Goal: Task Accomplishment & Management: Manage account settings

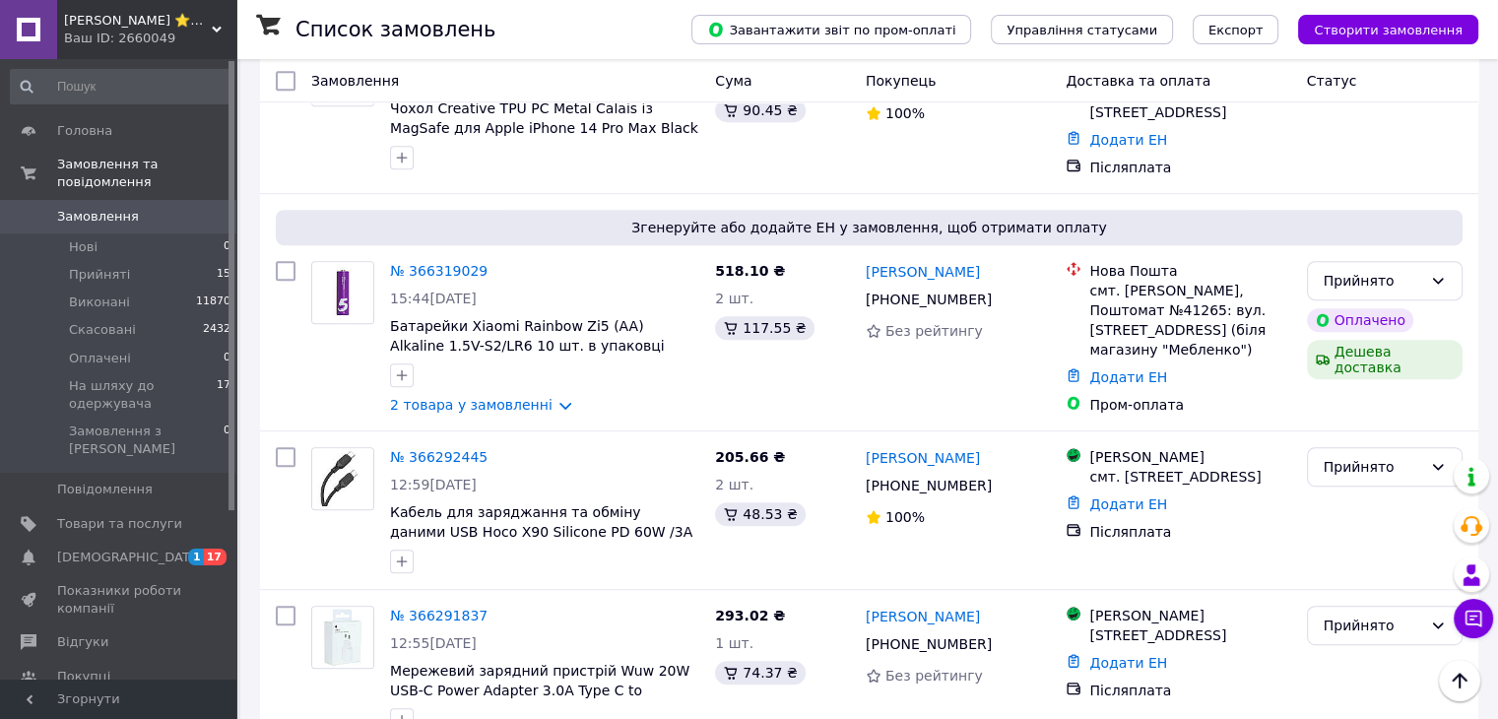
scroll to position [985, 0]
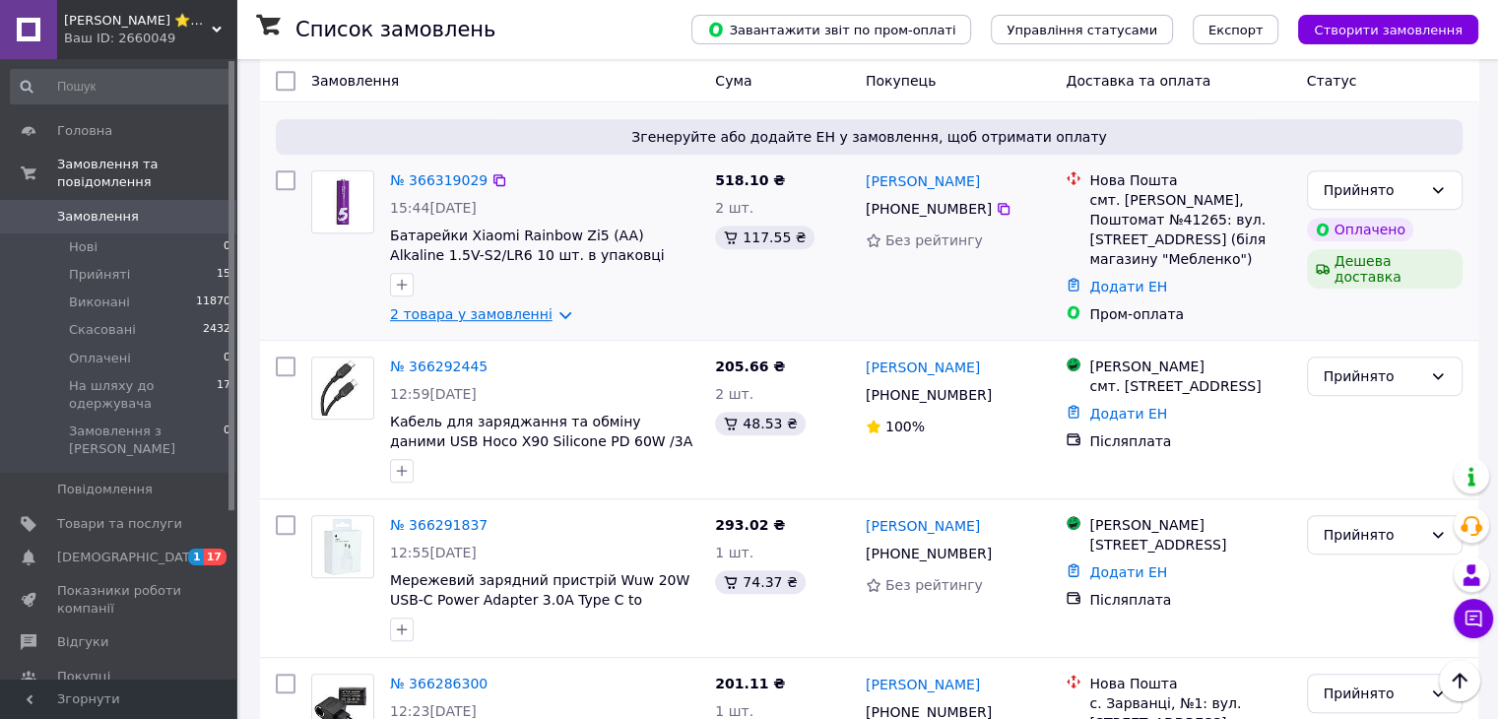
click at [516, 306] on link "2 товара у замовленні" at bounding box center [471, 314] width 163 height 16
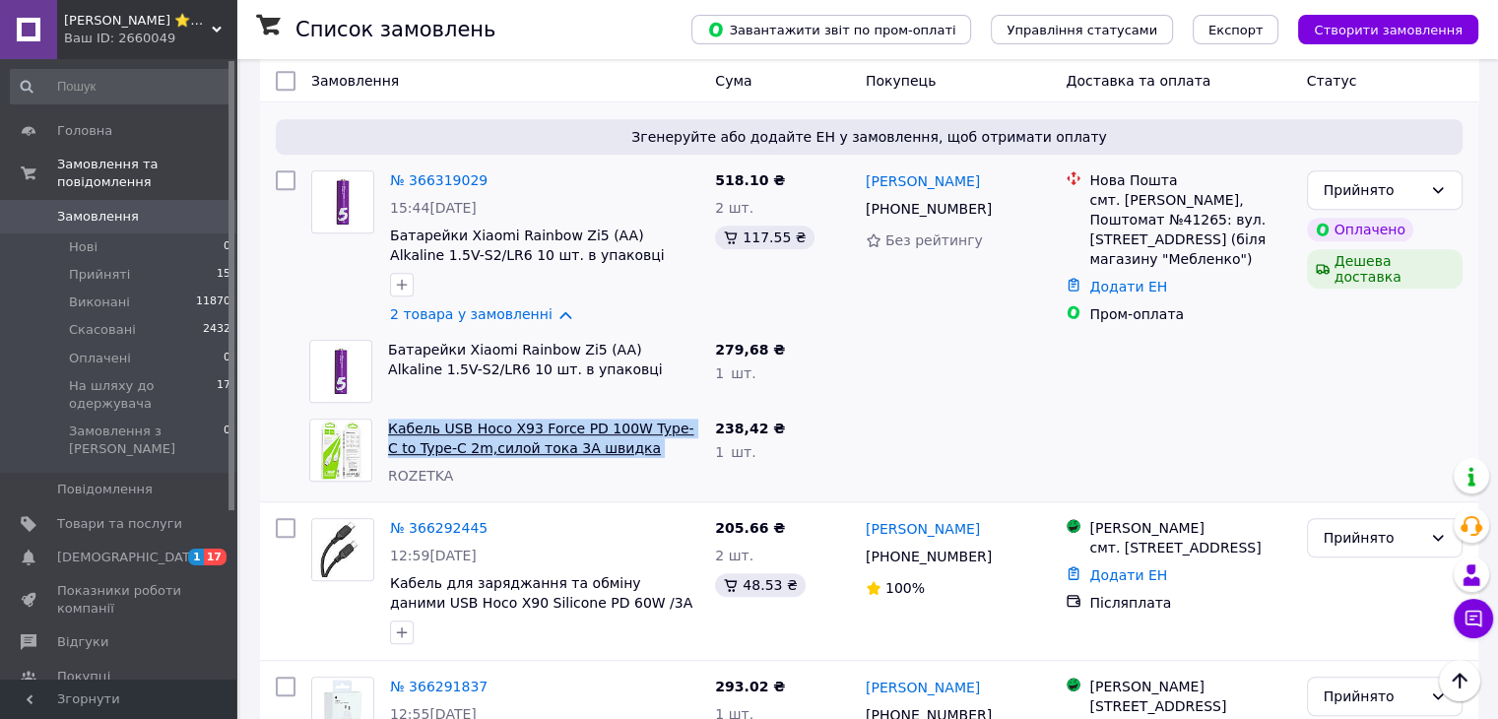
drag, startPoint x: 381, startPoint y: 336, endPoint x: 694, endPoint y: 358, distance: 313.9
click at [694, 411] on div "Кабель USB Hoco X93 Force PD 100W Type-C to Type-C 2m,силой тока 3A швидка заря…" at bounding box center [543, 452] width 327 height 83
copy link "Кабель USB Hoco X93 Force PD 100W Type-C to Type-C 2m,силой тока 3A швидка заря…"
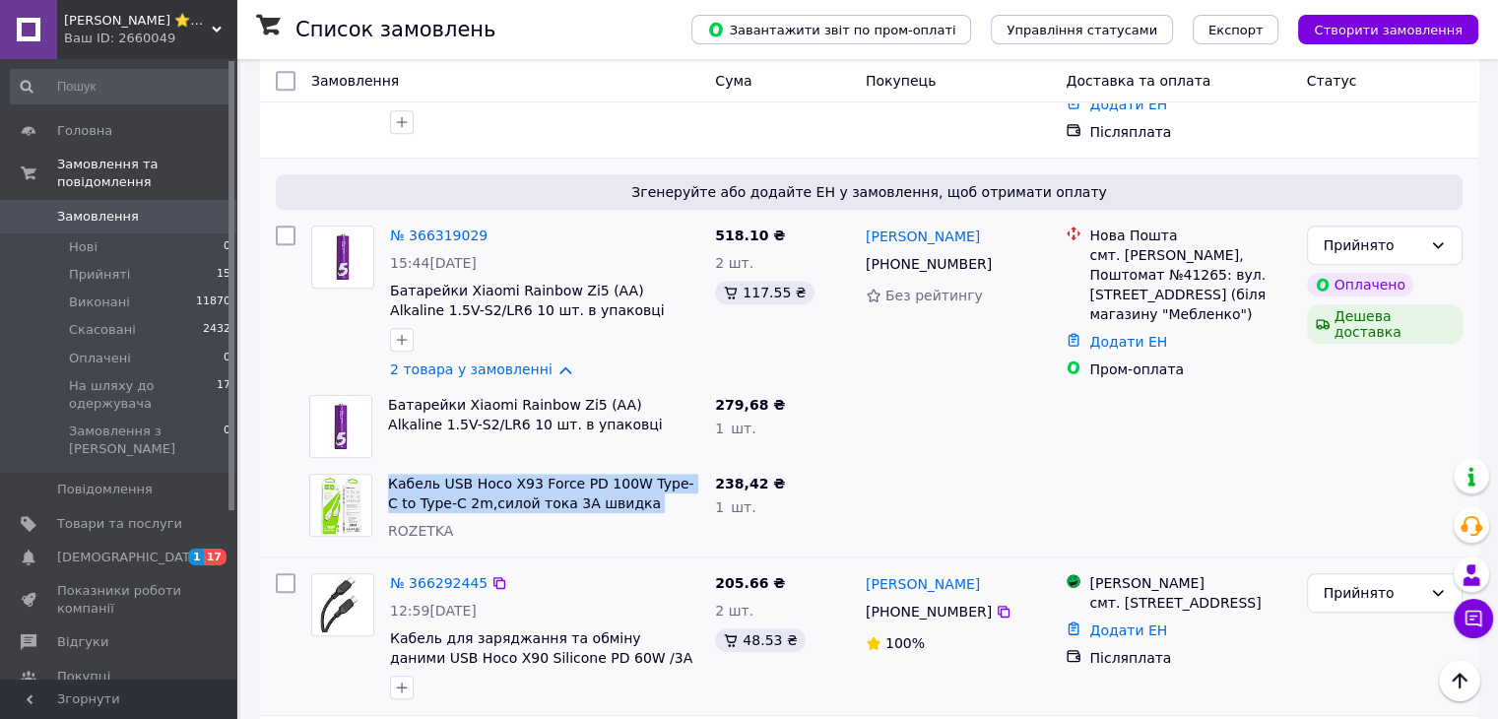
scroll to position [886, 0]
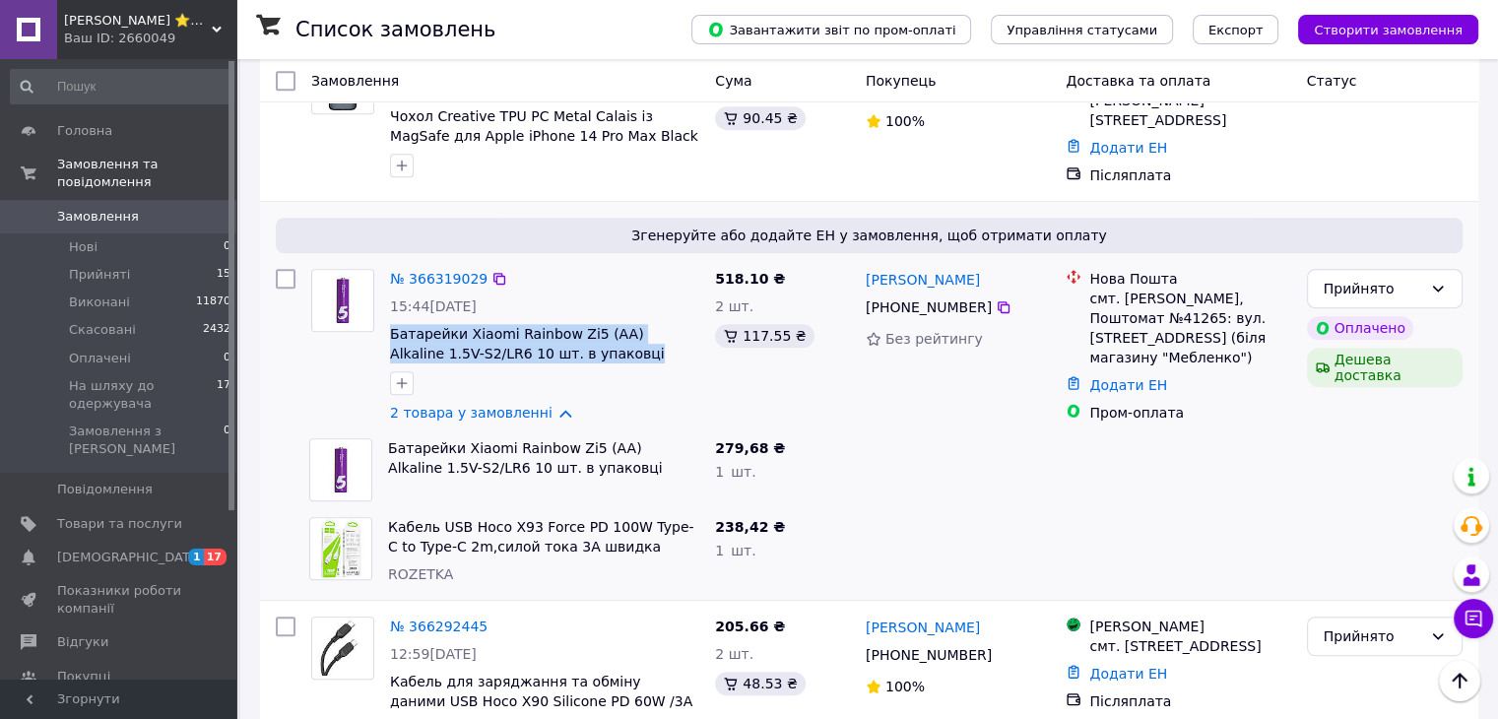
drag, startPoint x: 387, startPoint y: 239, endPoint x: 545, endPoint y: 255, distance: 158.4
click at [545, 261] on div "№ 366319029 15:44[DATE] Батарейки Xiaomi Rainbow Zi5 (AA) Alkaline 1.5V-S2/LR6 …" at bounding box center [544, 345] width 325 height 169
copy span "Батарейки Xiaomi Rainbow Zi5 (AA) Alkaline 1.5V-S2/LR6 10 шт. в упаковці"
click at [528, 405] on link "2 товара у замовленні" at bounding box center [471, 413] width 163 height 16
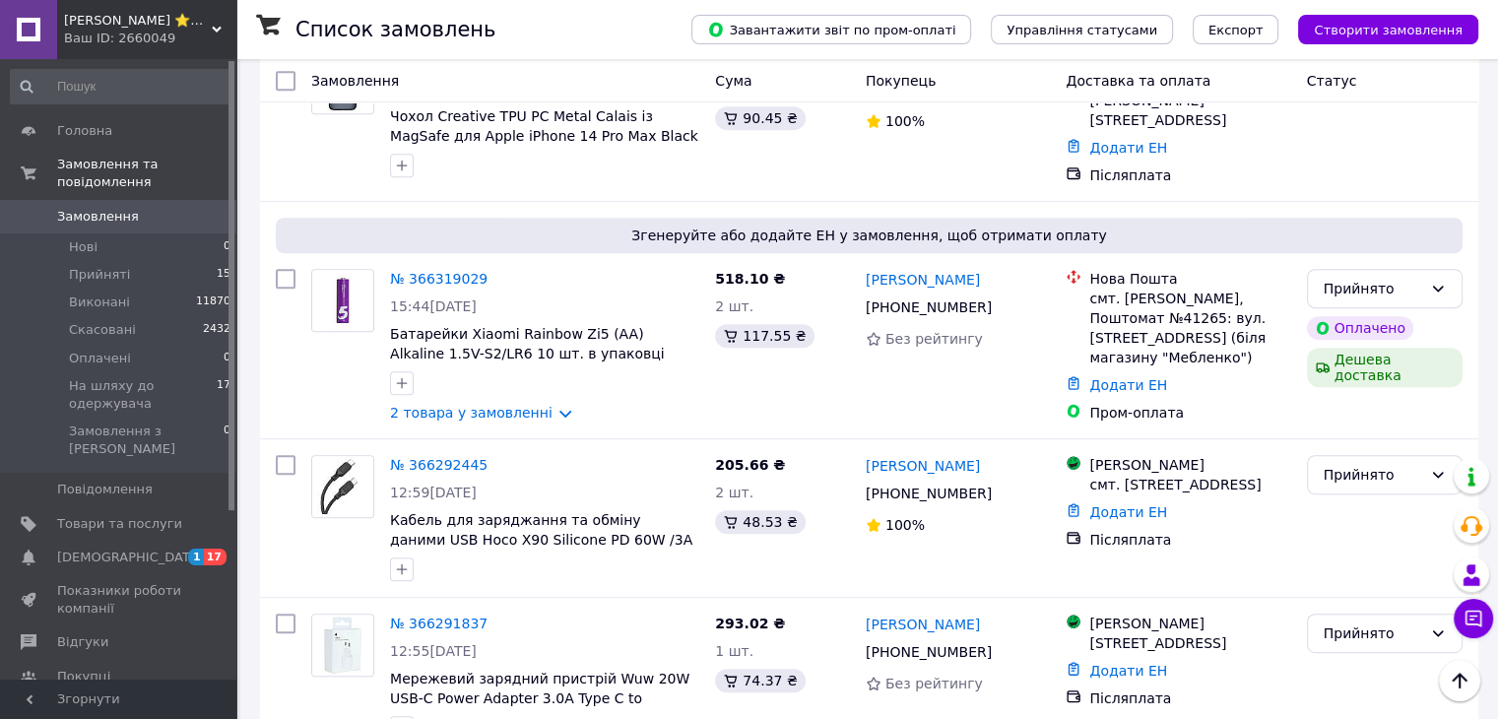
drag, startPoint x: 433, startPoint y: 186, endPoint x: 780, endPoint y: 222, distance: 348.5
click at [433, 271] on link "№ 366319029" at bounding box center [439, 279] width 98 height 16
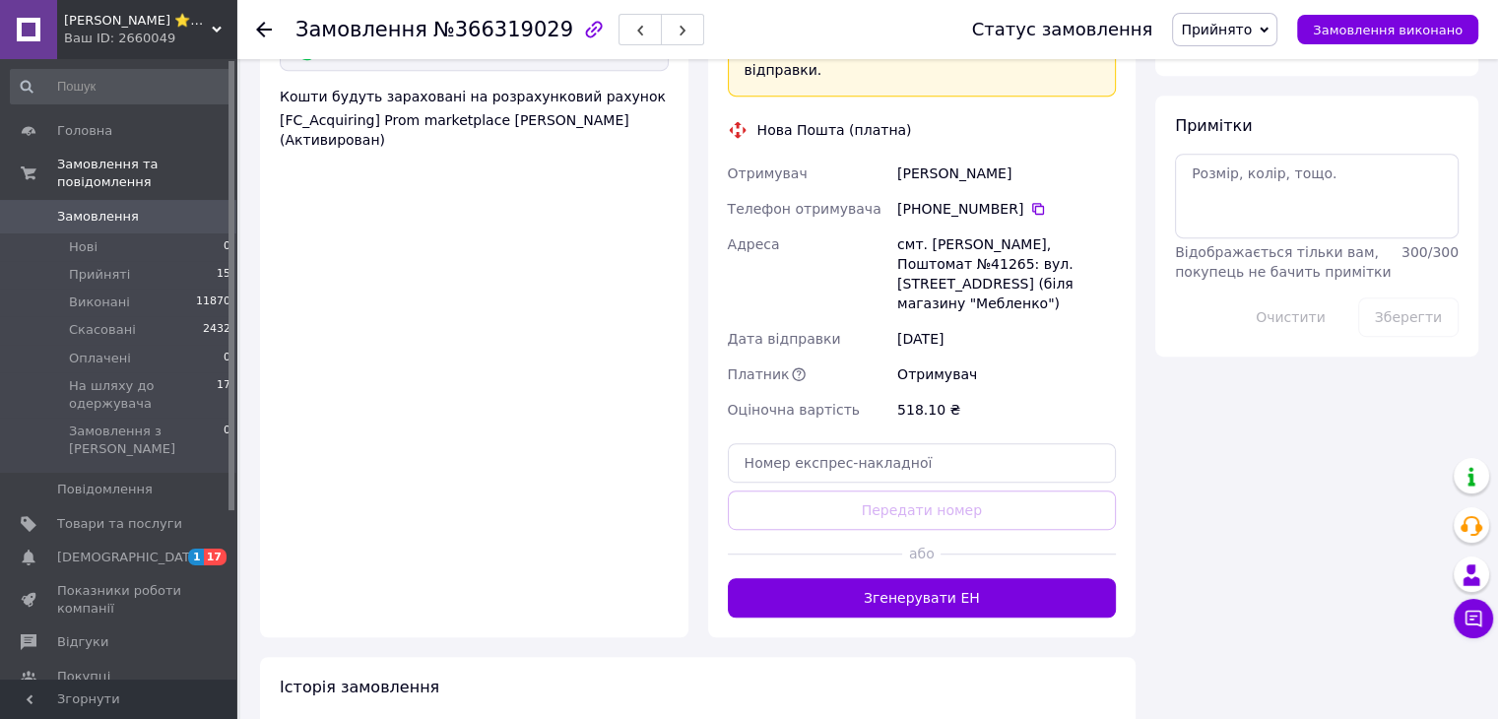
scroll to position [1182, 0]
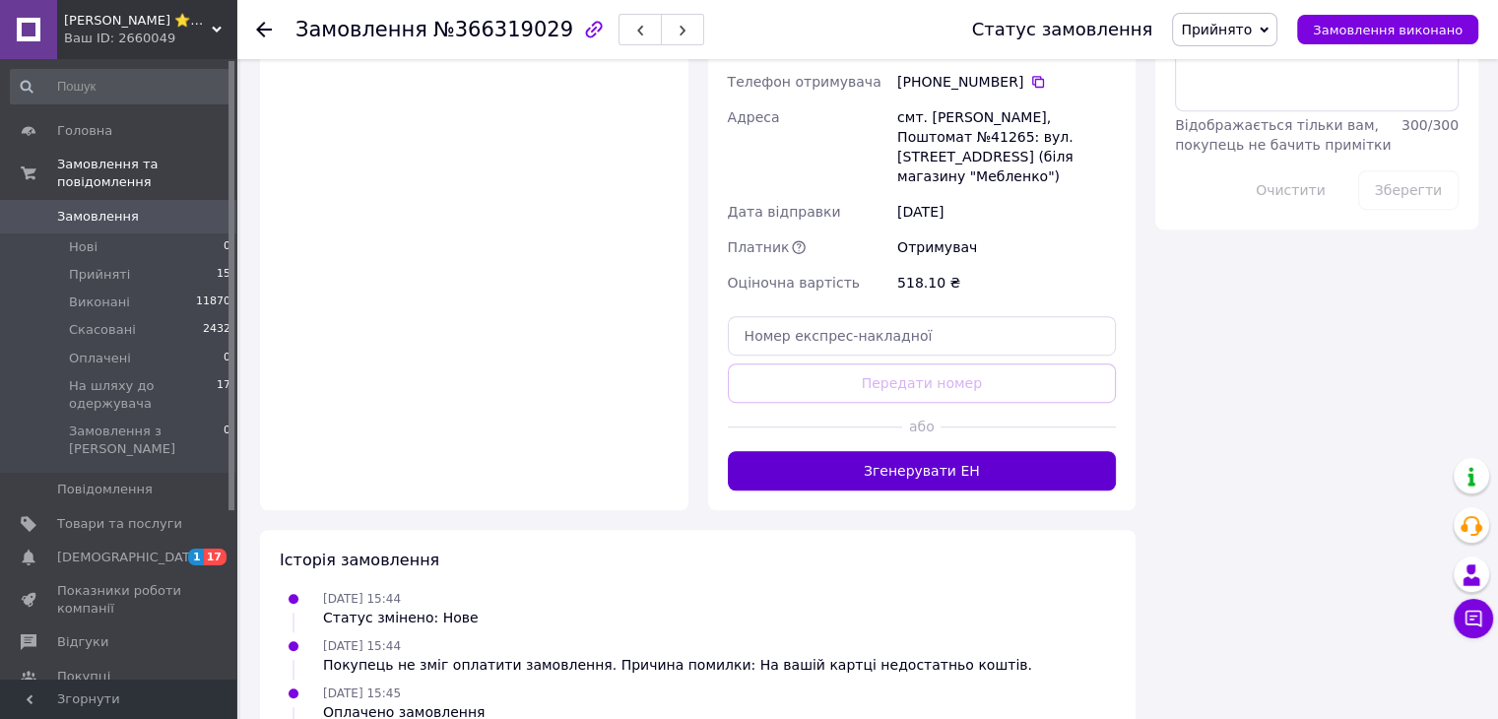
click at [989, 451] on button "Згенерувати ЕН" at bounding box center [922, 470] width 389 height 39
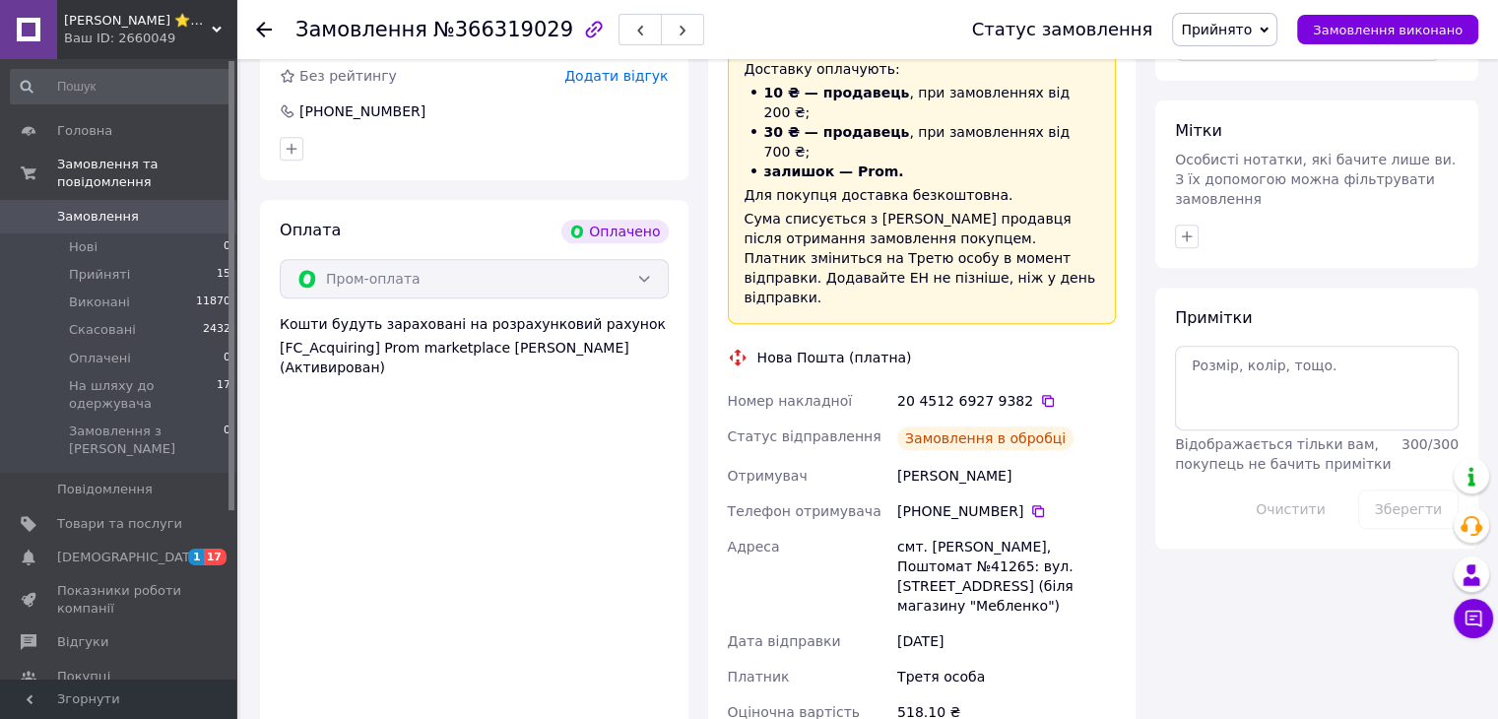
scroll to position [788, 0]
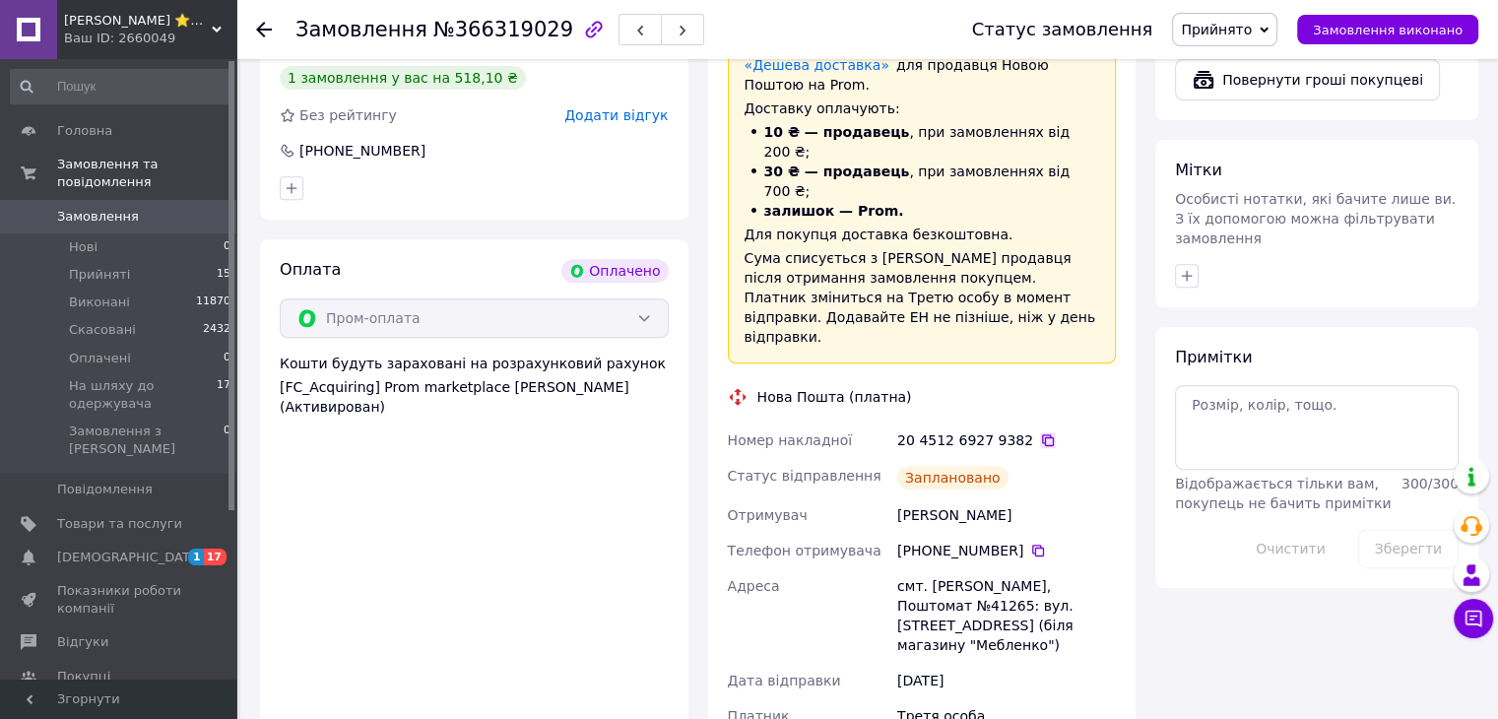
click at [1042, 434] on icon at bounding box center [1048, 440] width 12 height 12
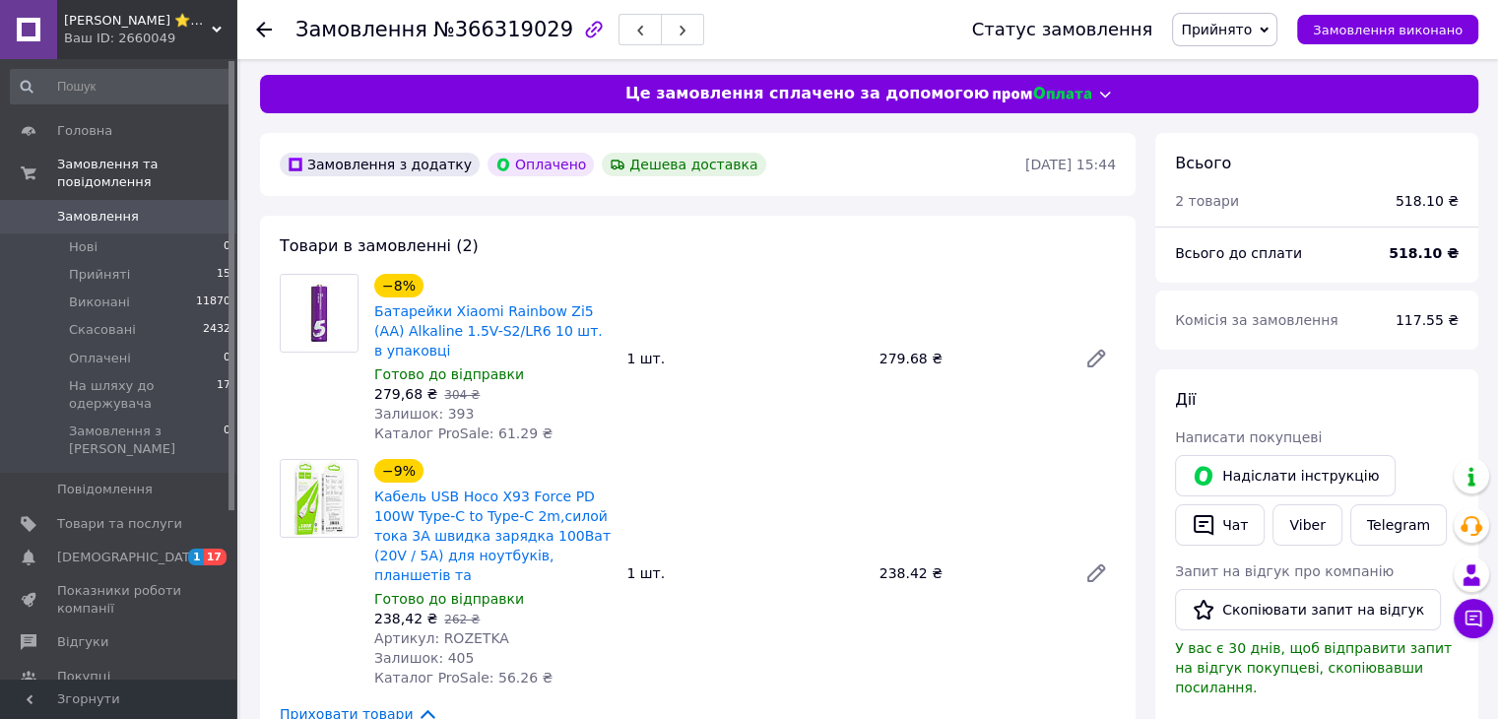
scroll to position [0, 0]
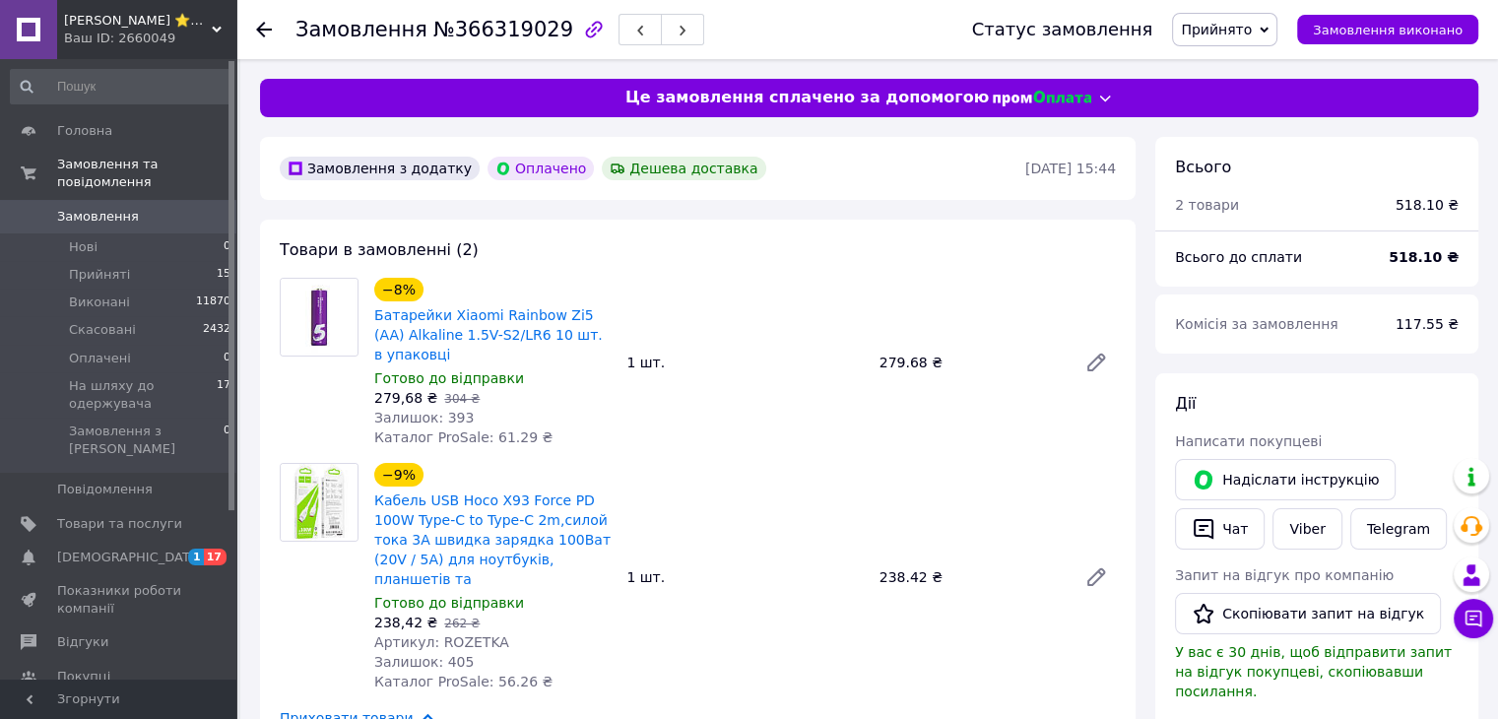
click at [261, 28] on icon at bounding box center [264, 30] width 16 height 16
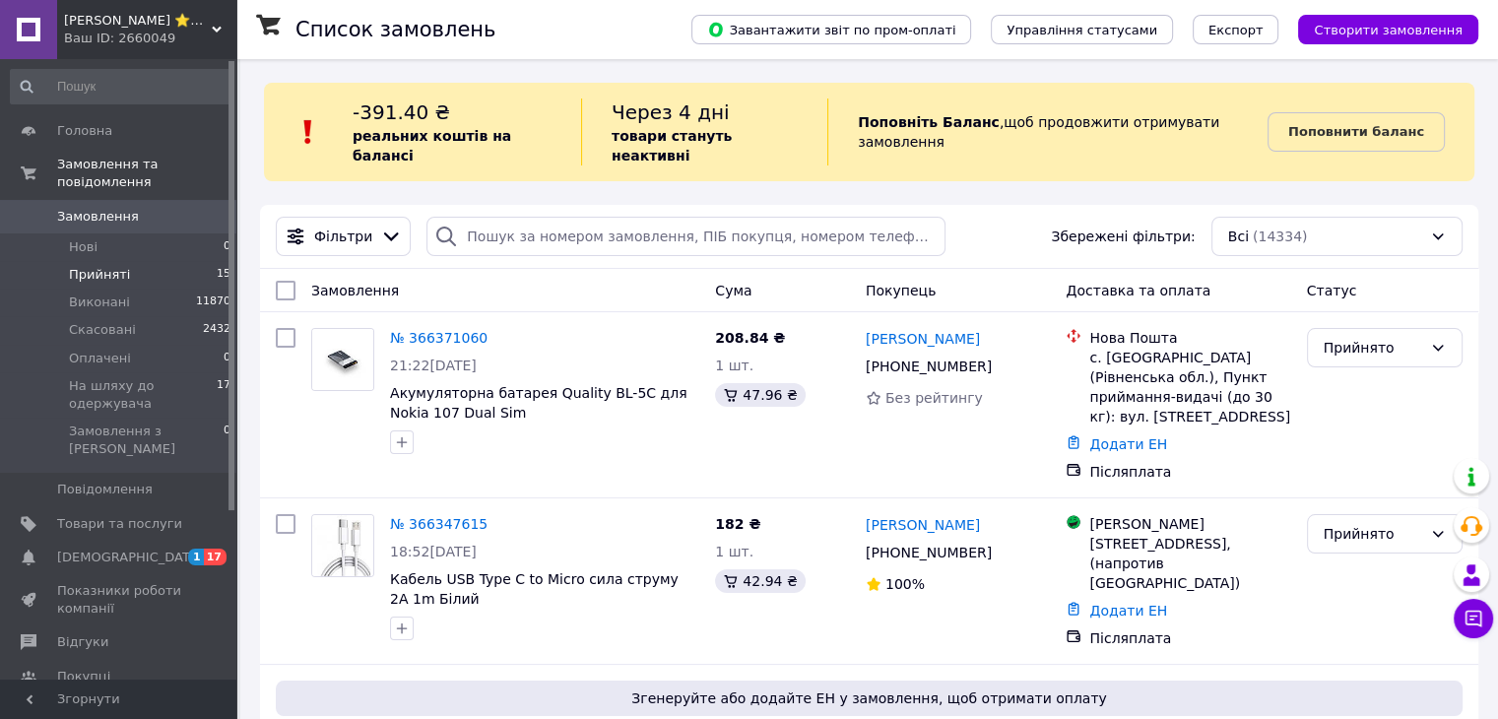
click at [123, 261] on li "Прийняті 15" at bounding box center [121, 275] width 242 height 28
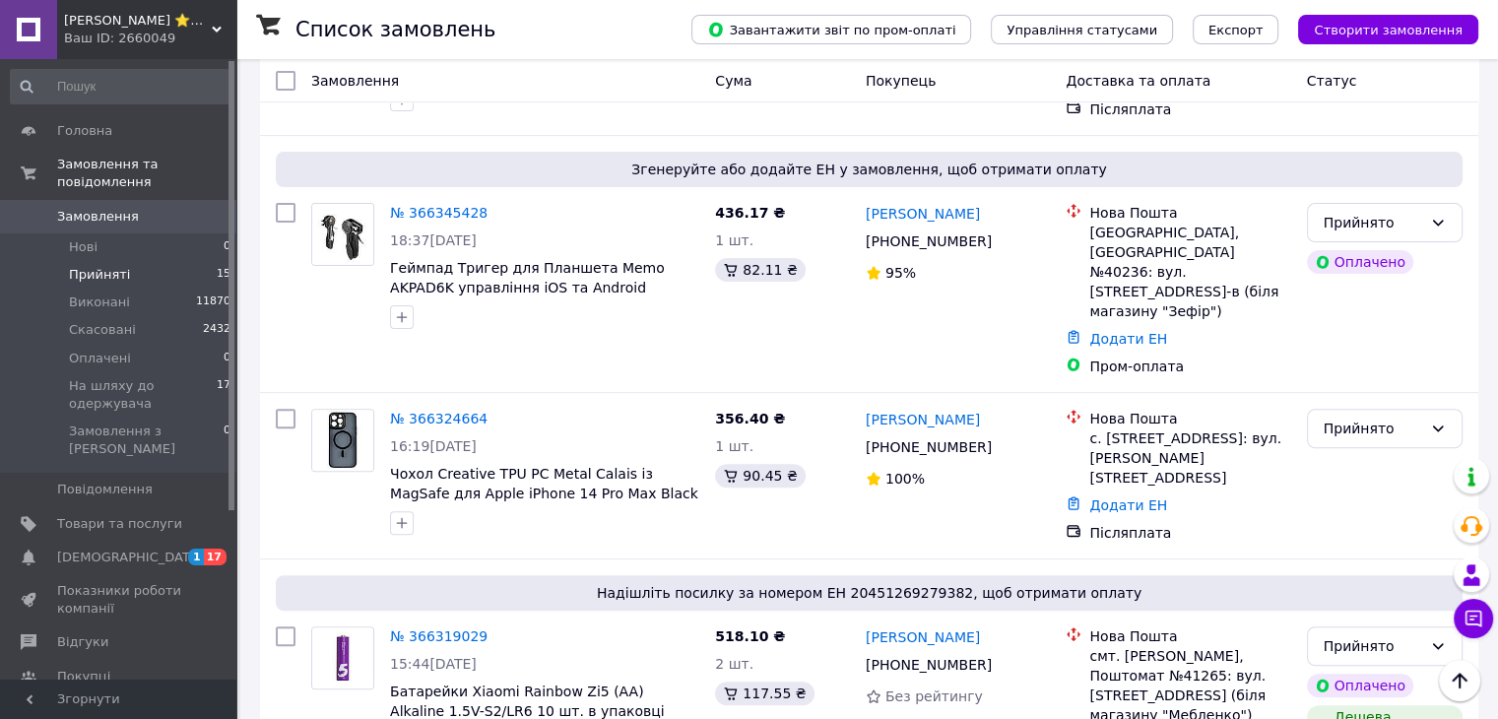
scroll to position [396, 0]
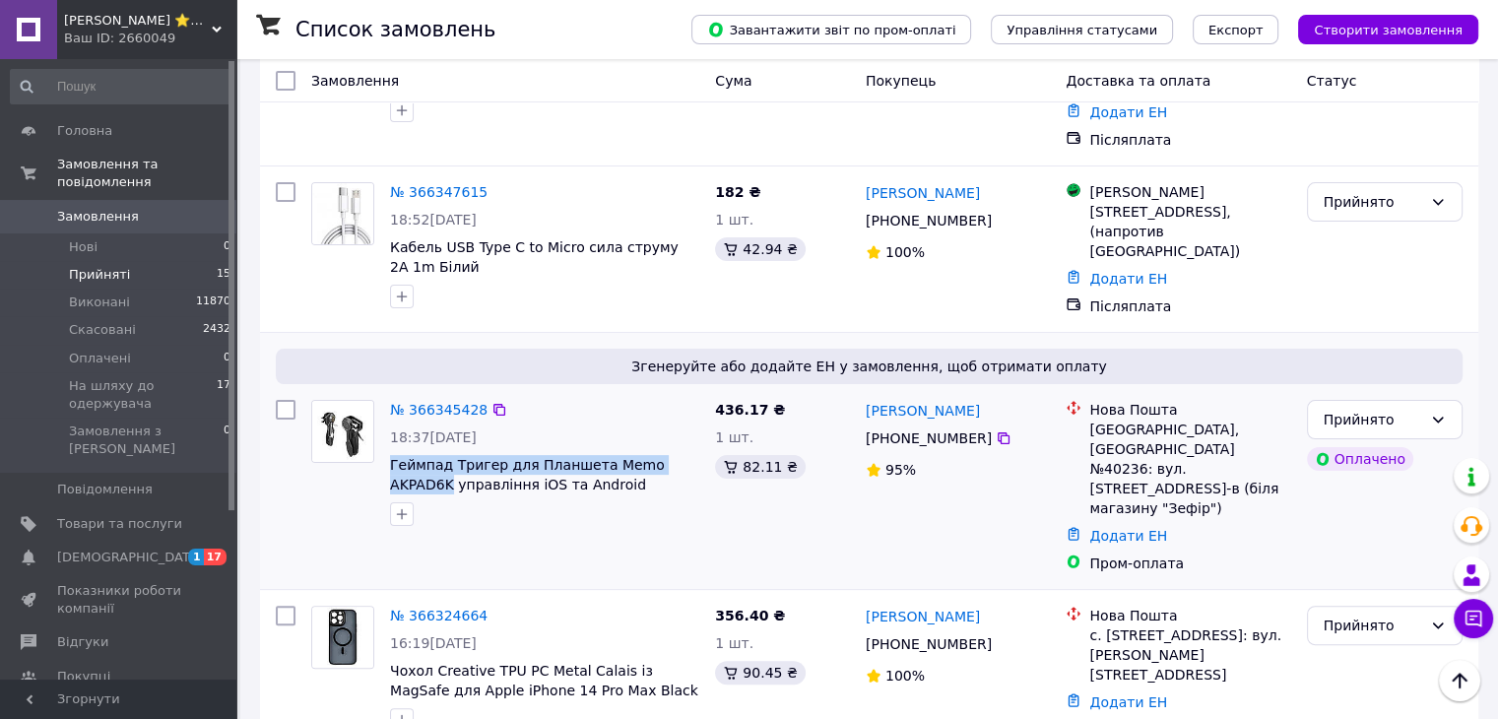
drag, startPoint x: 389, startPoint y: 419, endPoint x: 693, endPoint y: 419, distance: 304.3
click at [693, 419] on div "№ 366345428 18:37[DATE] Геймпад Тригер для Планшета Memo AKPAD6K управління iOS…" at bounding box center [544, 463] width 325 height 142
copy span "[PERSON_NAME] для Планшета Memo AKPAD6K"
click at [447, 402] on link "№ 366345428" at bounding box center [439, 410] width 98 height 16
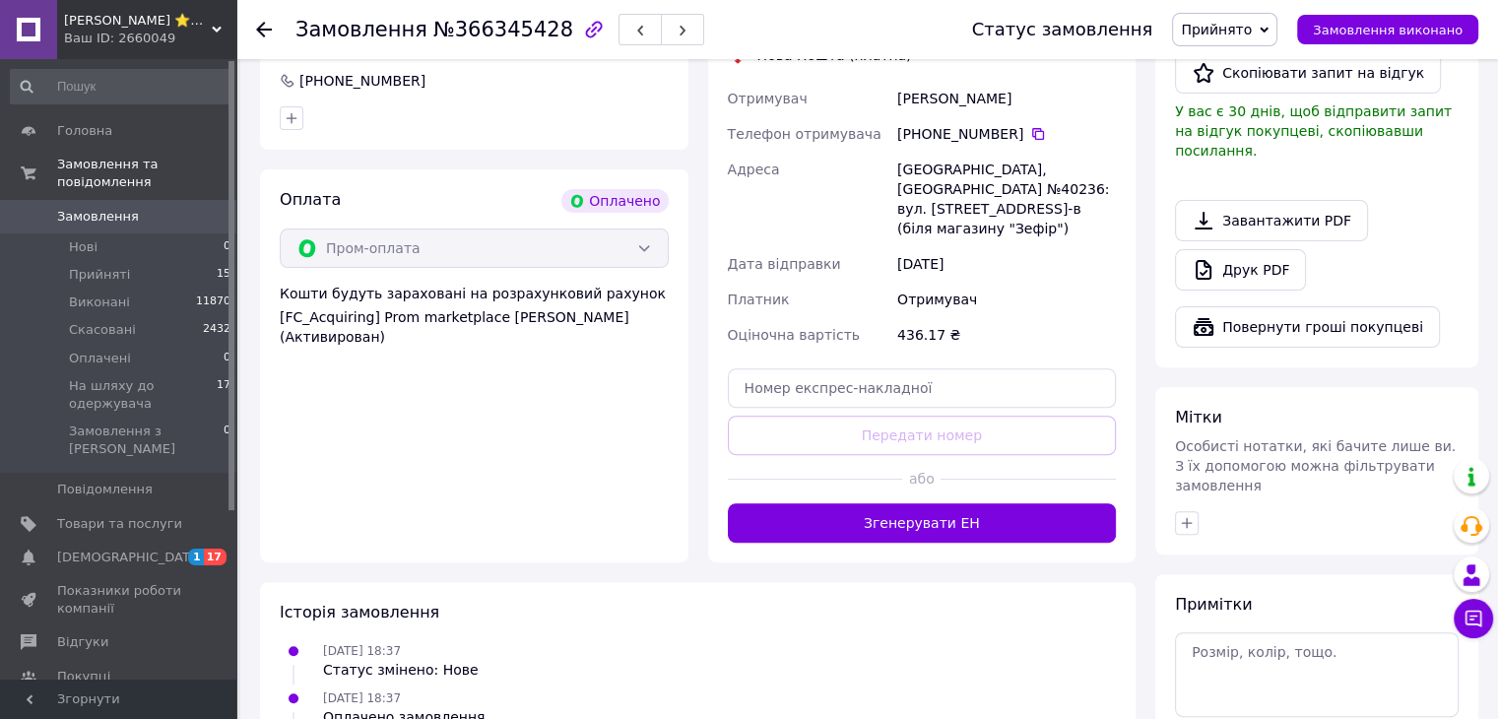
scroll to position [675, 0]
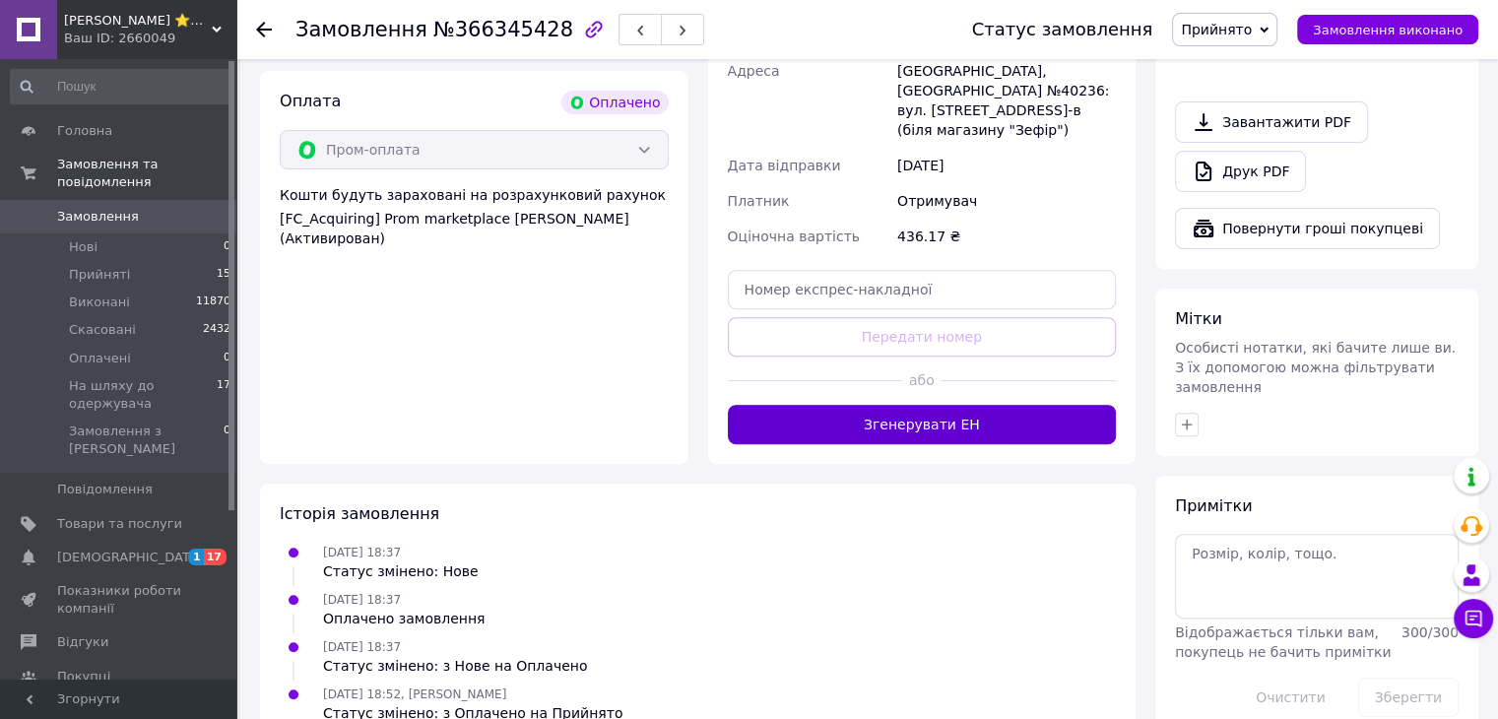
click at [965, 408] on button "Згенерувати ЕН" at bounding box center [922, 424] width 389 height 39
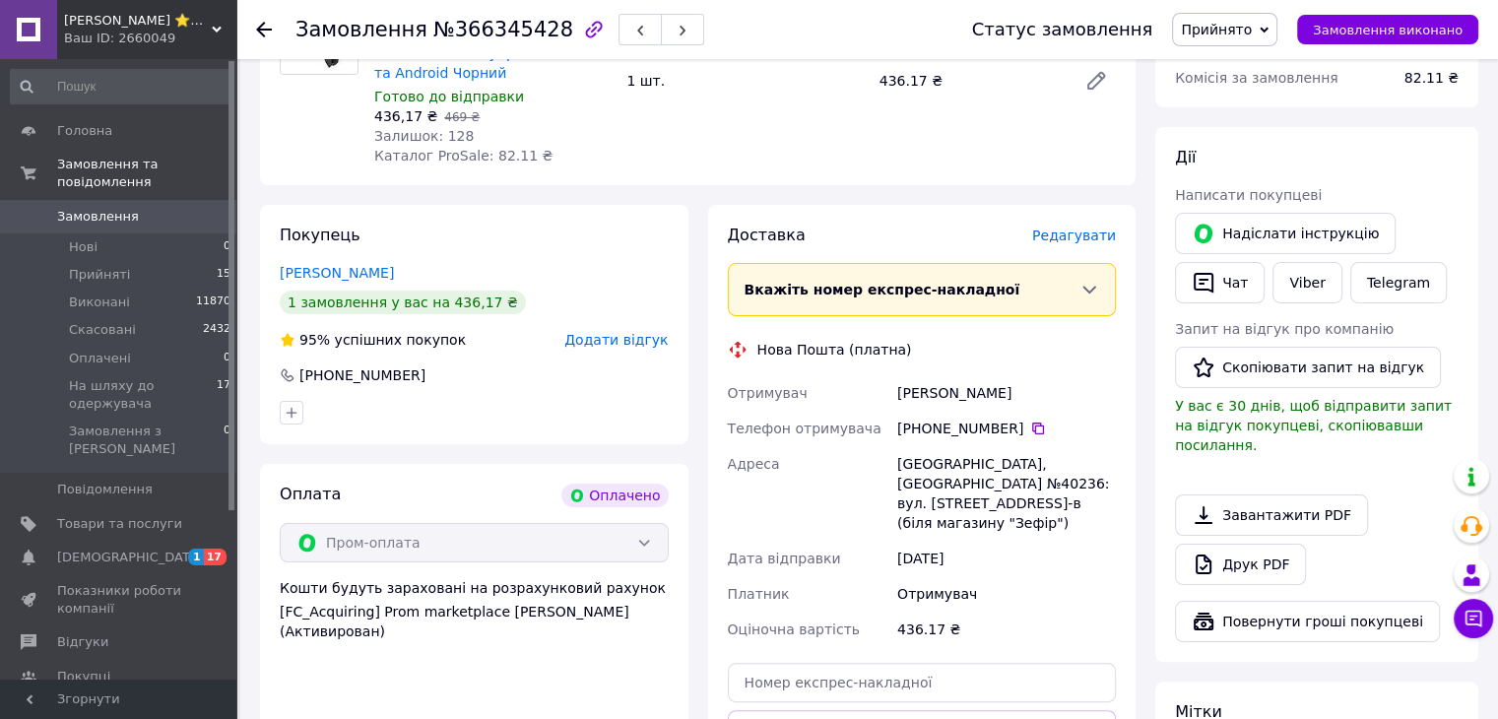
scroll to position [281, 0]
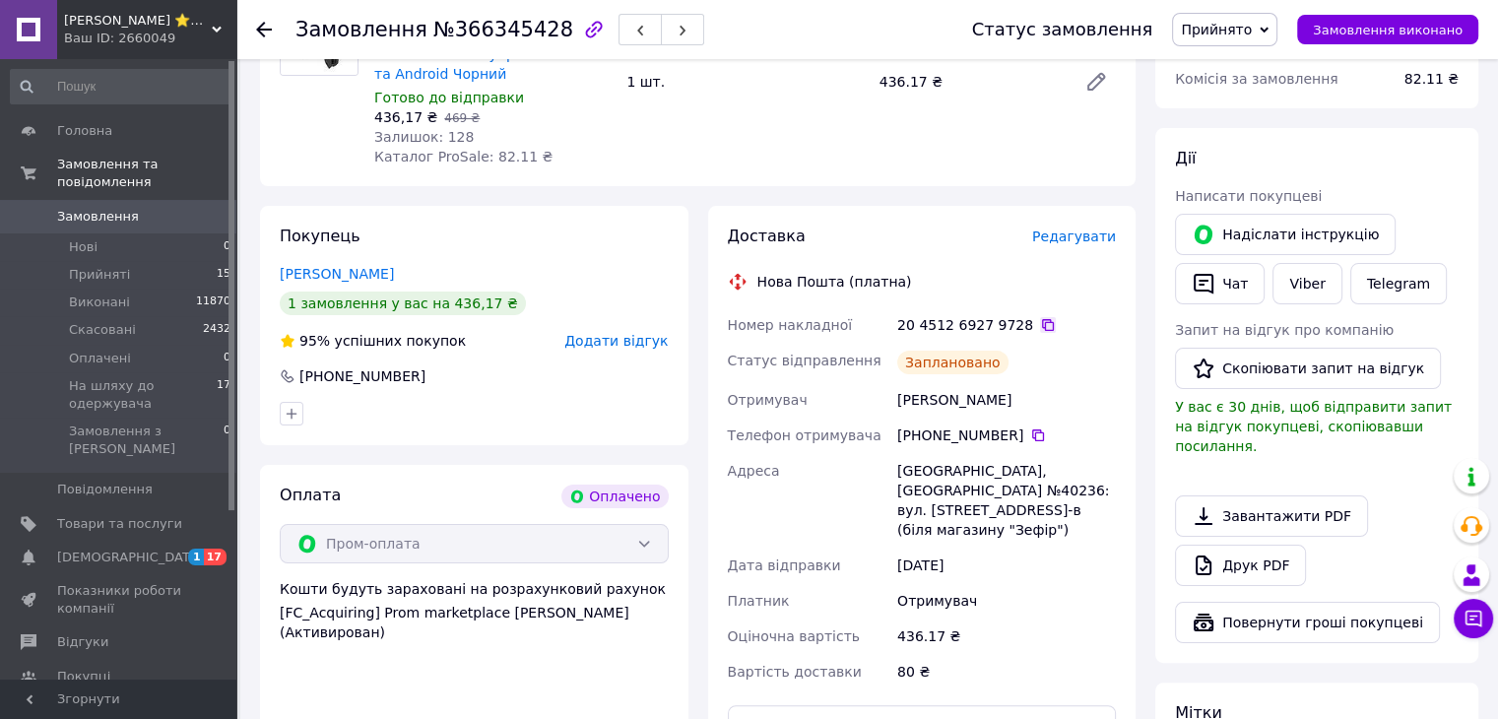
click at [1040, 326] on icon at bounding box center [1048, 325] width 16 height 16
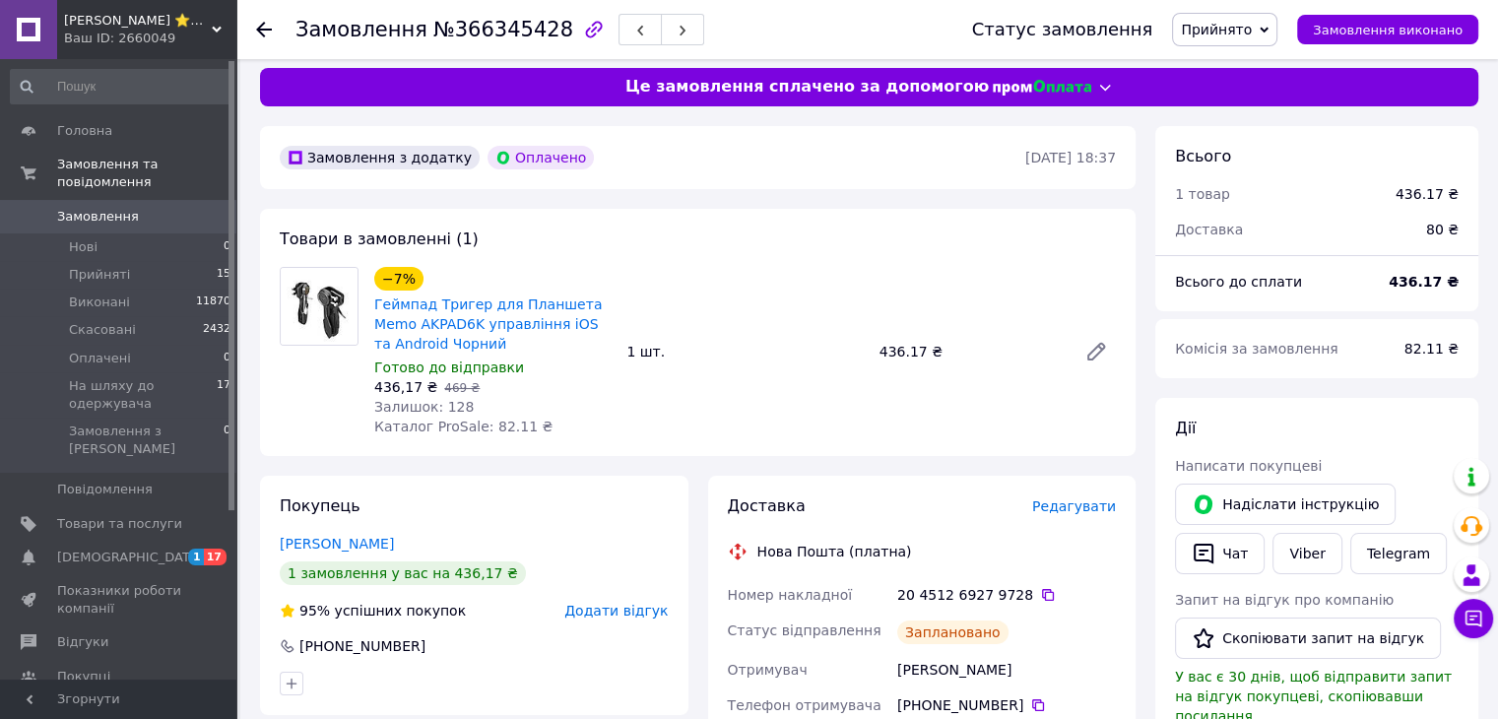
scroll to position [0, 0]
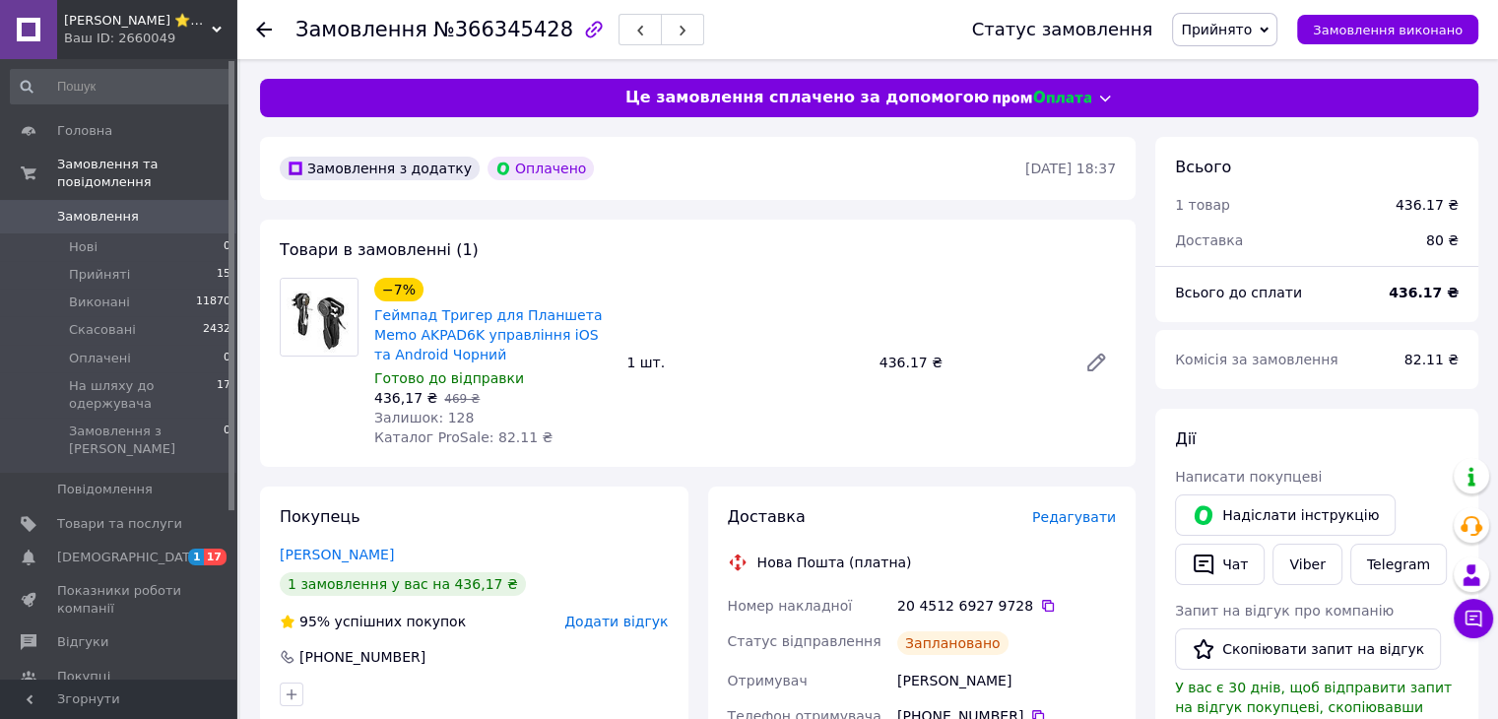
click at [267, 29] on use at bounding box center [264, 30] width 16 height 16
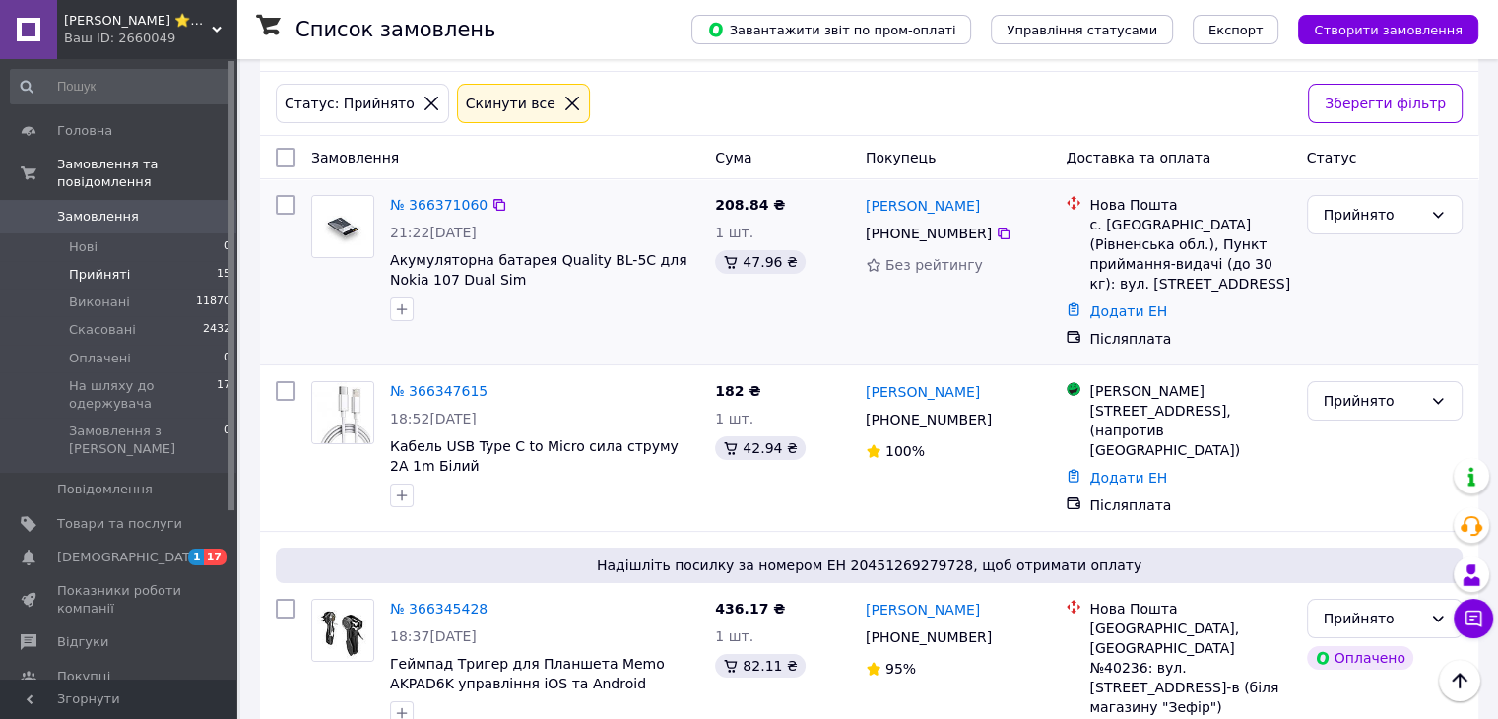
scroll to position [98, 0]
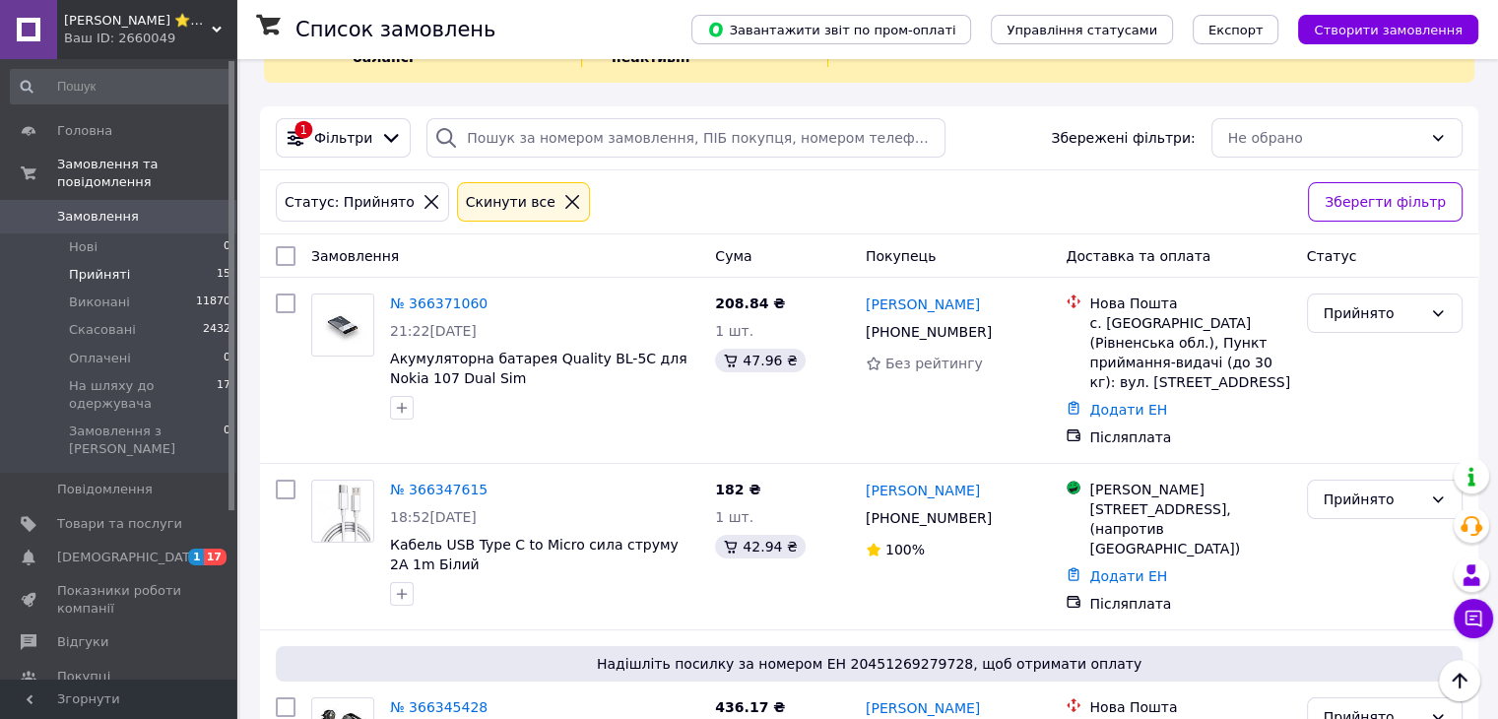
click at [565, 195] on icon at bounding box center [572, 202] width 14 height 14
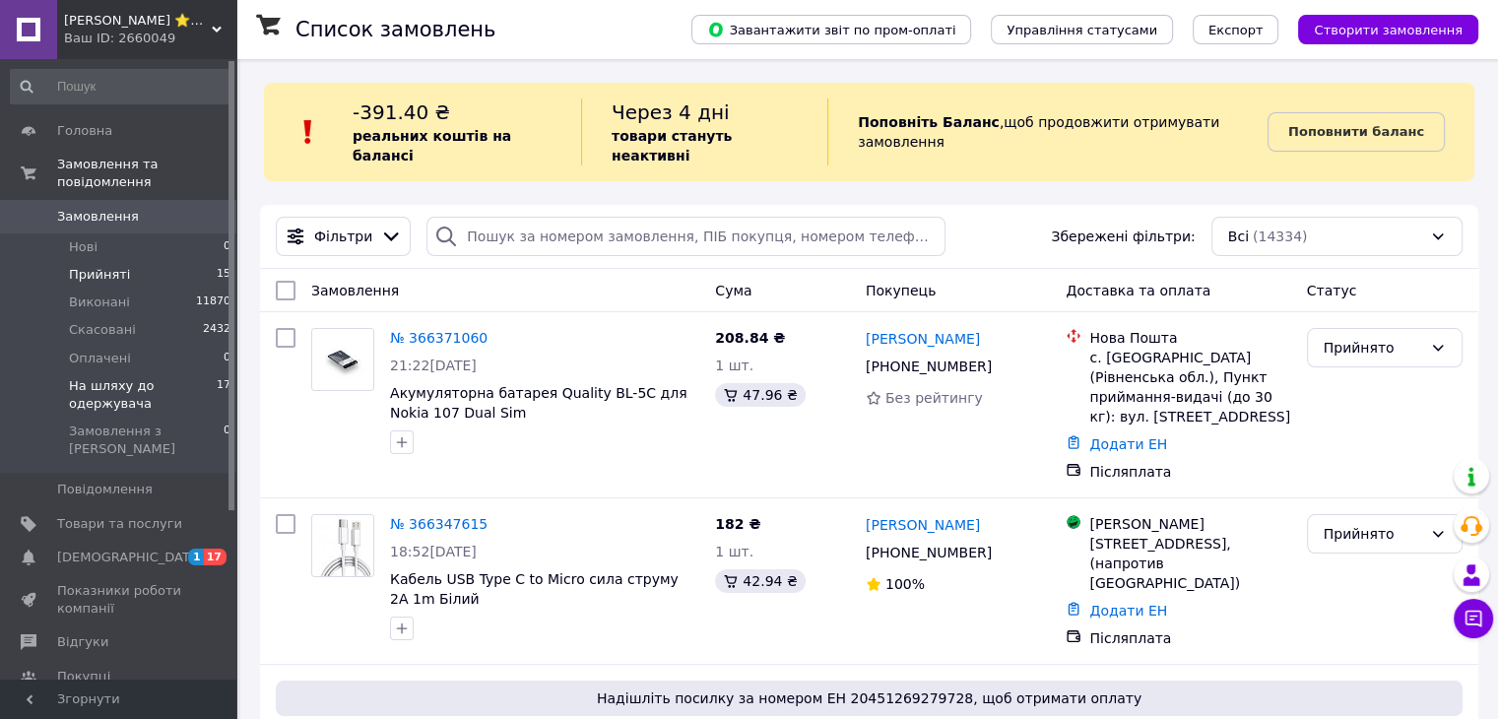
click at [135, 377] on span "На шляху до одержувача" at bounding box center [143, 394] width 148 height 35
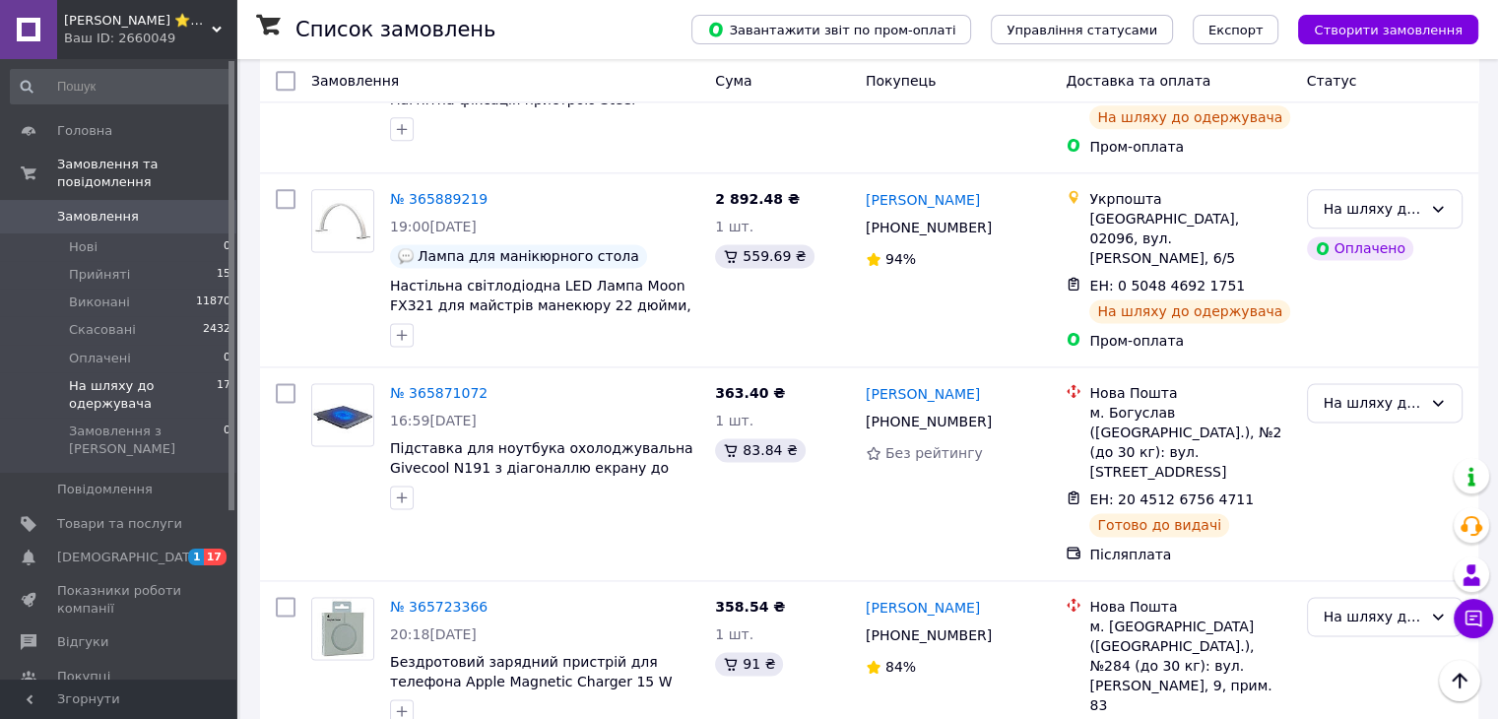
scroll to position [2961, 0]
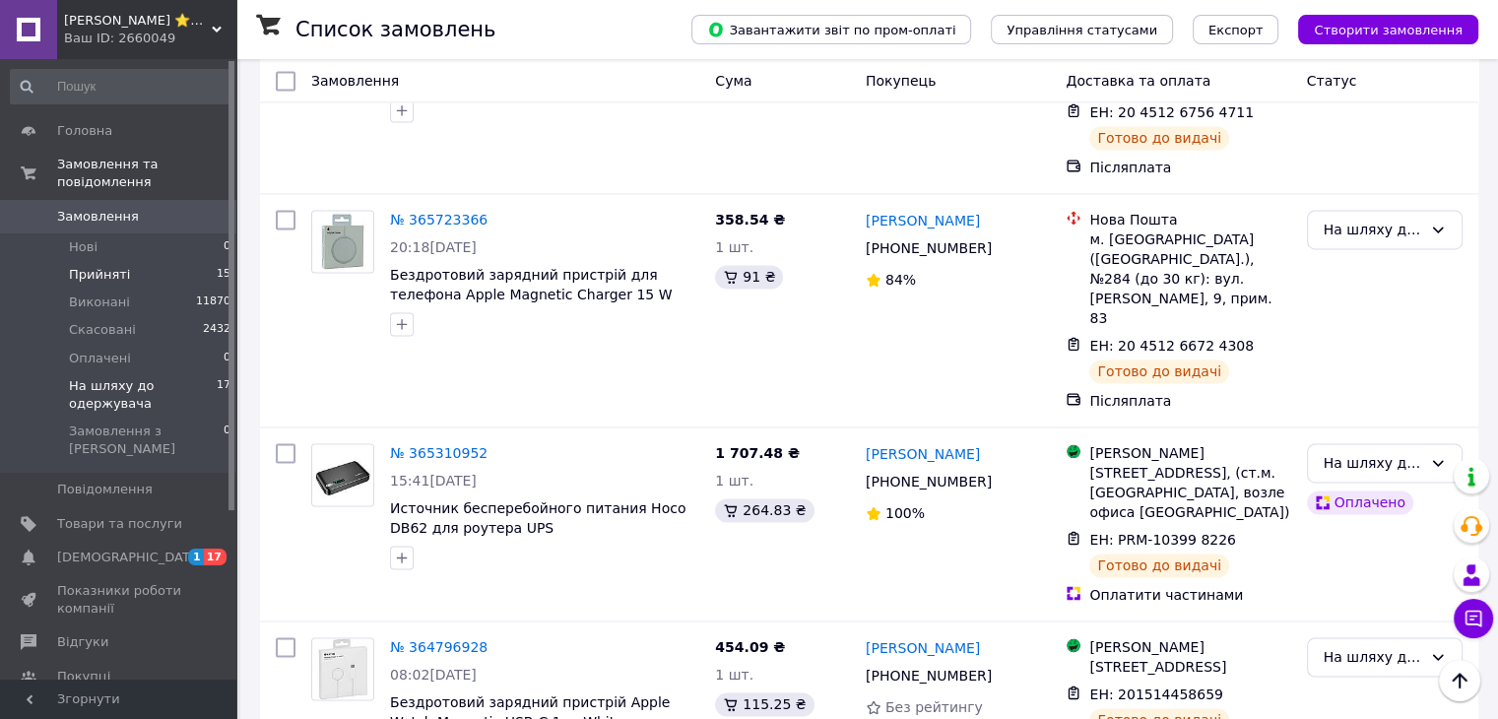
click at [114, 266] on span "Прийняті" at bounding box center [99, 275] width 61 height 18
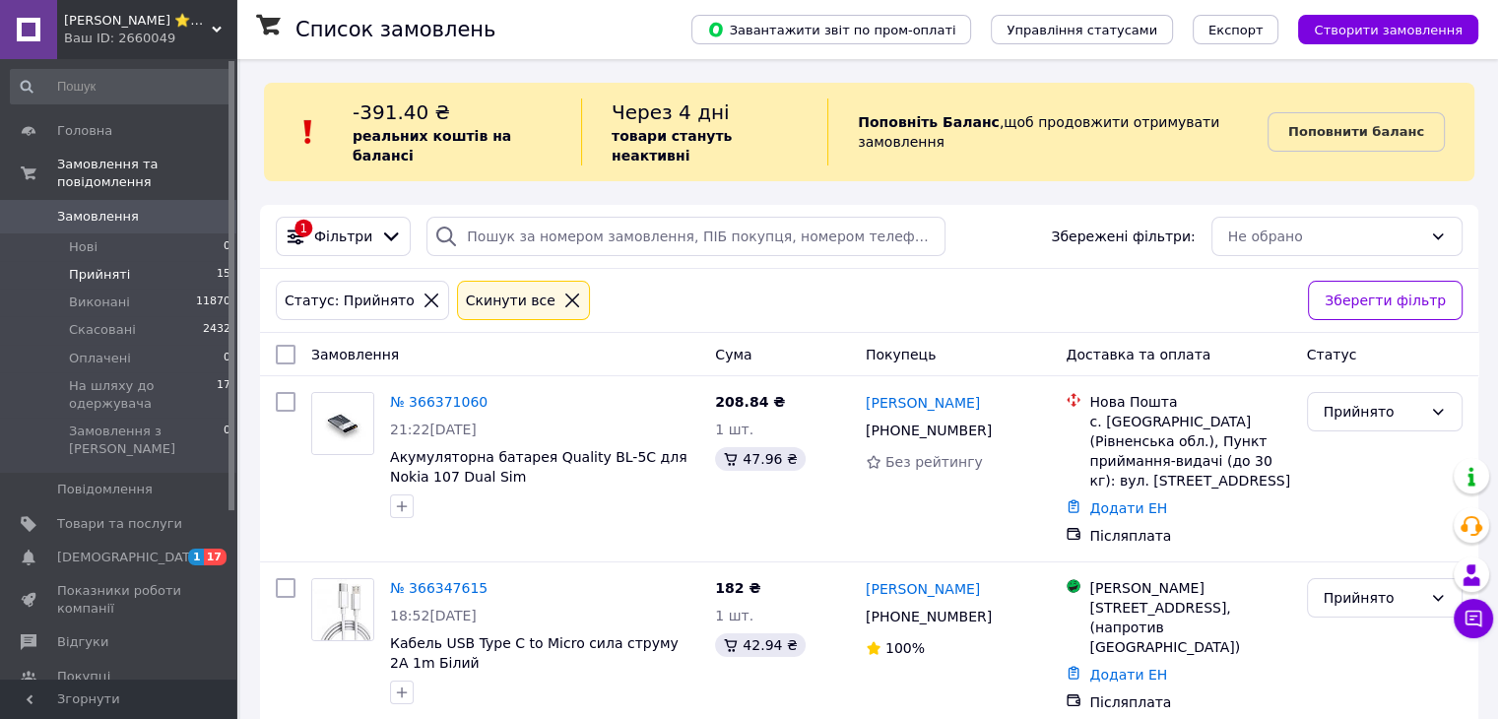
drag, startPoint x: 134, startPoint y: 517, endPoint x: 637, endPoint y: 332, distance: 536.3
click at [134, 549] on span "[DEMOGRAPHIC_DATA]" at bounding box center [119, 558] width 125 height 18
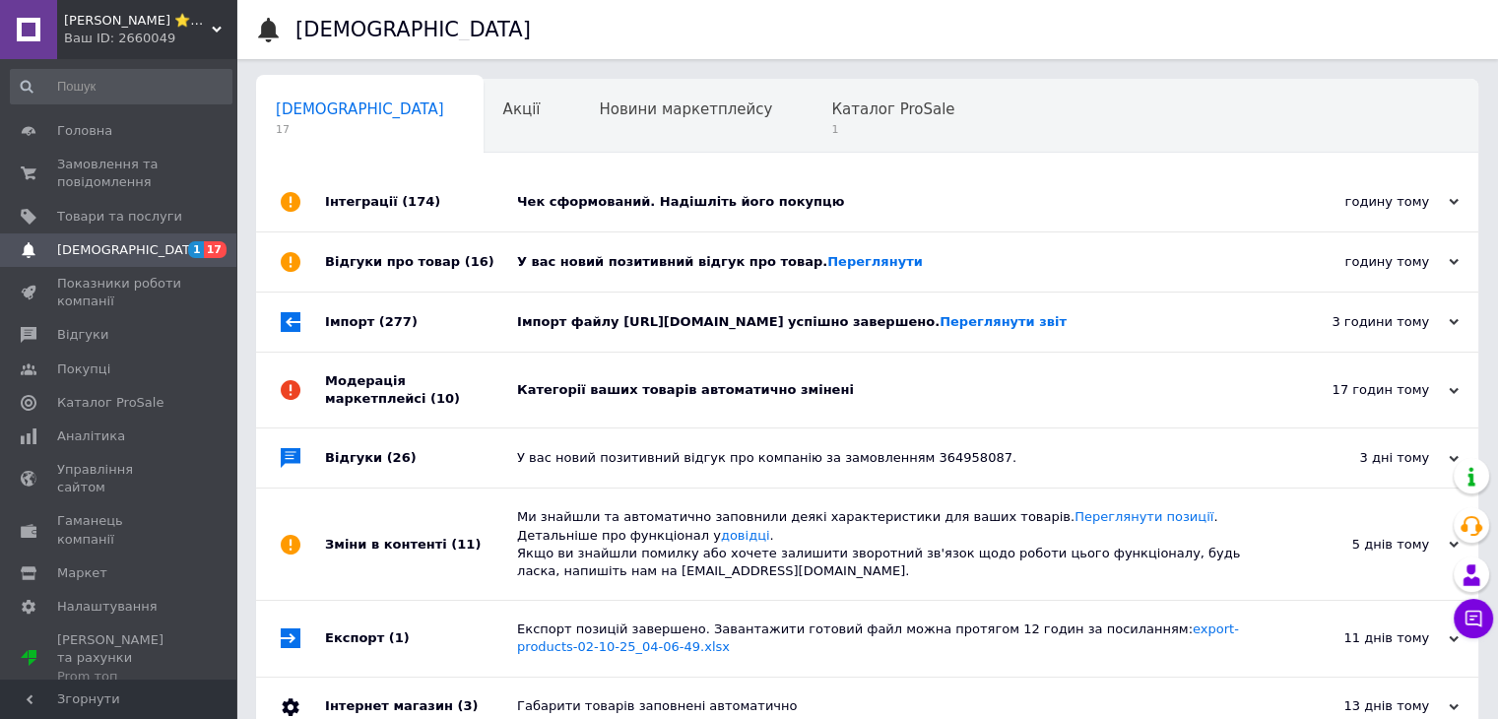
click at [673, 399] on div "Категорії ваших товарів автоматично змінені" at bounding box center [889, 390] width 745 height 18
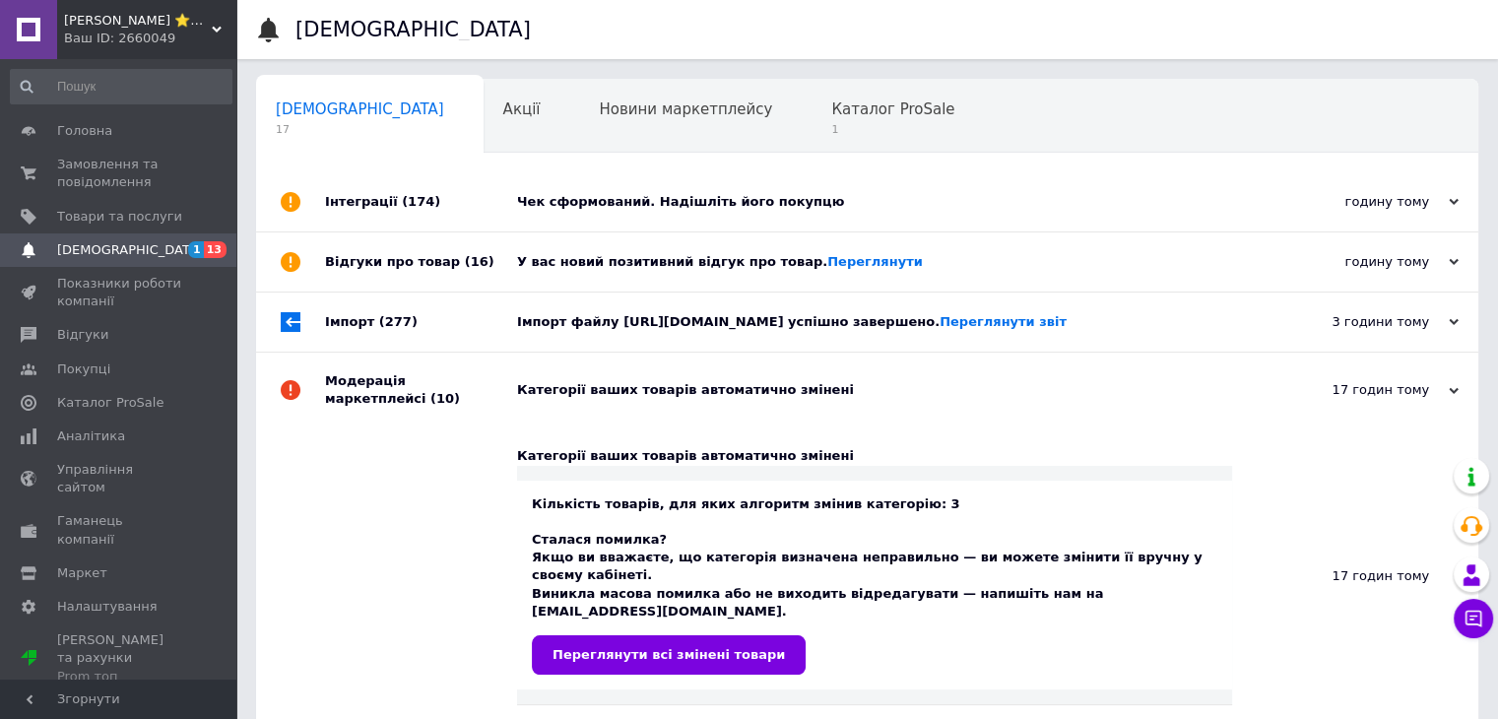
click at [465, 336] on div "Імпорт (277)" at bounding box center [421, 322] width 192 height 59
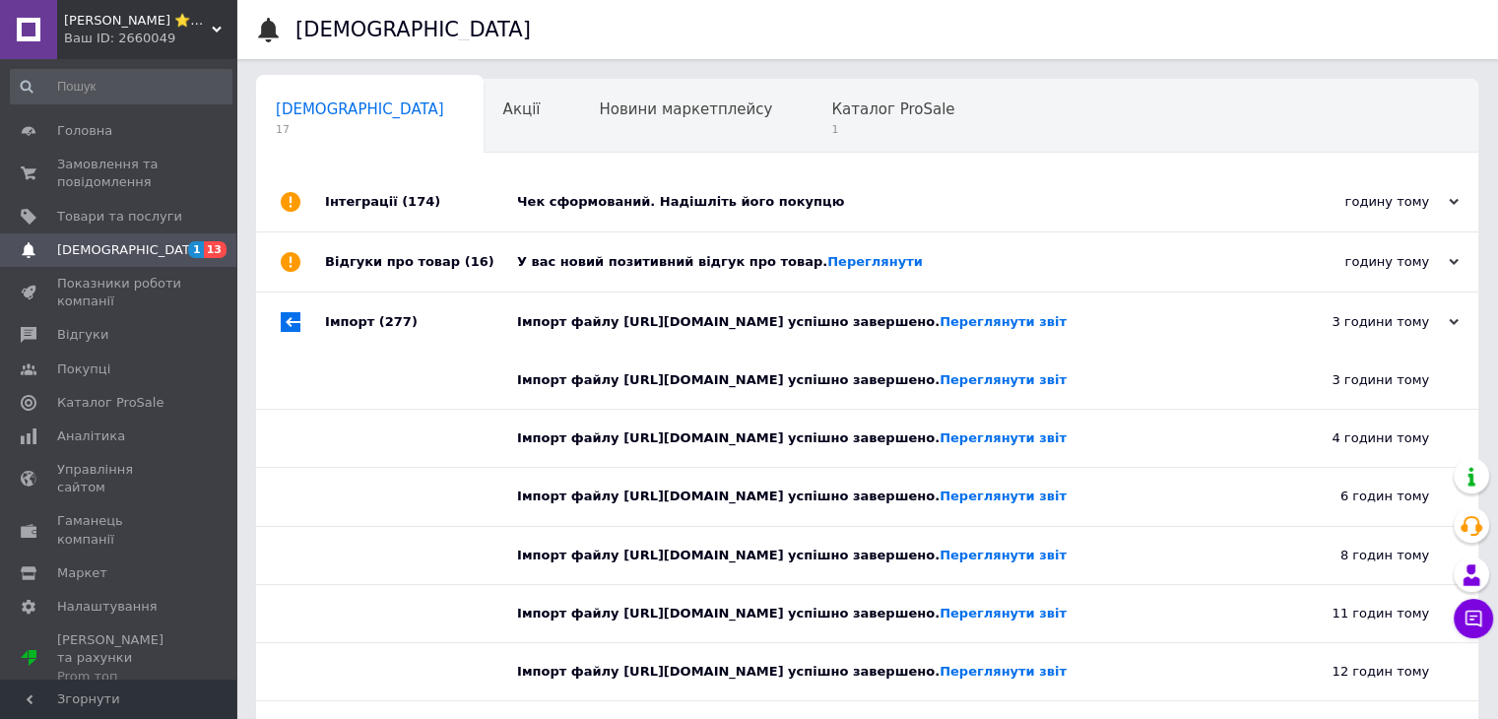
click at [491, 263] on div "Відгуки про товар (16)" at bounding box center [421, 261] width 192 height 59
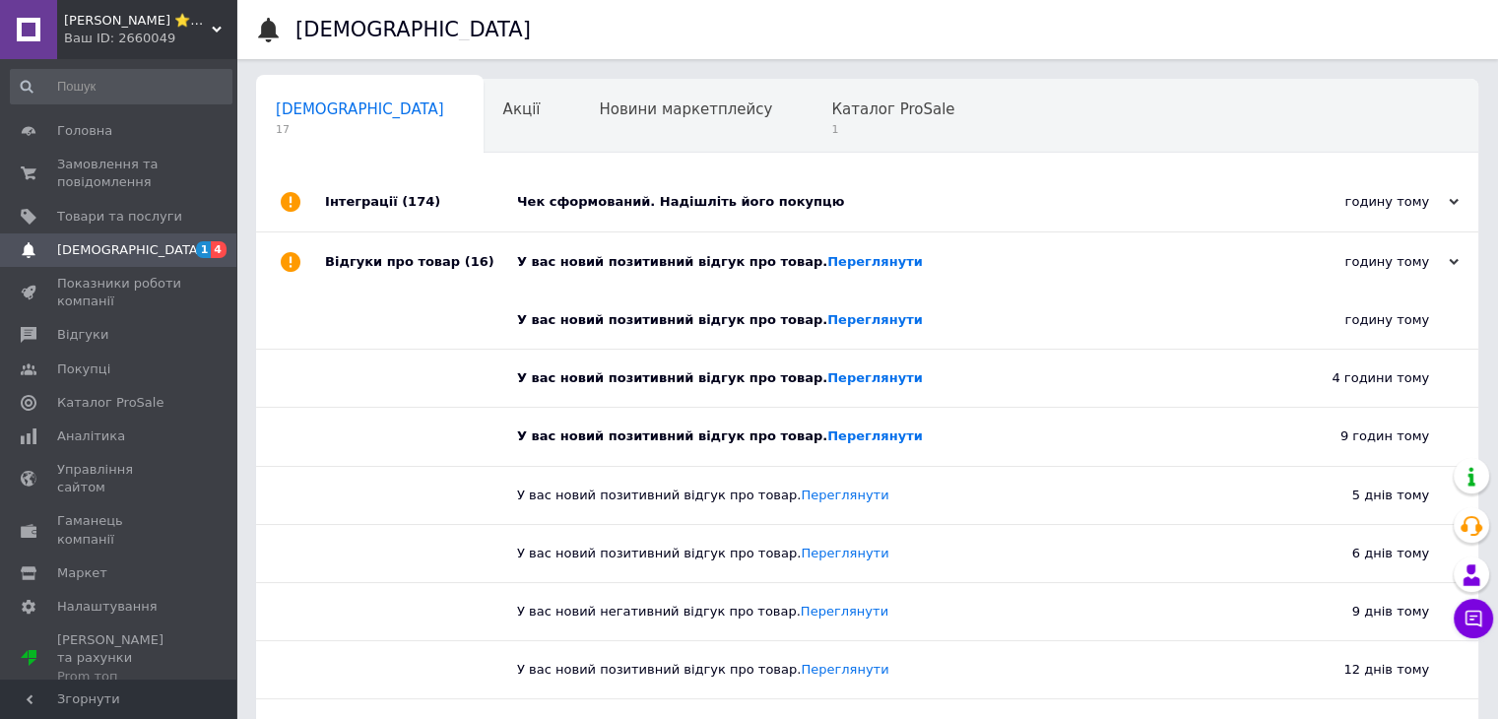
click at [473, 204] on div "Інтеграції (174)" at bounding box center [421, 201] width 192 height 59
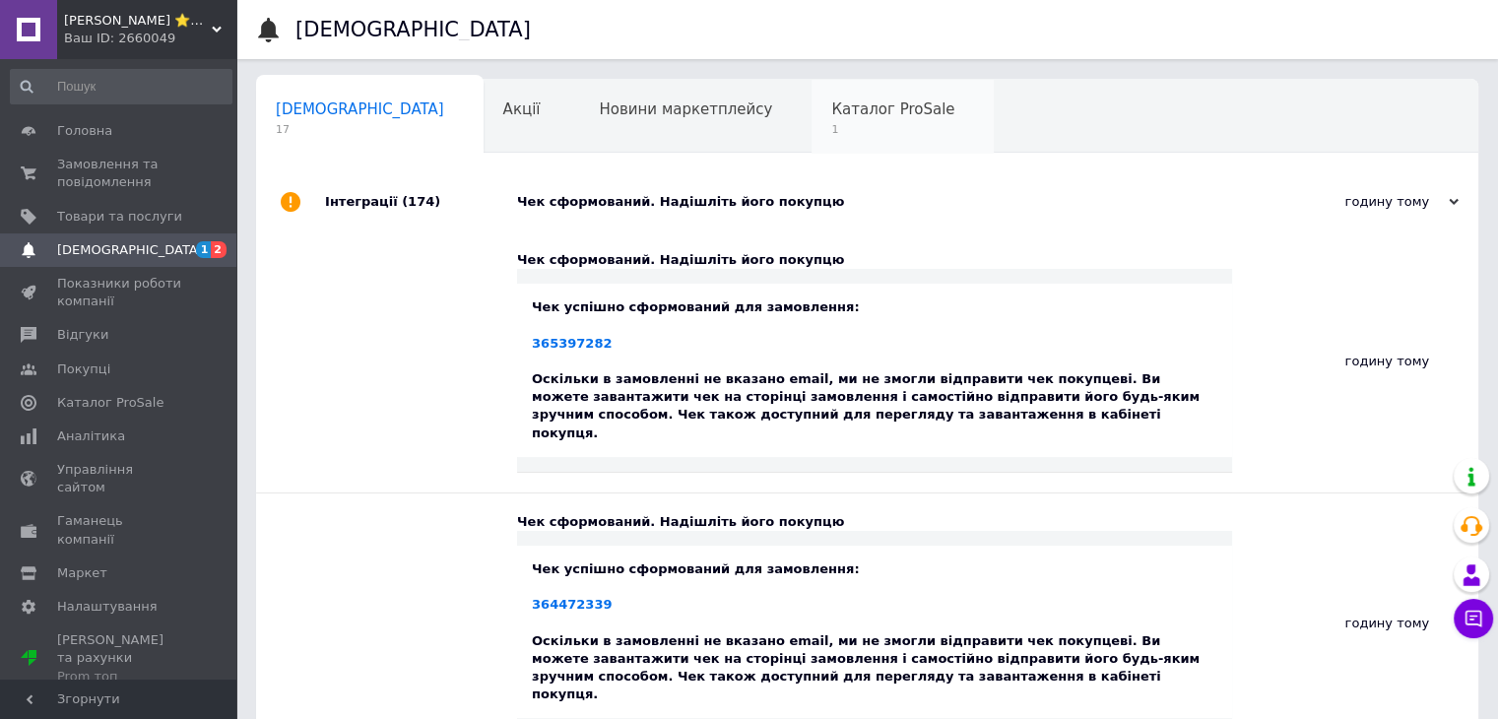
click at [831, 114] on span "Каталог ProSale" at bounding box center [892, 109] width 123 height 18
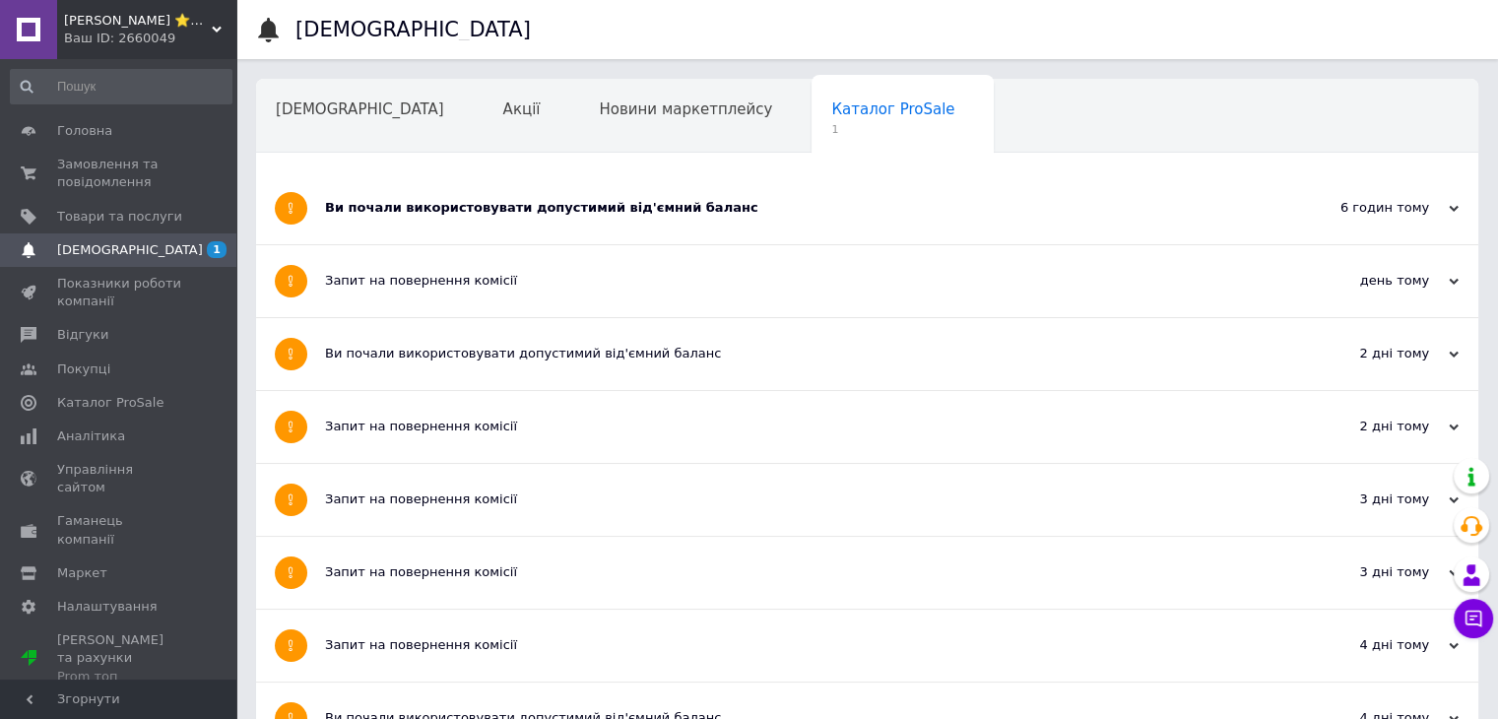
click at [804, 212] on div "Ви почали використовувати допустимий від'ємний баланс" at bounding box center [793, 208] width 937 height 18
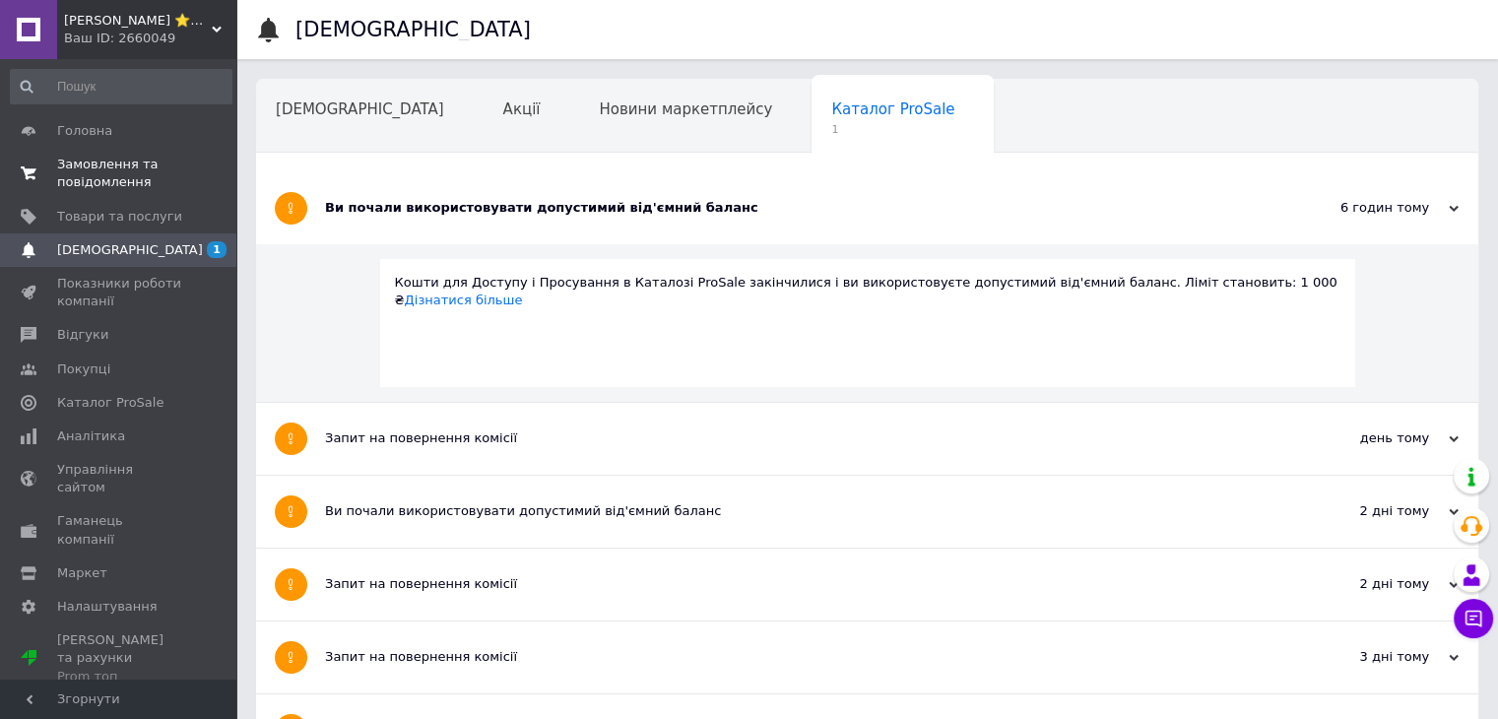
click at [129, 182] on span "Замовлення та повідомлення" at bounding box center [119, 173] width 125 height 35
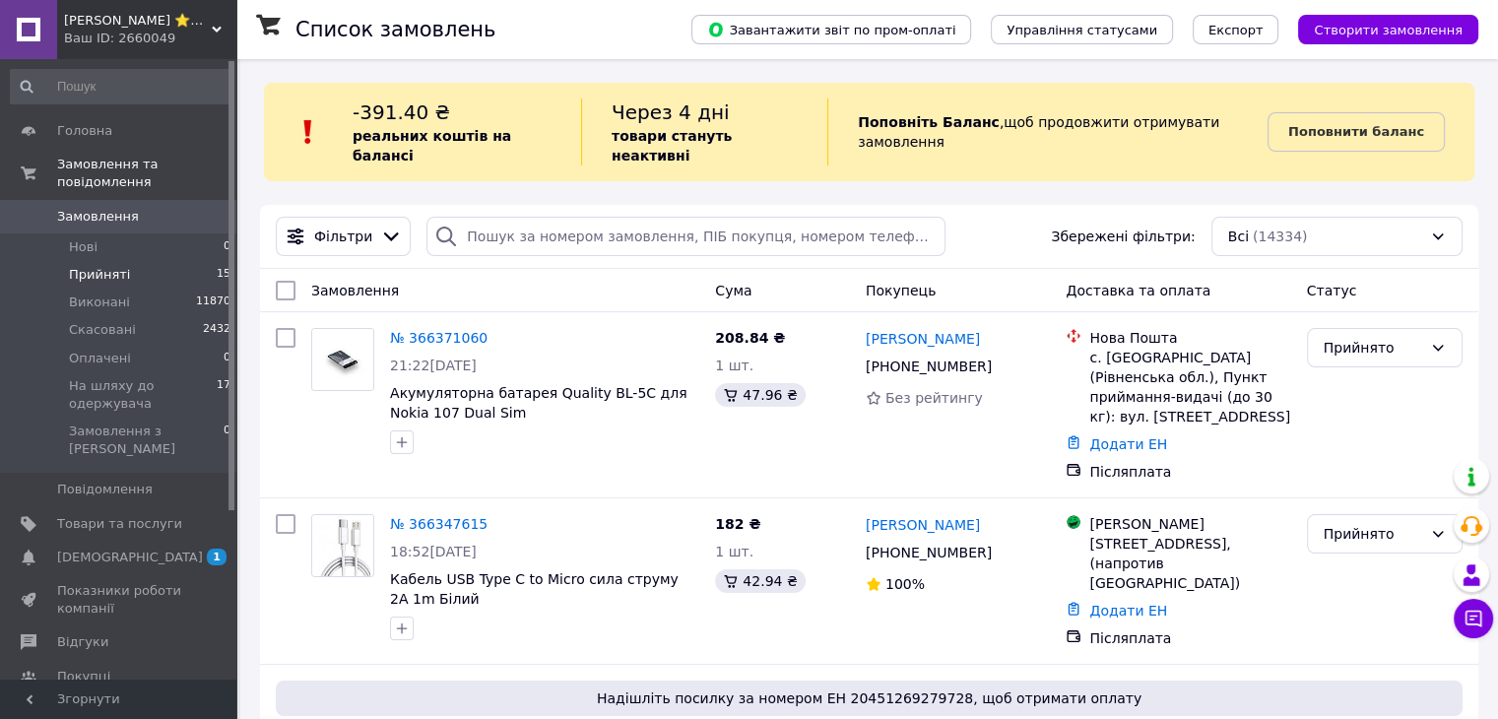
click at [106, 266] on span "Прийняті" at bounding box center [99, 275] width 61 height 18
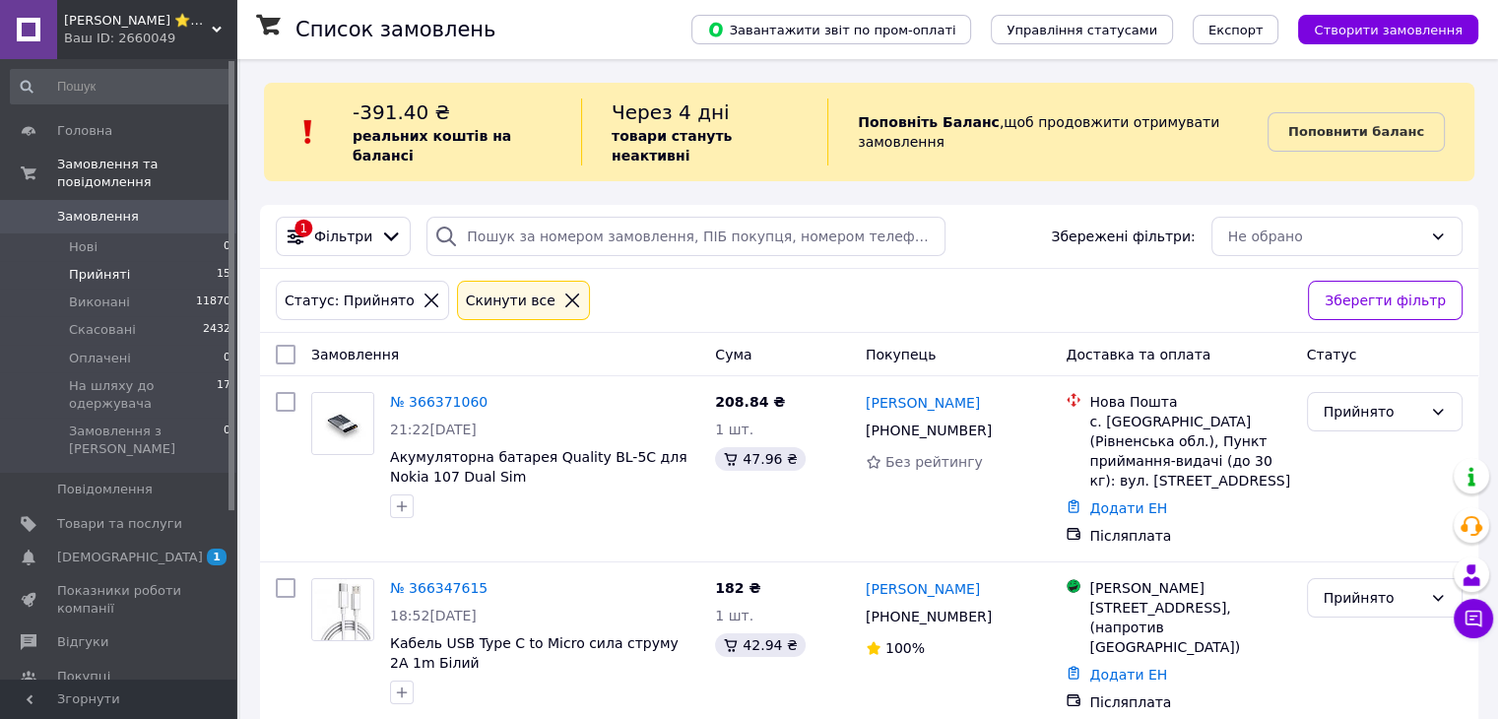
click at [563, 292] on icon at bounding box center [572, 301] width 18 height 18
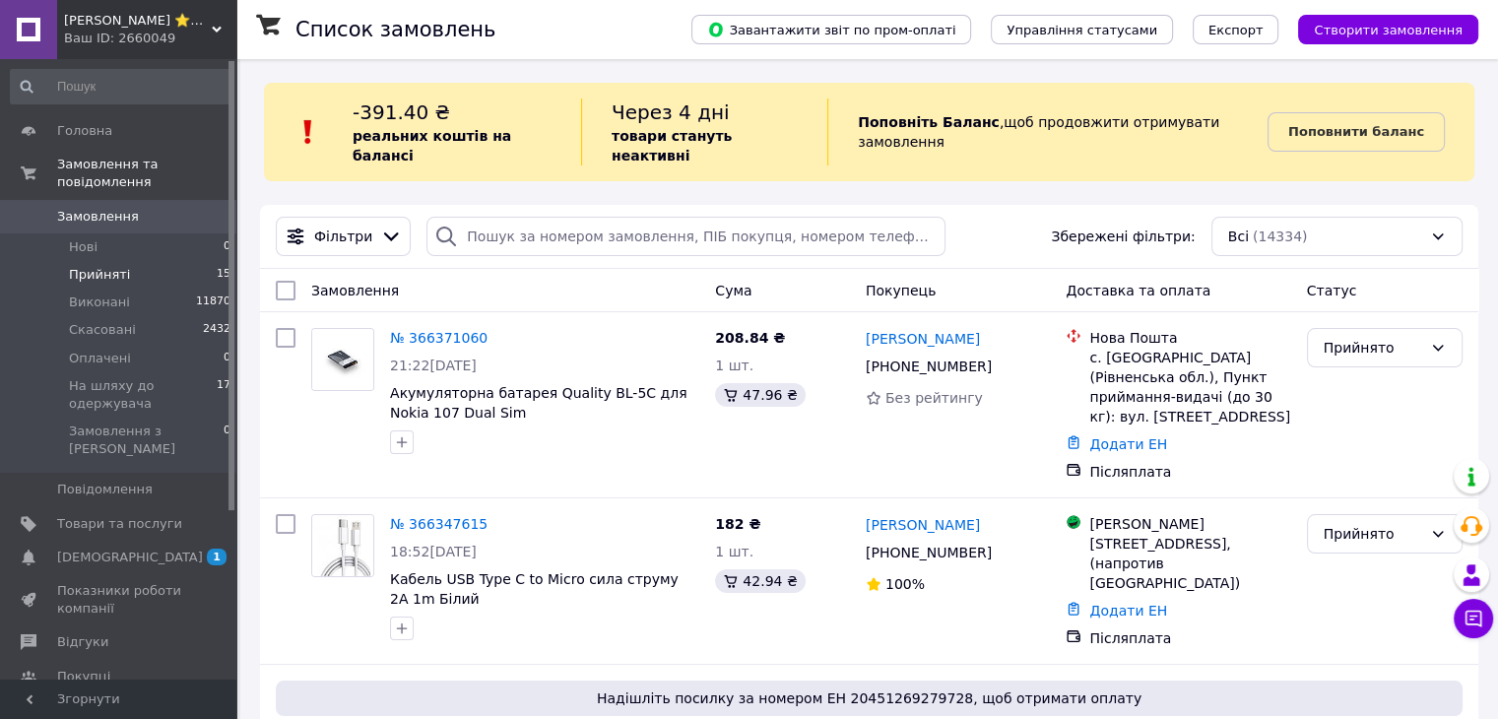
click at [102, 266] on span "Прийняті" at bounding box center [99, 275] width 61 height 18
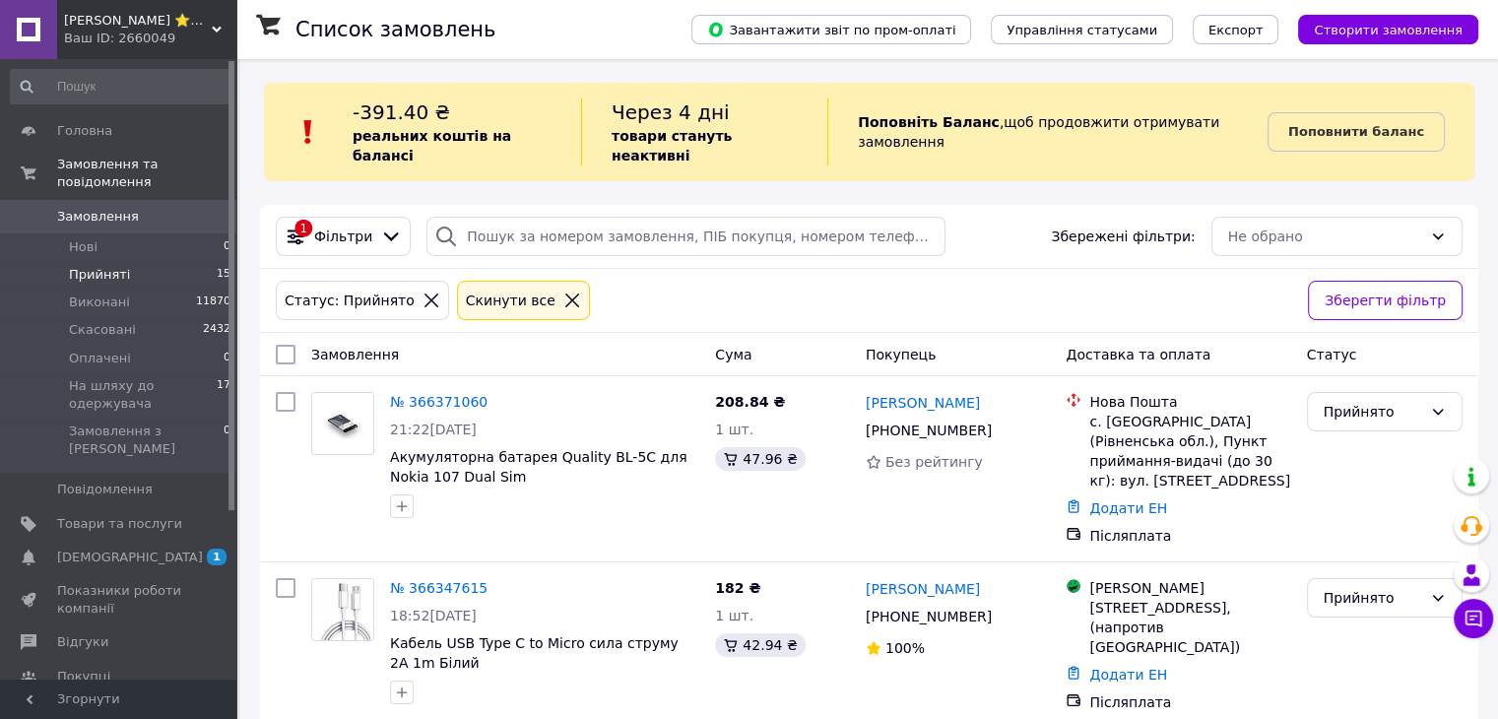
drag, startPoint x: 542, startPoint y: 285, endPoint x: 844, endPoint y: 260, distance: 303.4
click at [565, 293] on icon at bounding box center [572, 300] width 14 height 14
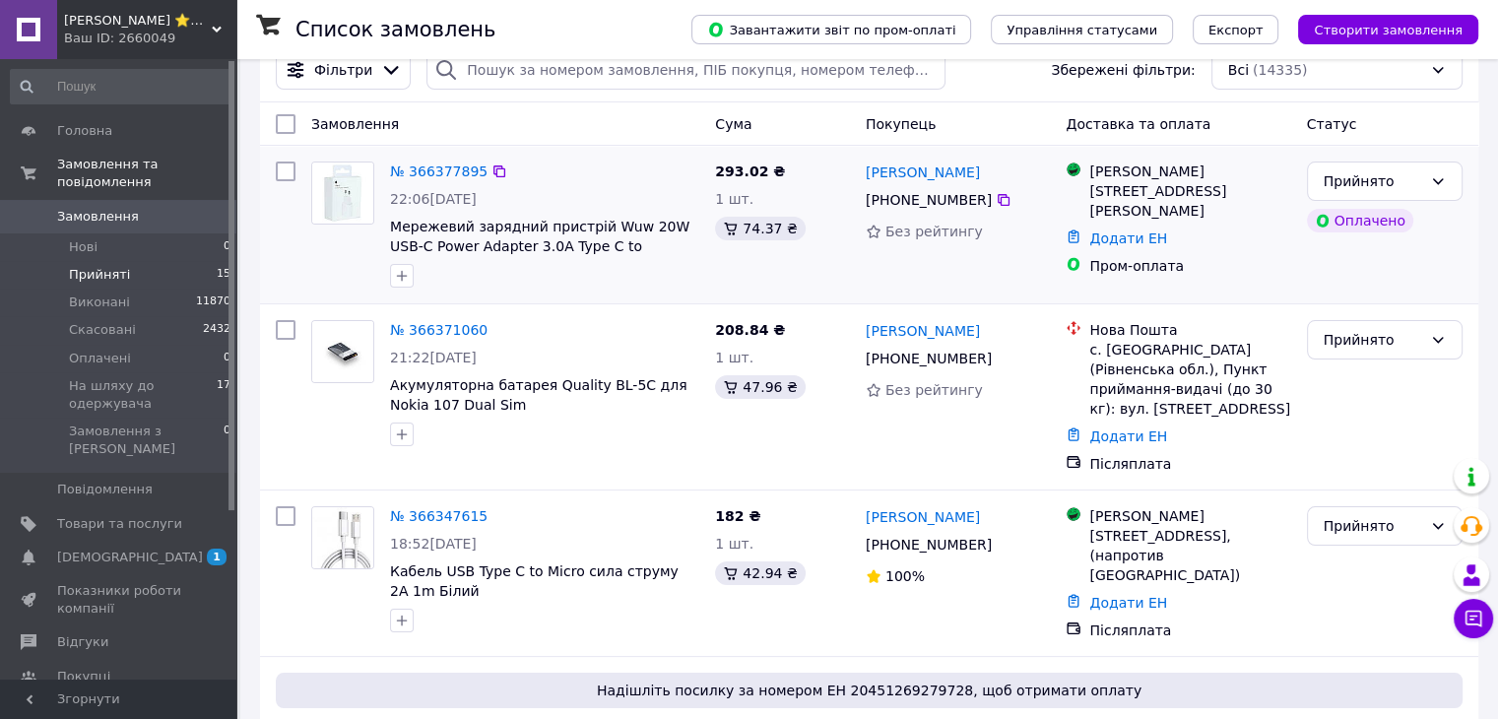
scroll to position [197, 0]
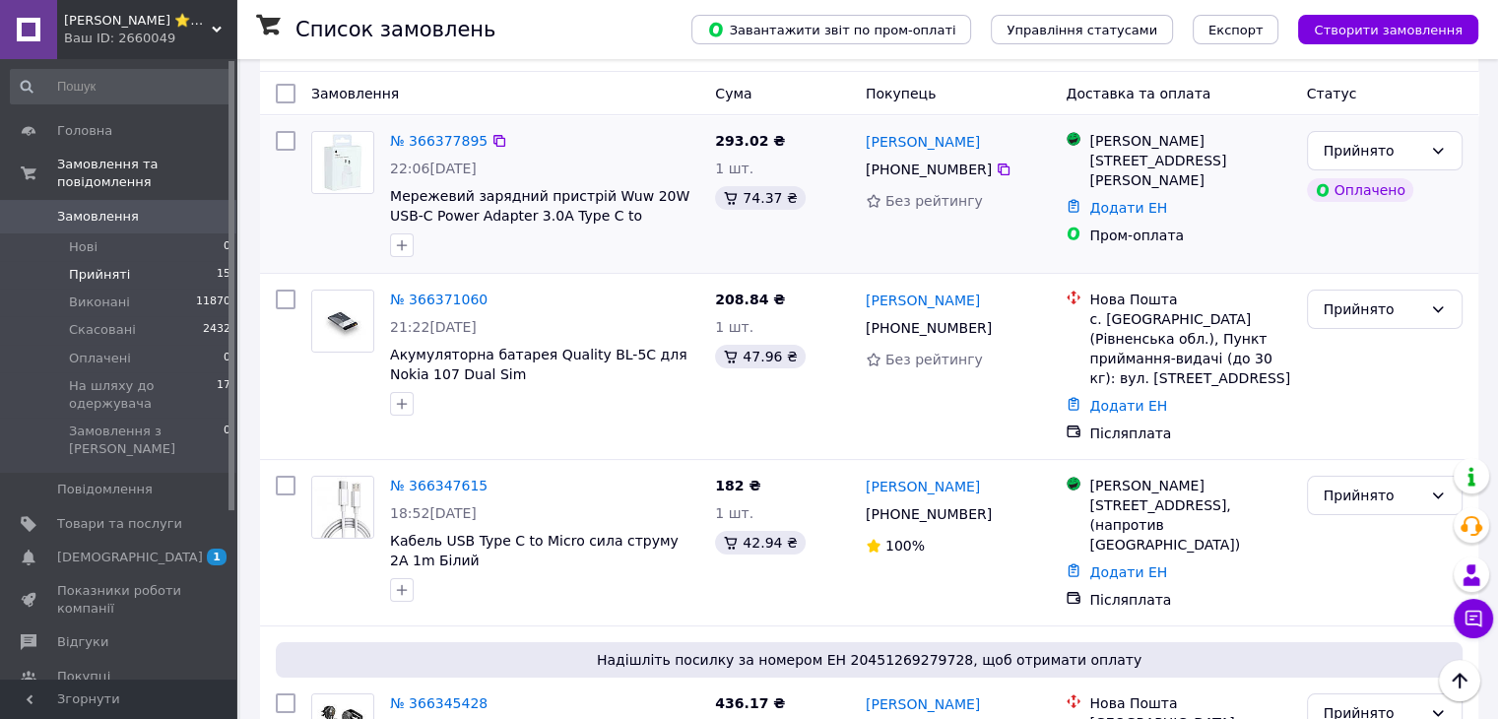
click at [111, 266] on span "Прийняті" at bounding box center [99, 275] width 61 height 18
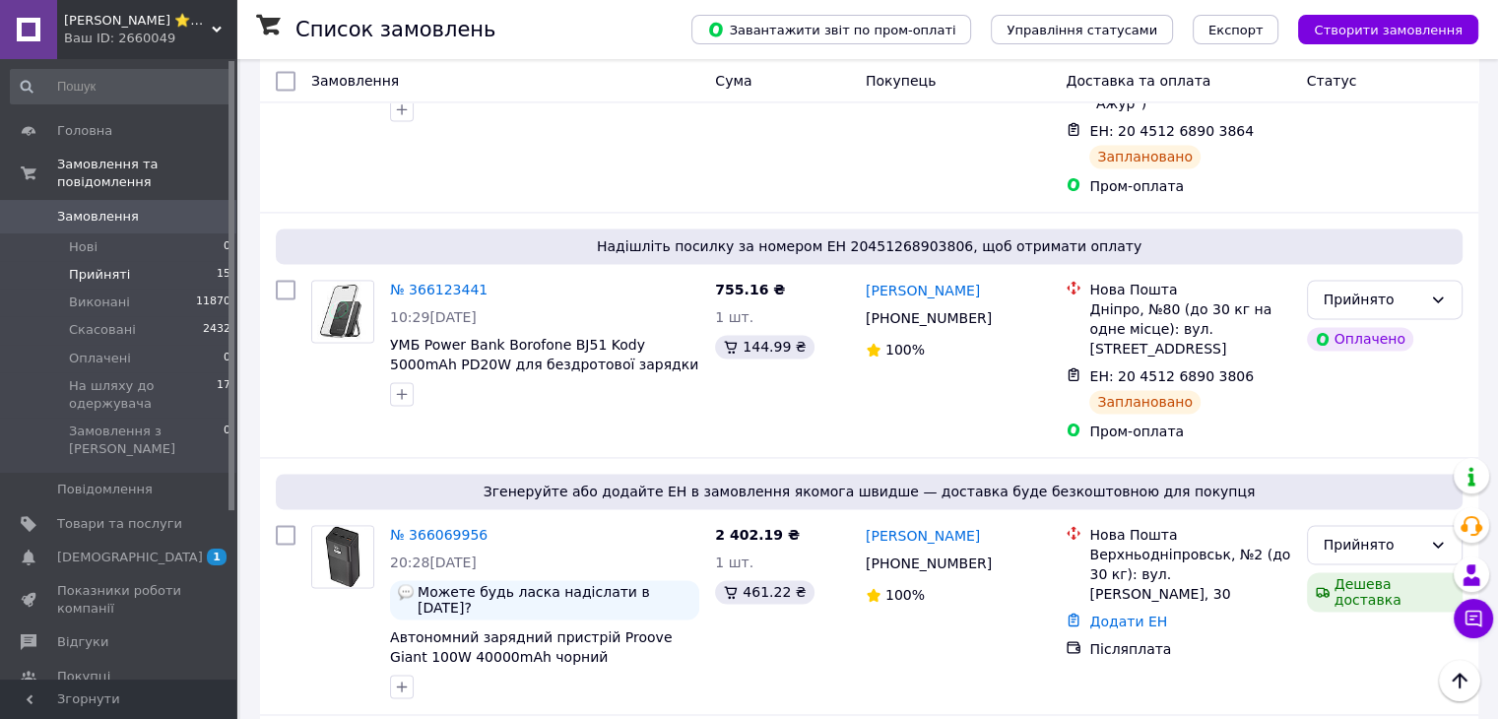
scroll to position [2947, 0]
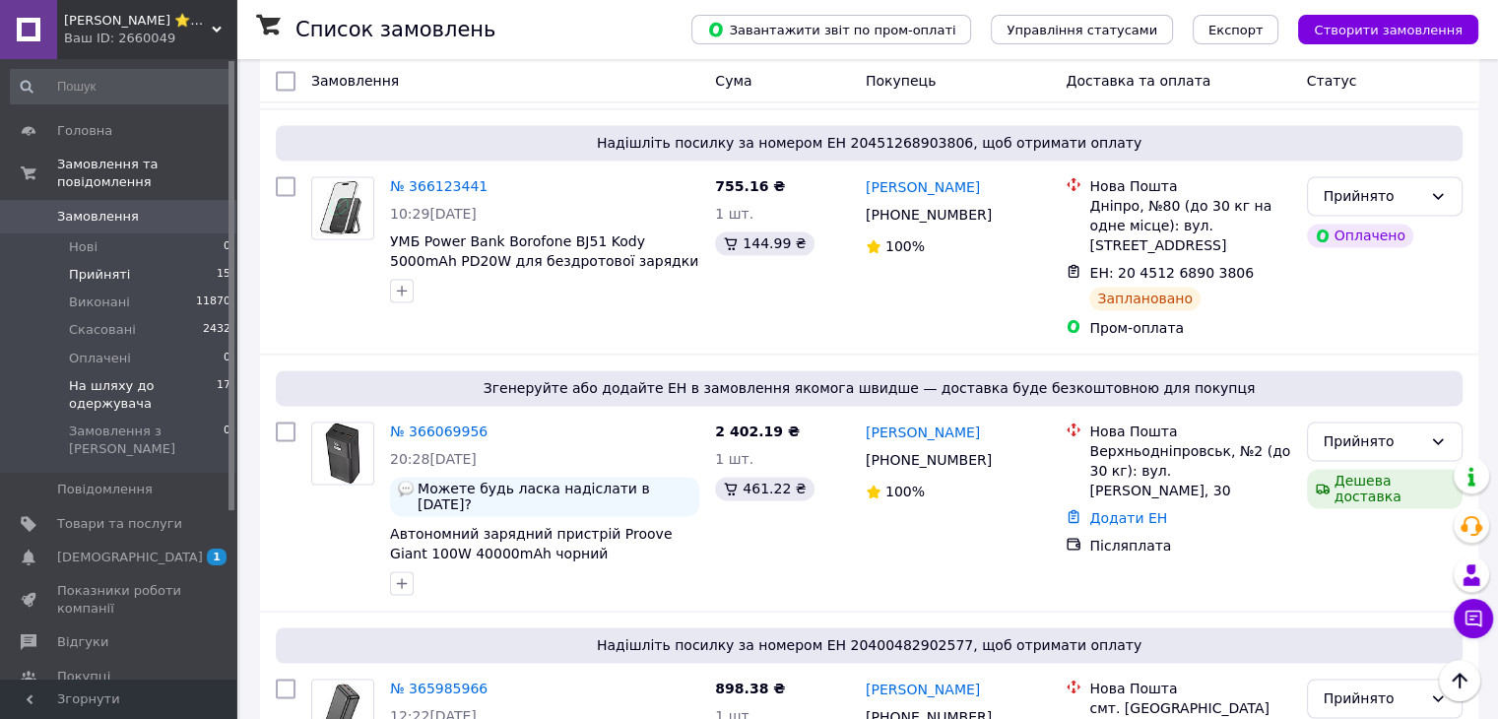
click at [87, 377] on span "На шляху до одержувача" at bounding box center [143, 394] width 148 height 35
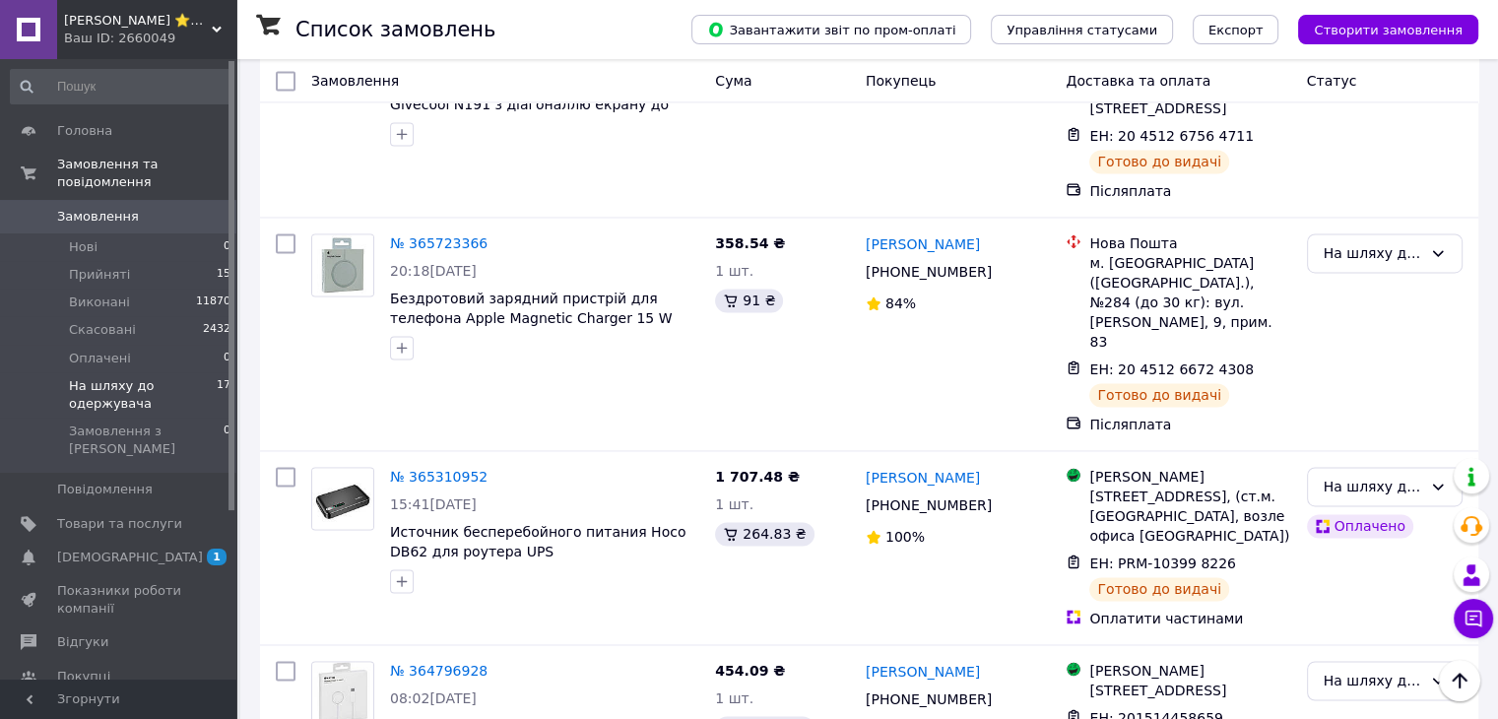
scroll to position [2961, 0]
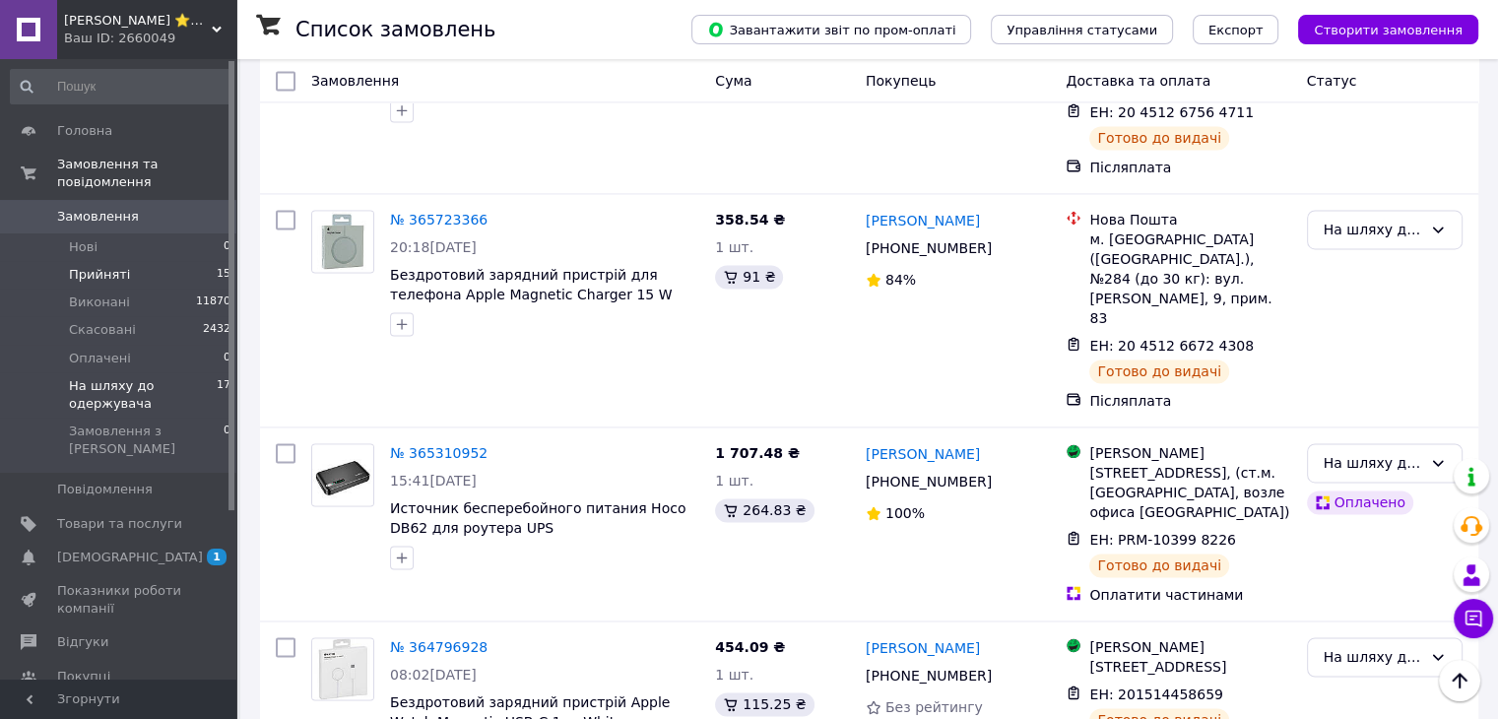
click at [105, 266] on span "Прийняті" at bounding box center [99, 275] width 61 height 18
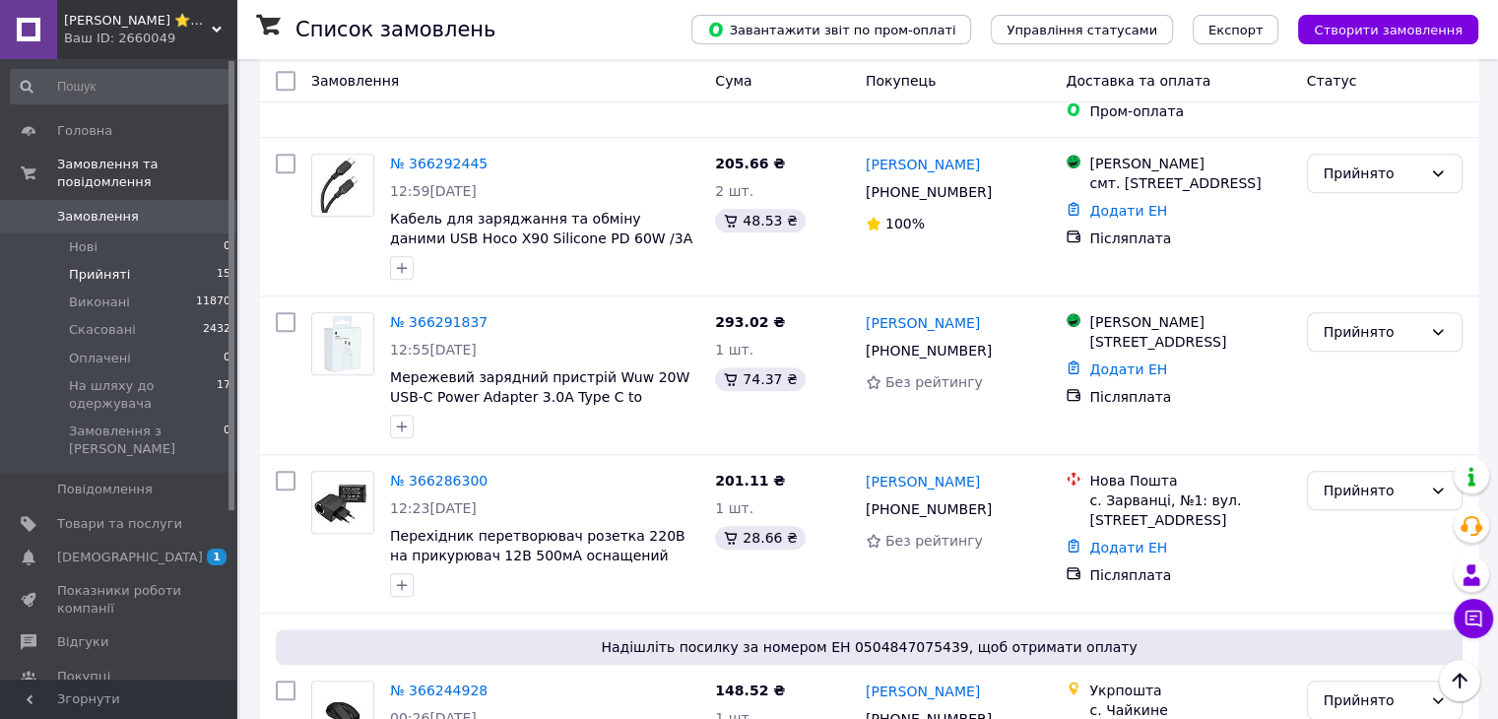
scroll to position [1469, 0]
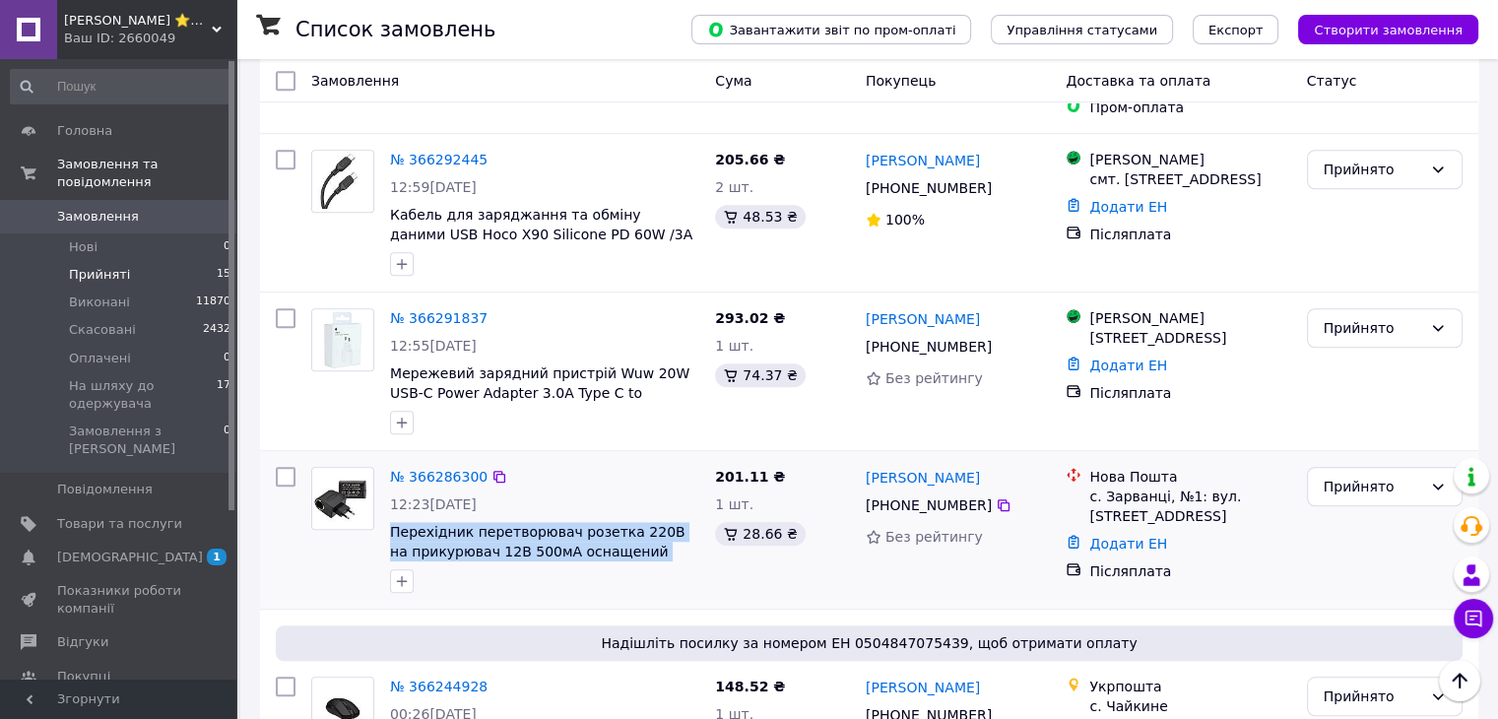
drag, startPoint x: 387, startPoint y: 419, endPoint x: 664, endPoint y: 453, distance: 278.9
click at [664, 459] on div "№ 366286300 12:23[DATE] Перехідник перетворювач розетка 220В на прикурювач 12В …" at bounding box center [544, 530] width 325 height 142
copy div "Перехідник перетворювач розетка 220В на прикурювач 12В 500мА оснащений LED інди…"
click at [996, 497] on icon at bounding box center [1004, 505] width 16 height 16
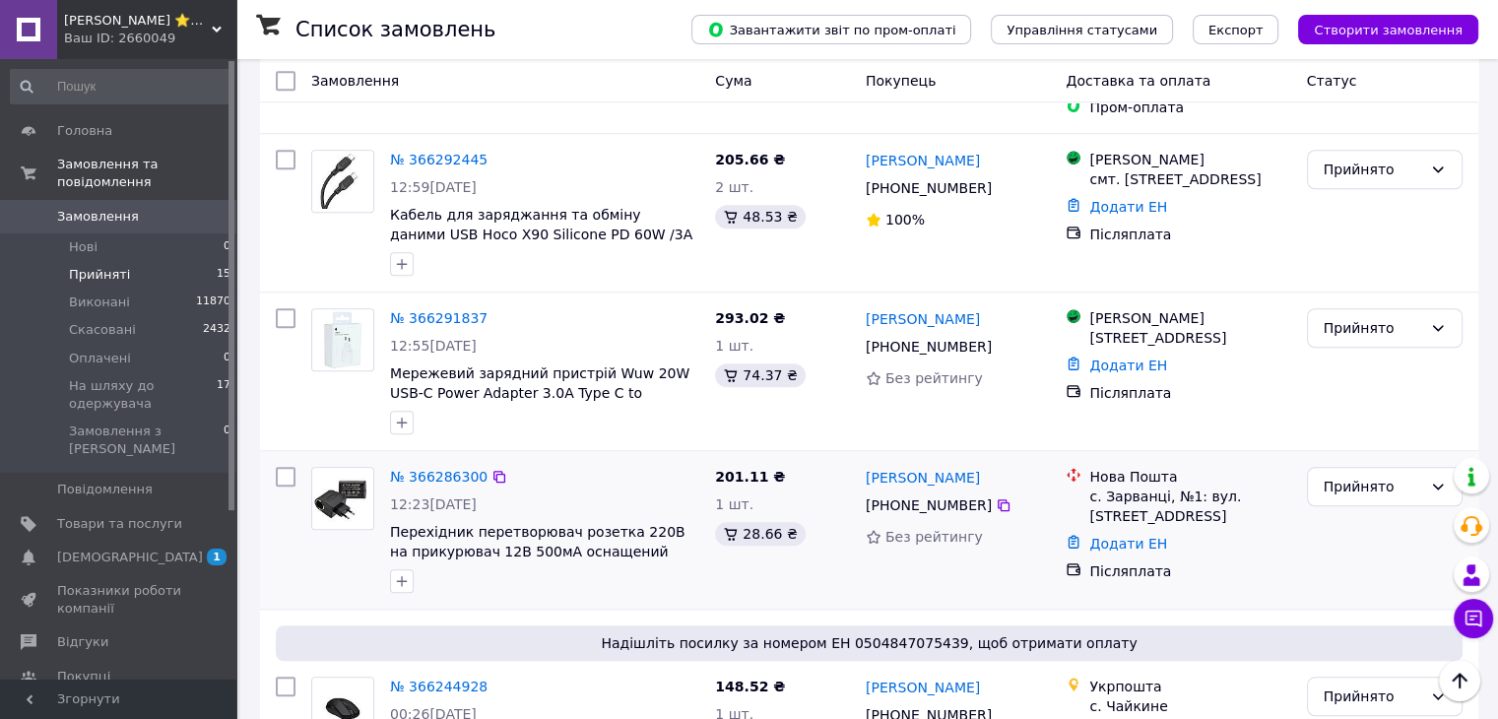
click at [998, 499] on icon at bounding box center [1004, 505] width 12 height 12
drag, startPoint x: 863, startPoint y: 370, endPoint x: 944, endPoint y: 369, distance: 80.8
click at [944, 465] on div "[PERSON_NAME]" at bounding box center [923, 477] width 118 height 25
copy link "[PERSON_NAME]"
click at [1136, 487] on div "с. Зарванці, №1: вул. [STREET_ADDRESS]" at bounding box center [1189, 506] width 201 height 39
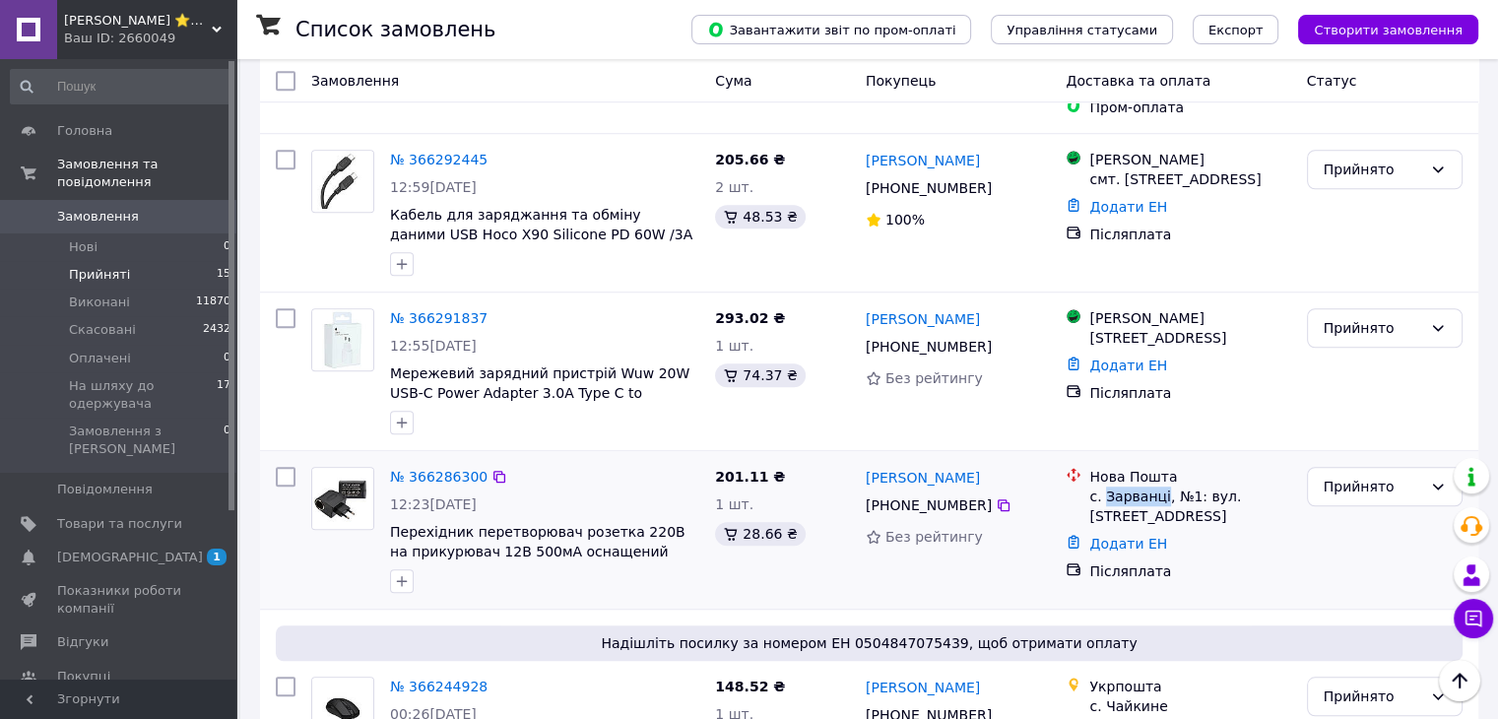
click at [1136, 487] on div "с. Зарванці, №1: вул. [STREET_ADDRESS]" at bounding box center [1189, 506] width 201 height 39
copy div "Зарванці"
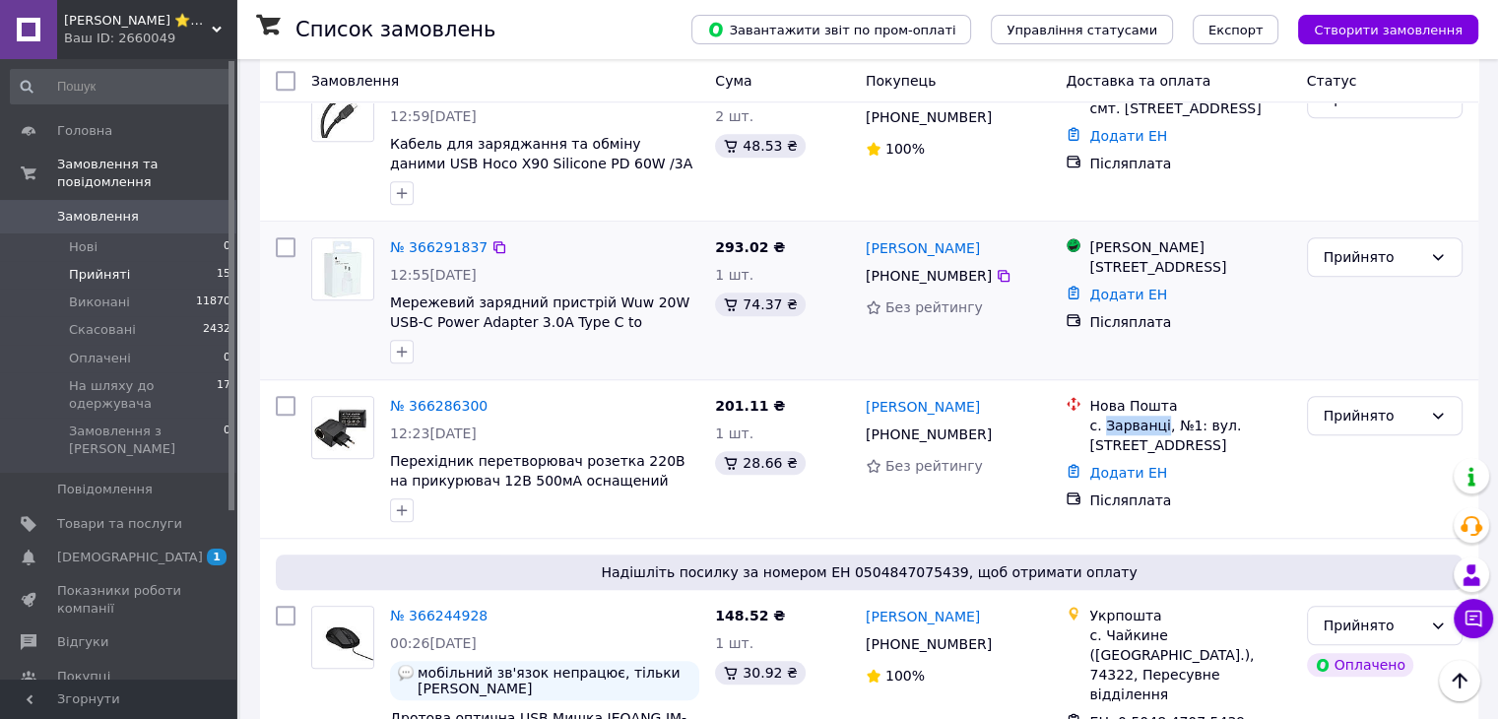
scroll to position [1568, 0]
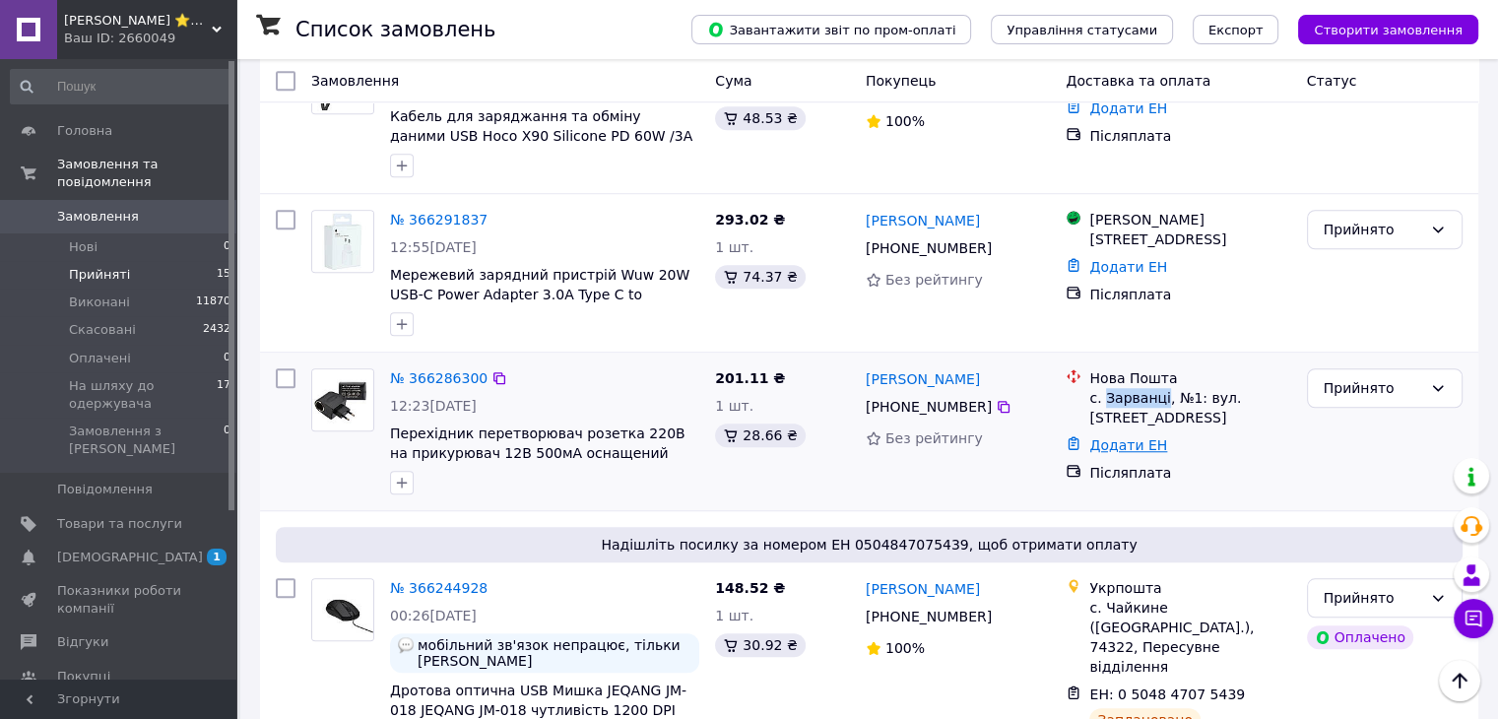
click at [1139, 437] on link "Додати ЕН" at bounding box center [1128, 445] width 78 height 16
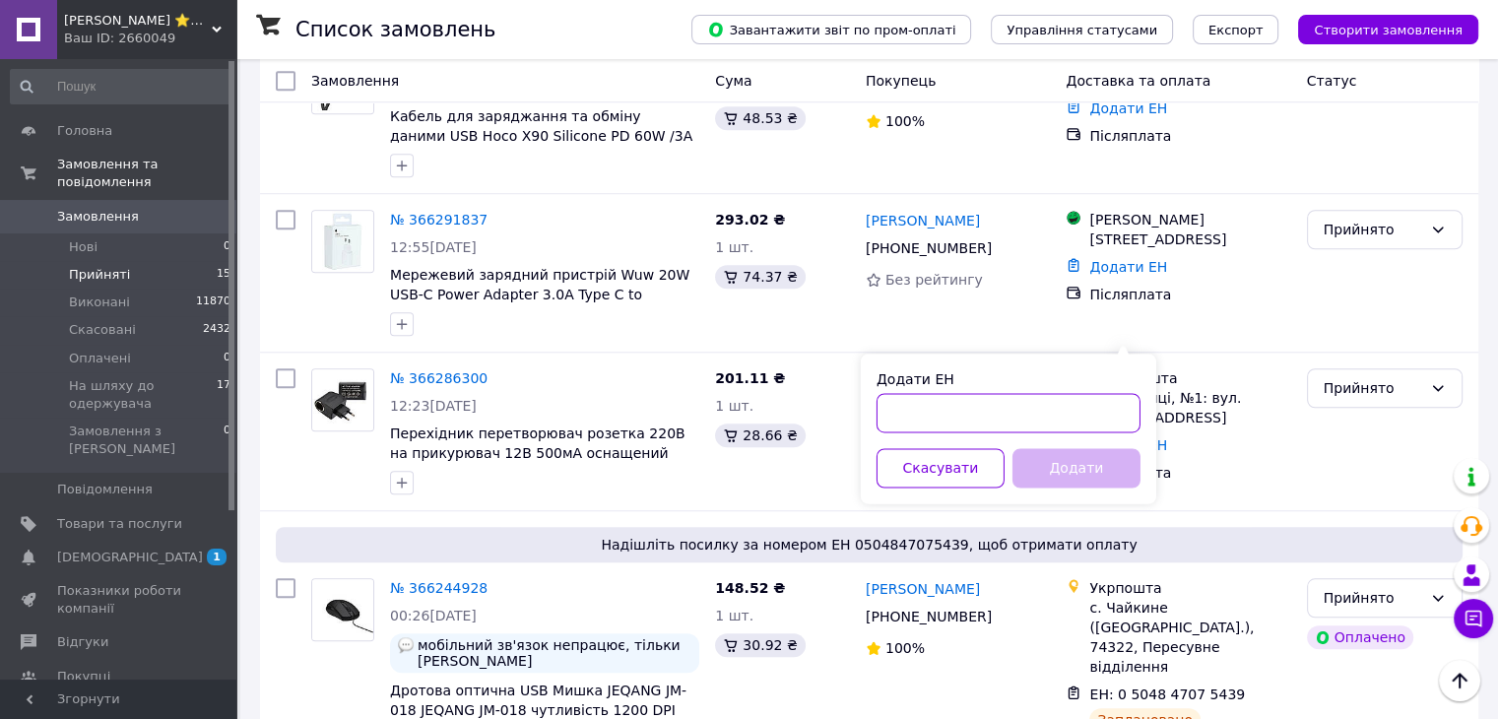
paste input "20451269287956"
type input "20451269287956"
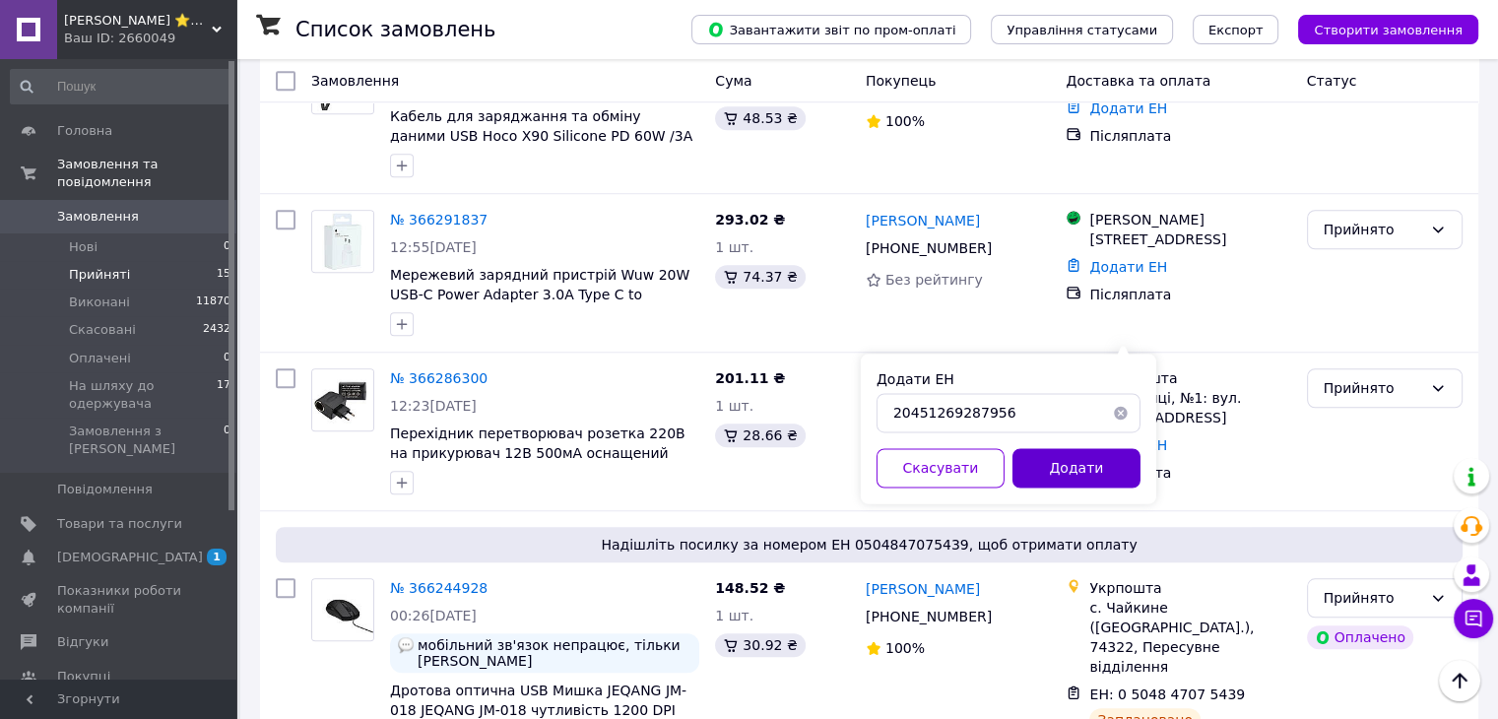
click at [1098, 473] on button "Додати" at bounding box center [1076, 467] width 128 height 39
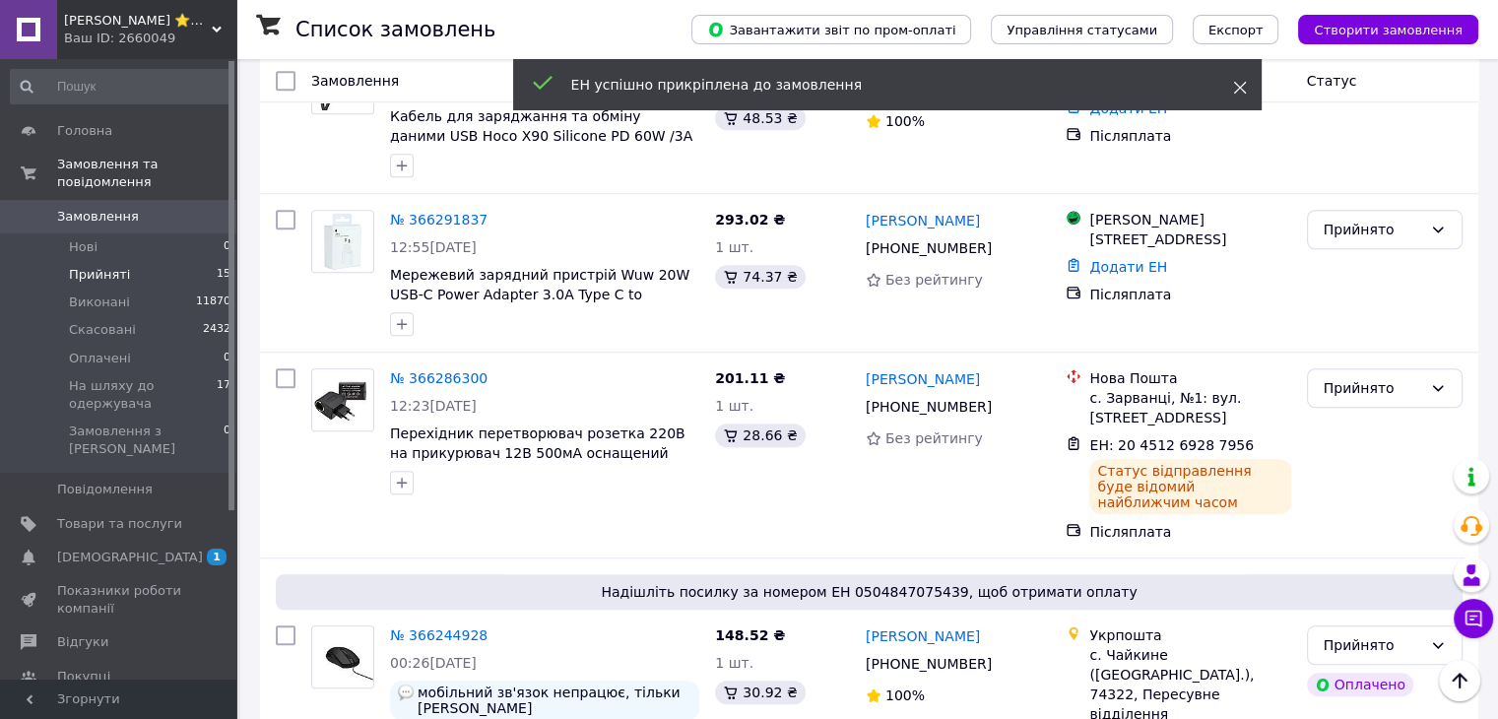
click at [1243, 87] on icon at bounding box center [1240, 88] width 14 height 14
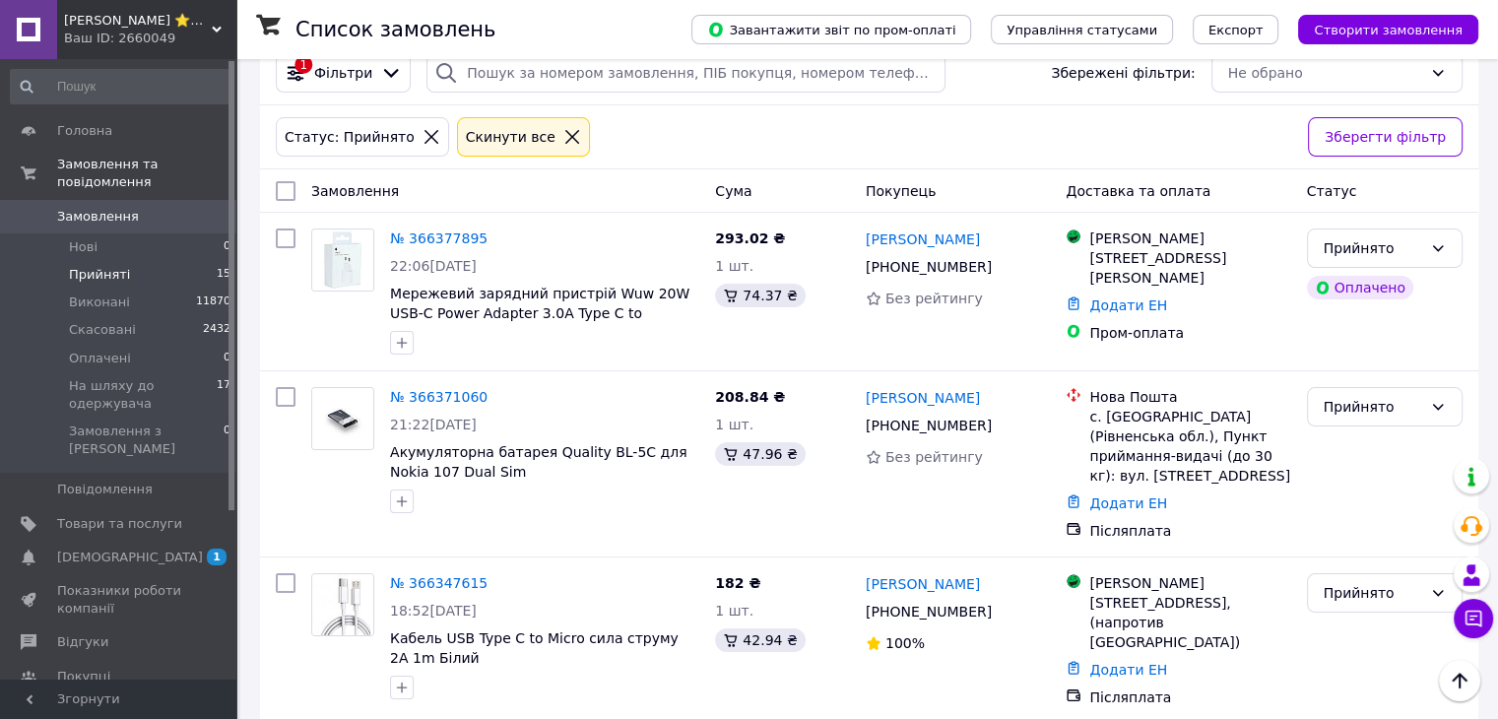
scroll to position [0, 0]
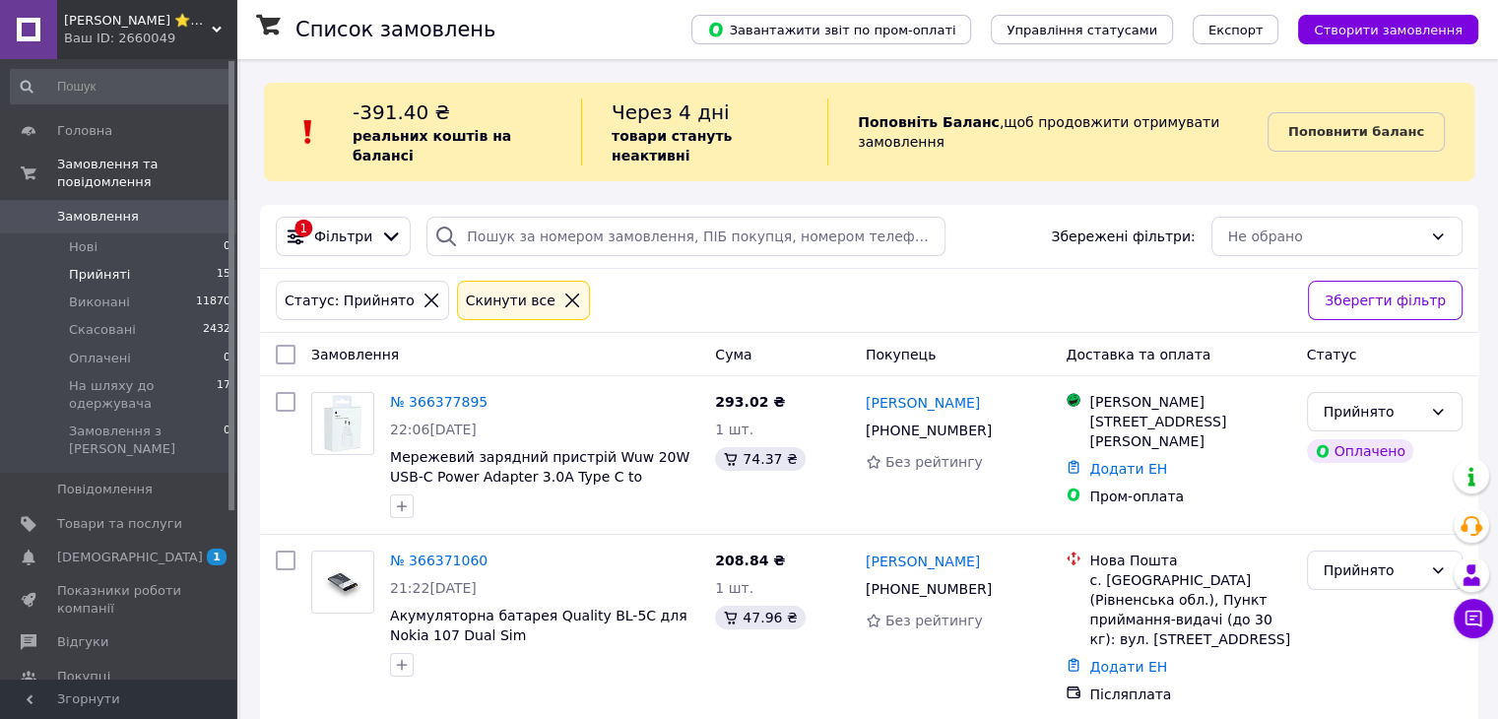
click at [563, 292] on icon at bounding box center [572, 301] width 18 height 18
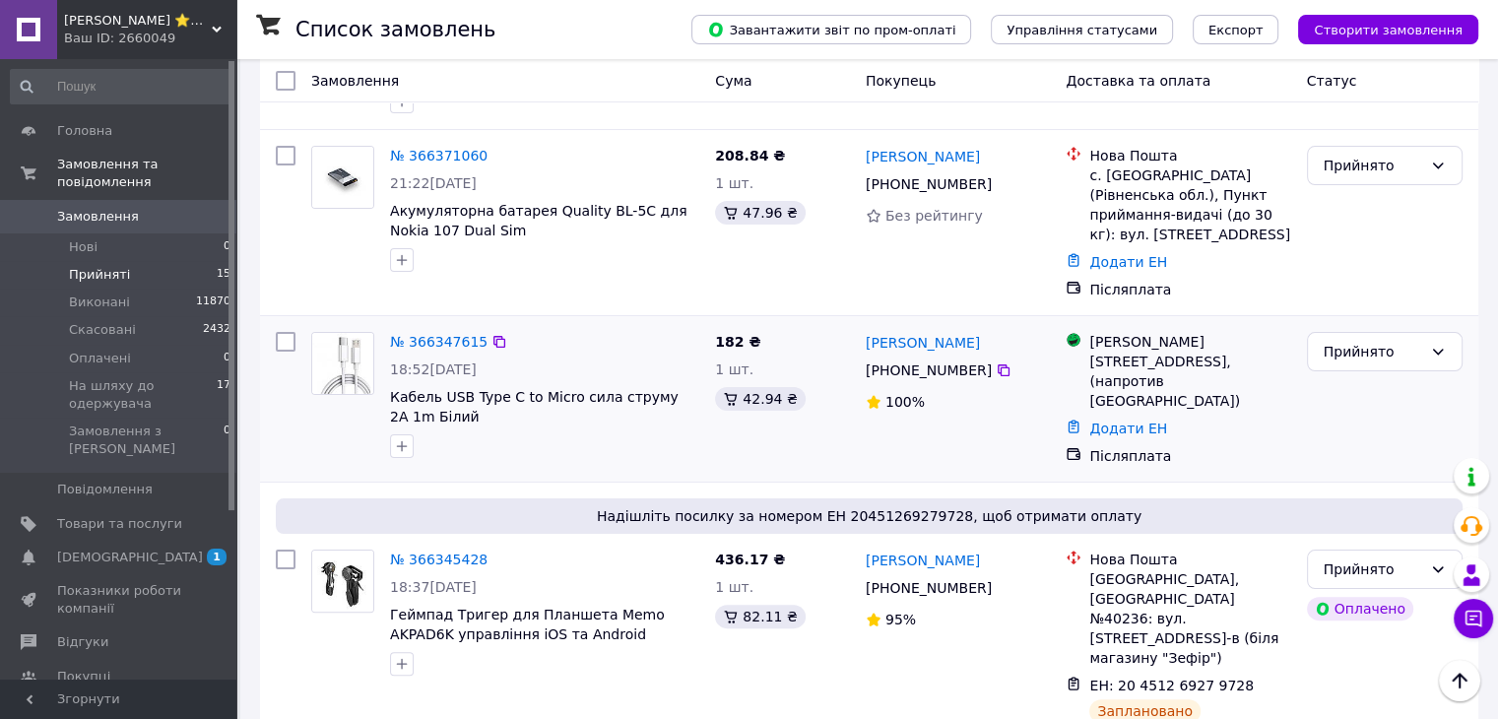
scroll to position [295, 0]
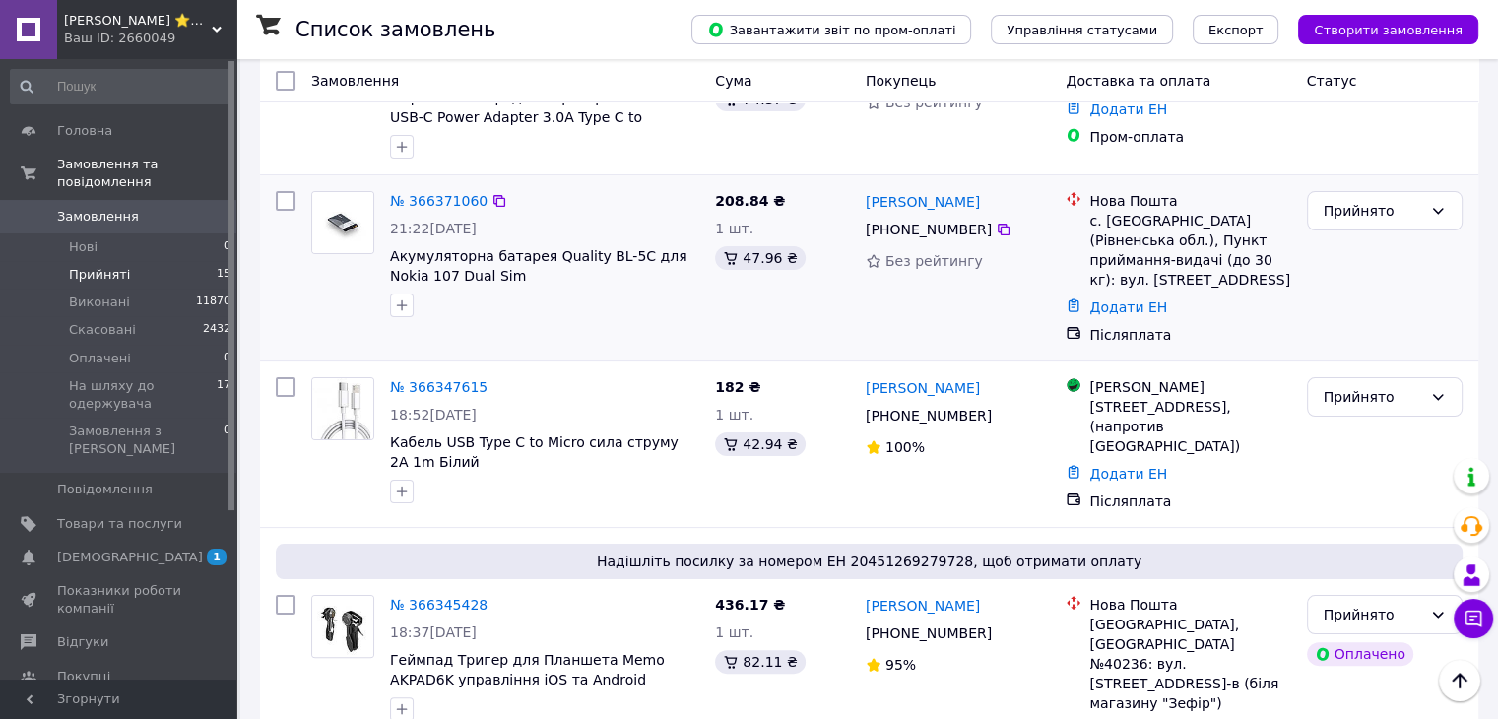
drag, startPoint x: 118, startPoint y: 258, endPoint x: 1064, endPoint y: 260, distance: 945.5
click at [118, 266] on span "Прийняті" at bounding box center [99, 275] width 61 height 18
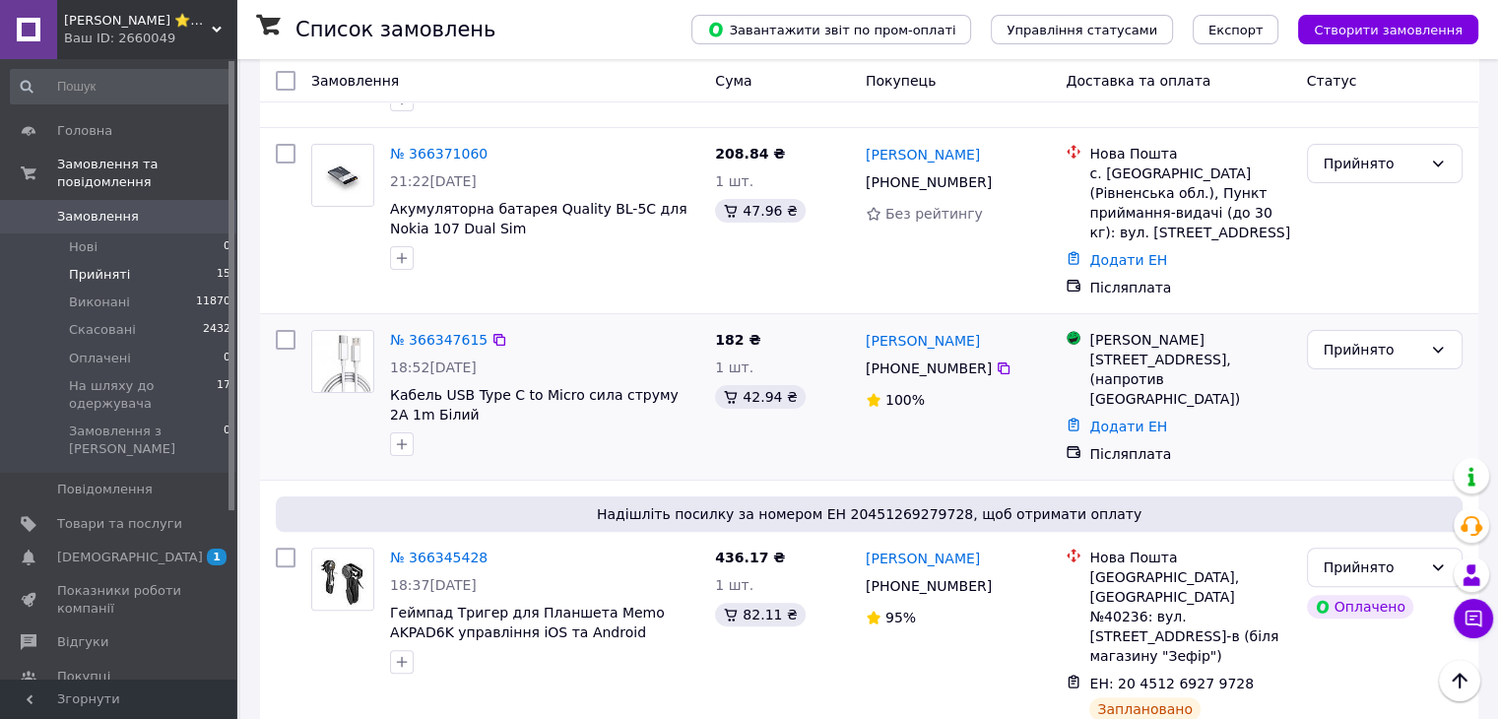
scroll to position [295, 0]
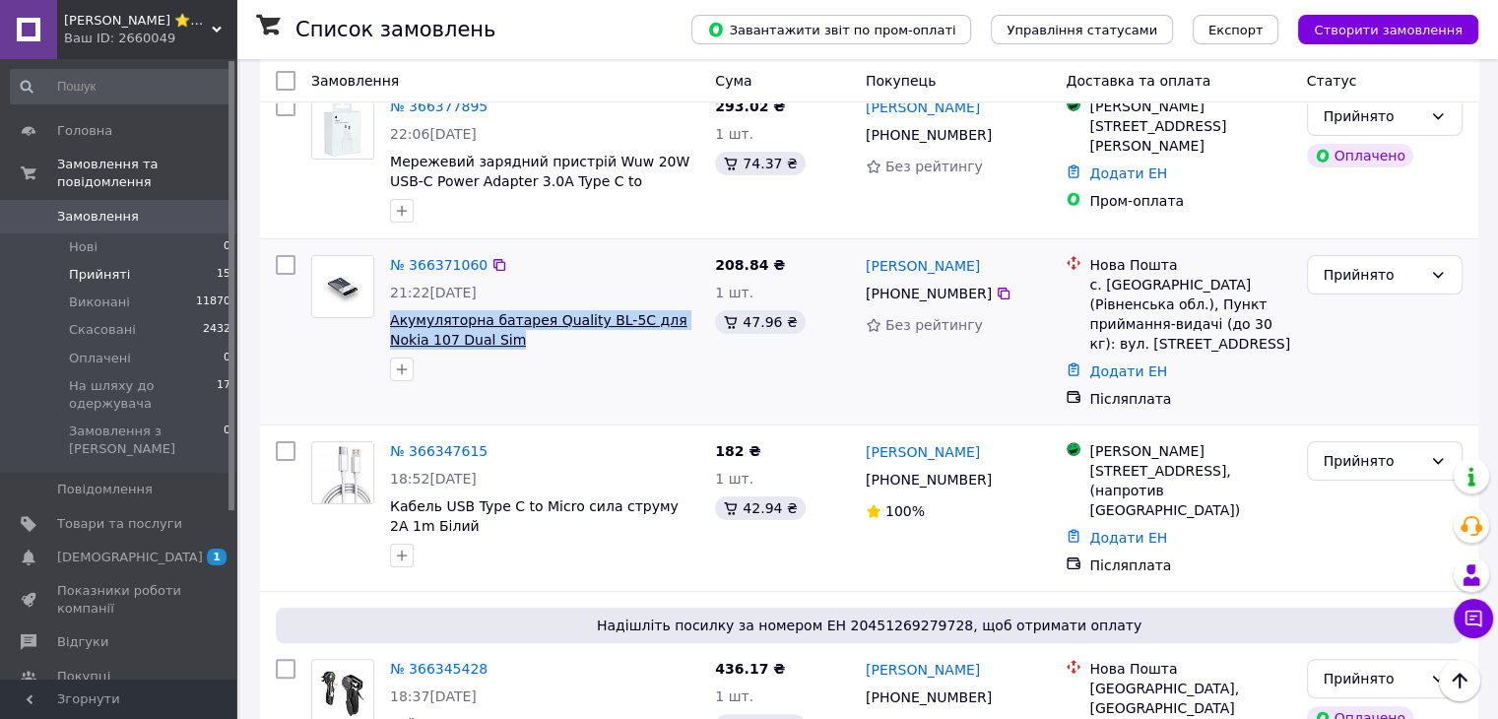
drag, startPoint x: 389, startPoint y: 302, endPoint x: 469, endPoint y: 320, distance: 81.7
click at [469, 320] on div "№ 366371060 21:22[DATE] Акумуляторна батарея Quality BL-5C для Nokia 107 Dual S…" at bounding box center [544, 318] width 325 height 142
copy span "Акумуляторна батарея Quality BL-5C для Nokia 107 Dual Sim"
click at [996, 286] on icon at bounding box center [1004, 294] width 16 height 16
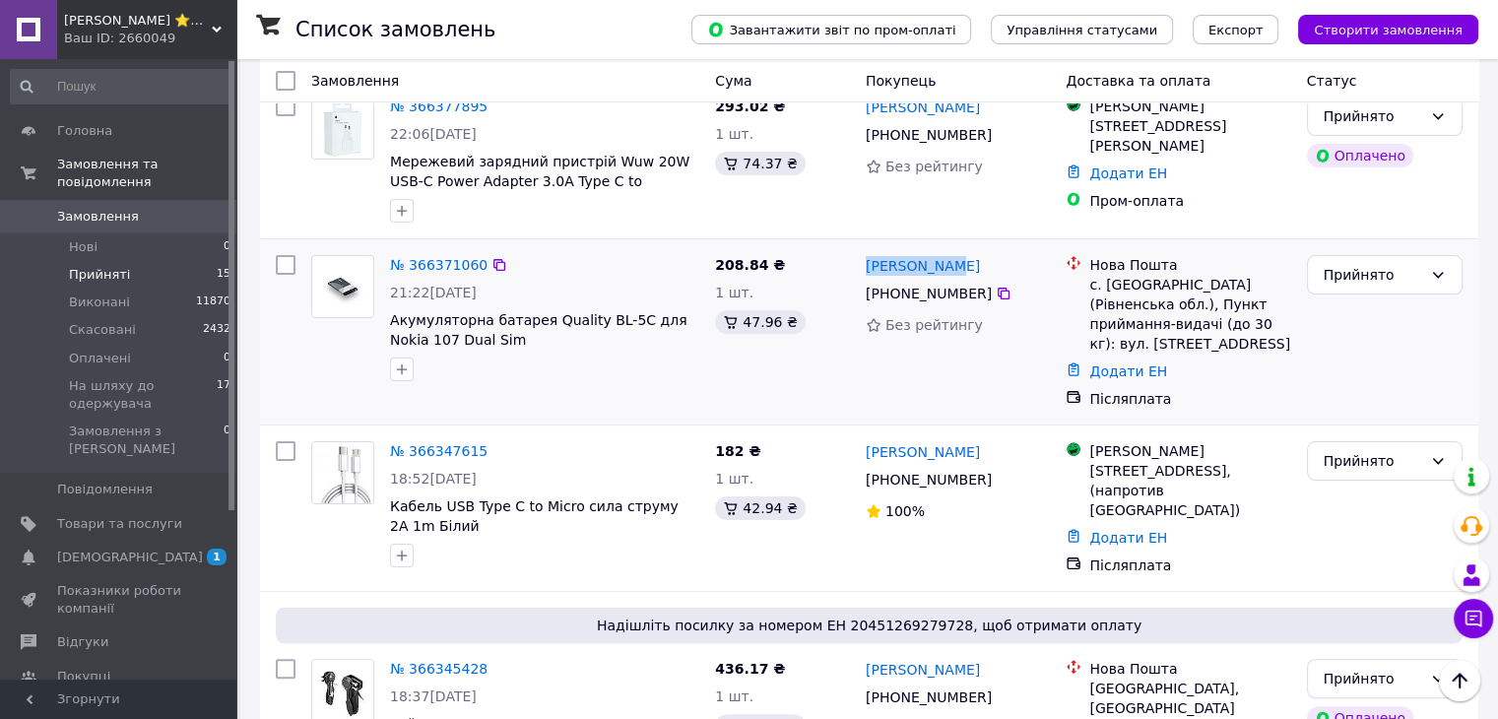
drag, startPoint x: 860, startPoint y: 250, endPoint x: 945, endPoint y: 250, distance: 84.7
click at [945, 250] on div "[PERSON_NAME] [PHONE_NUMBER] Без рейтингу" at bounding box center [958, 331] width 201 height 169
copy link "[PERSON_NAME]"
drag, startPoint x: 1104, startPoint y: 265, endPoint x: 1151, endPoint y: 265, distance: 47.3
click at [1151, 275] on div "с. [GEOGRAPHIC_DATA] (Рівненська обл.), Пункт приймання-видачі (до 30 кг): вул.…" at bounding box center [1189, 314] width 201 height 79
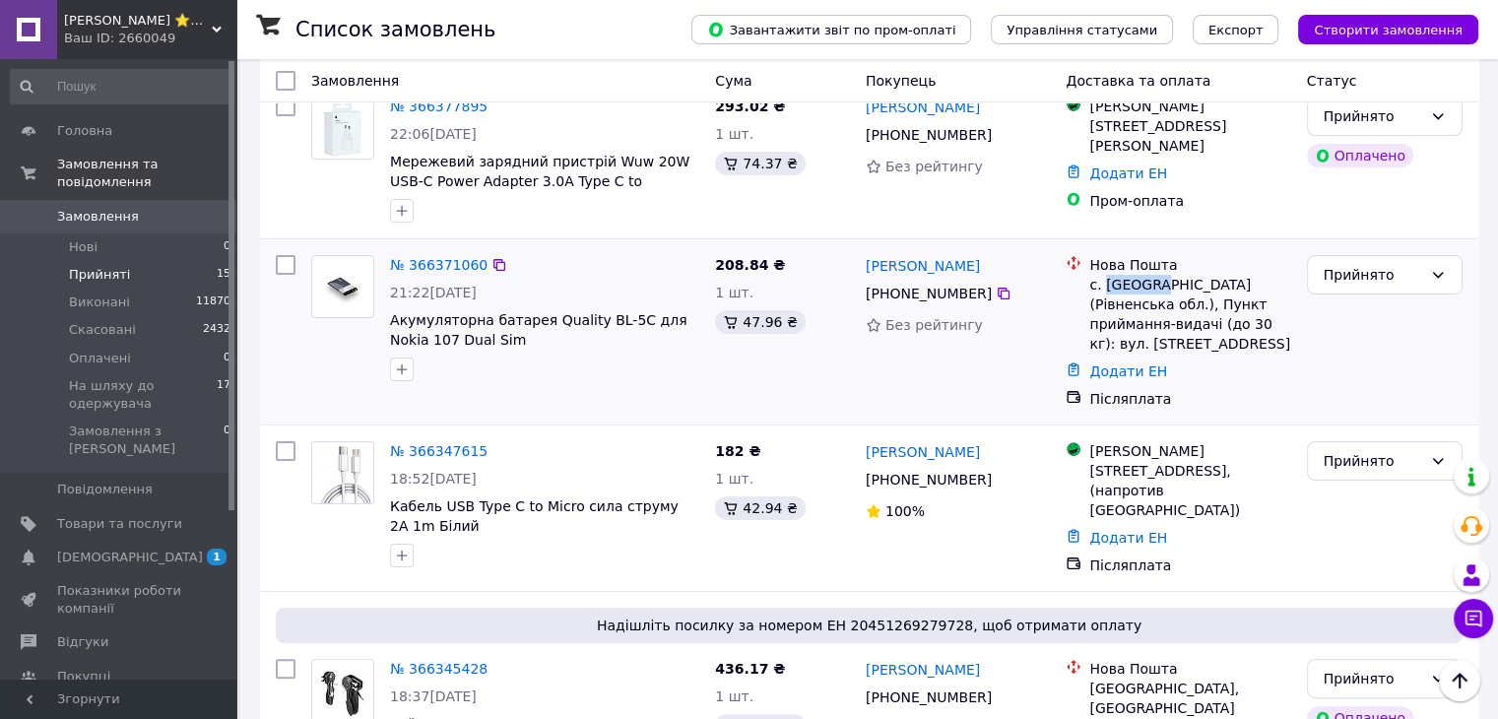
copy div "[GEOGRAPHIC_DATA]"
click at [1127, 363] on link "Додати ЕН" at bounding box center [1128, 371] width 78 height 16
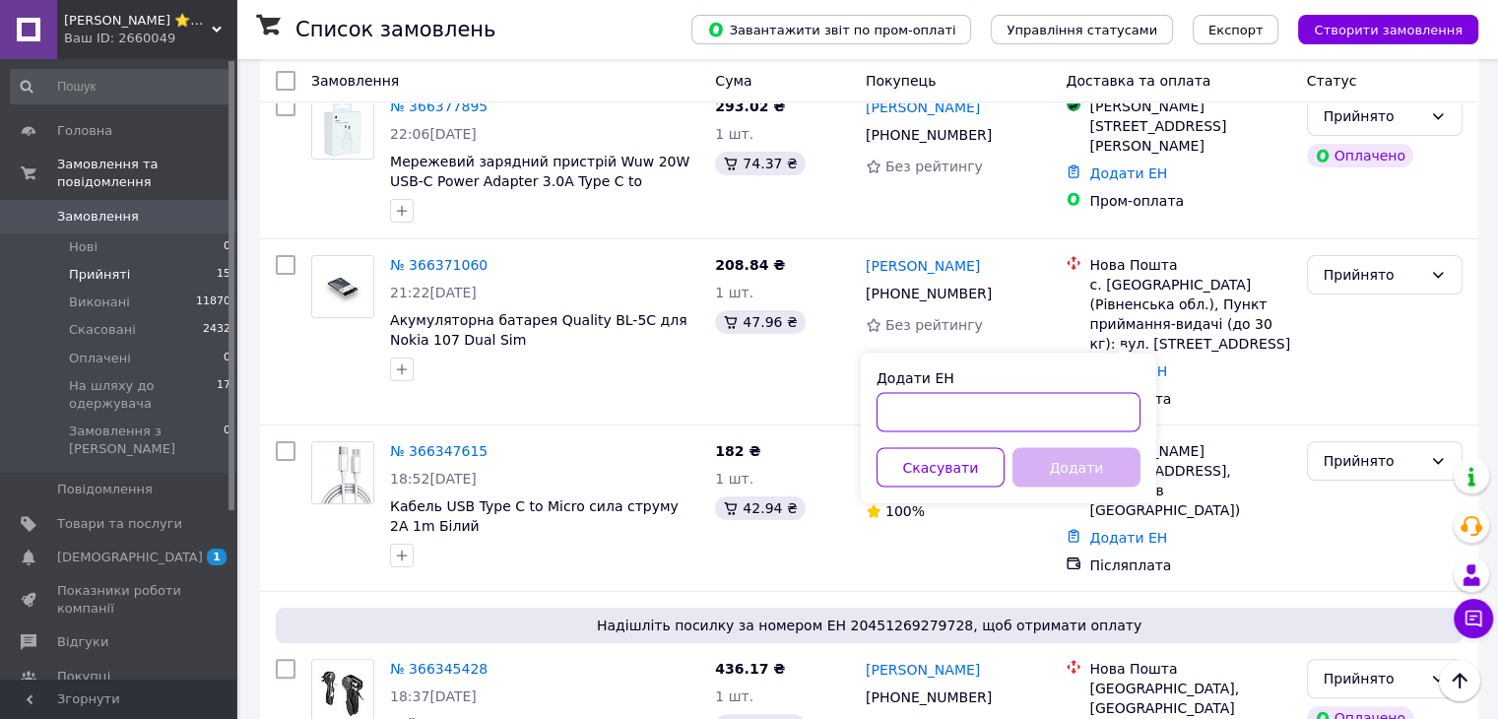
paste input "20451269293402"
type input "20451269293402"
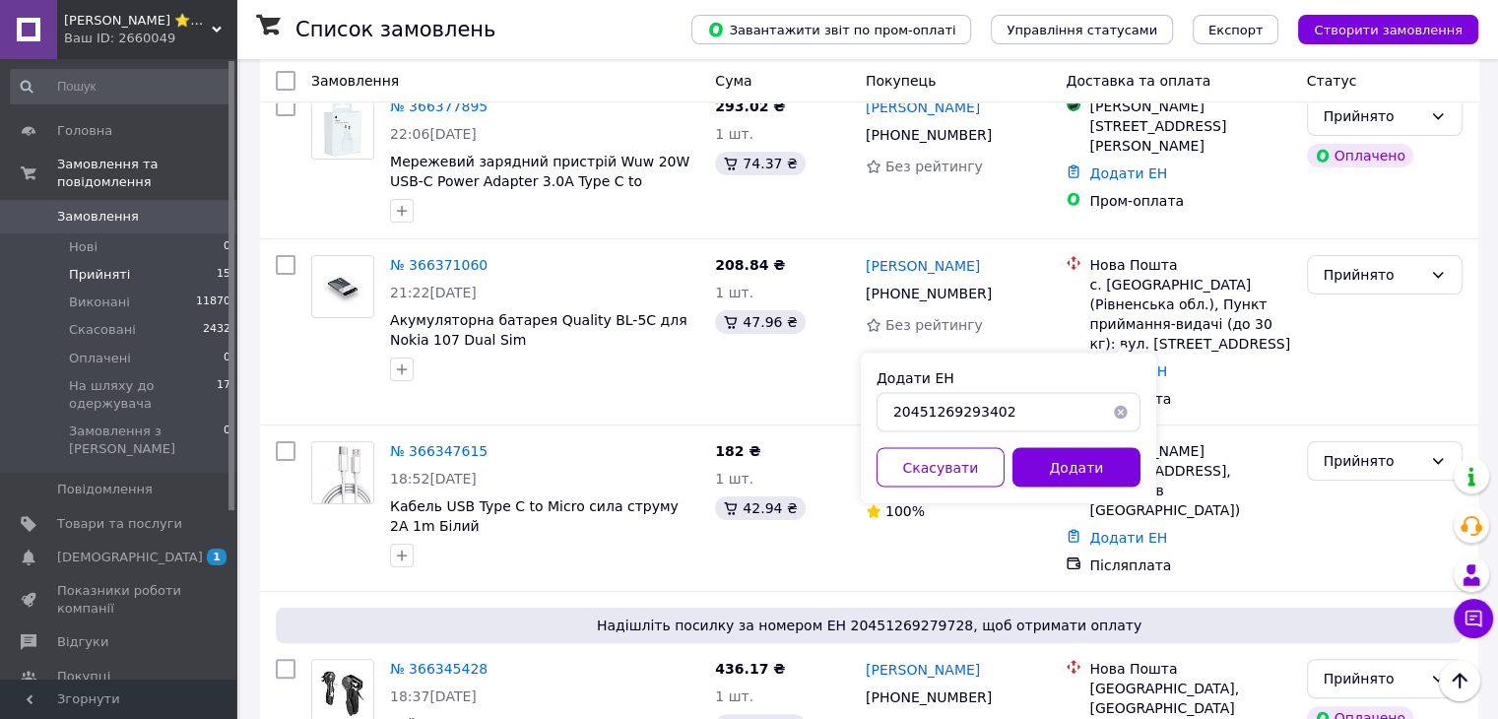
drag, startPoint x: 1106, startPoint y: 475, endPoint x: 1079, endPoint y: 442, distance: 42.0
click at [1106, 474] on button "Додати" at bounding box center [1076, 466] width 128 height 39
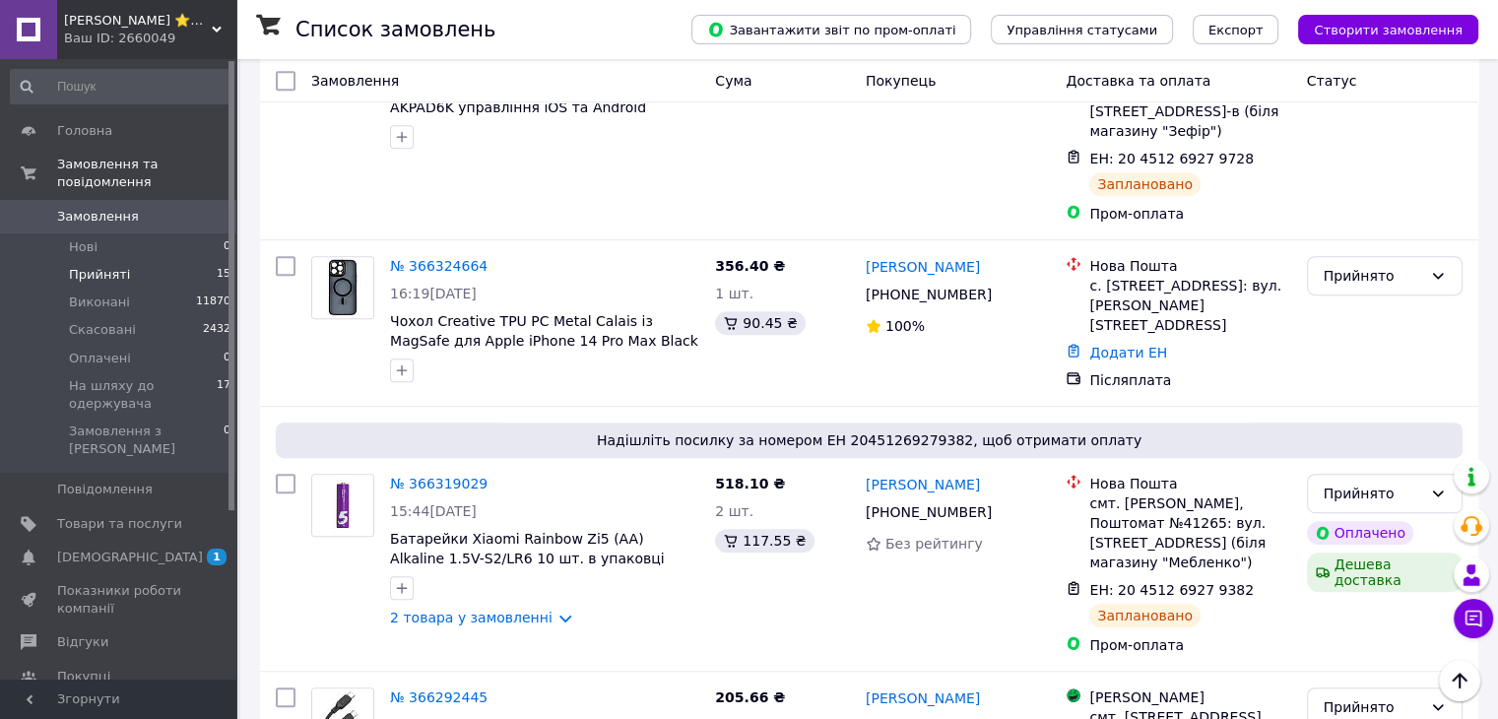
scroll to position [886, 0]
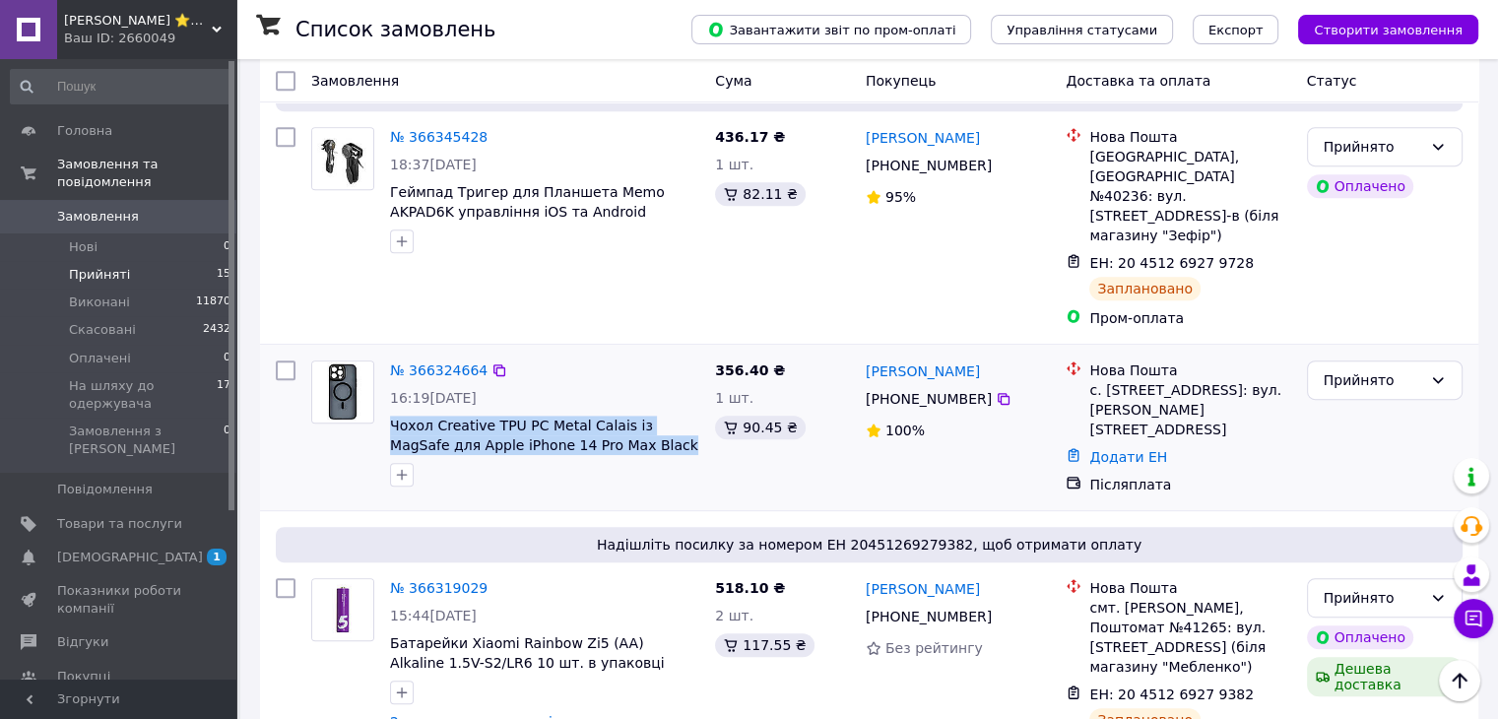
drag, startPoint x: 388, startPoint y: 321, endPoint x: 605, endPoint y: 345, distance: 218.0
click at [605, 353] on div "№ 366324664 16:19[DATE] Чохол Creative TPU PC Metal Calais із MagSafe для Apple…" at bounding box center [544, 424] width 325 height 142
click at [998, 393] on icon at bounding box center [1004, 399] width 12 height 12
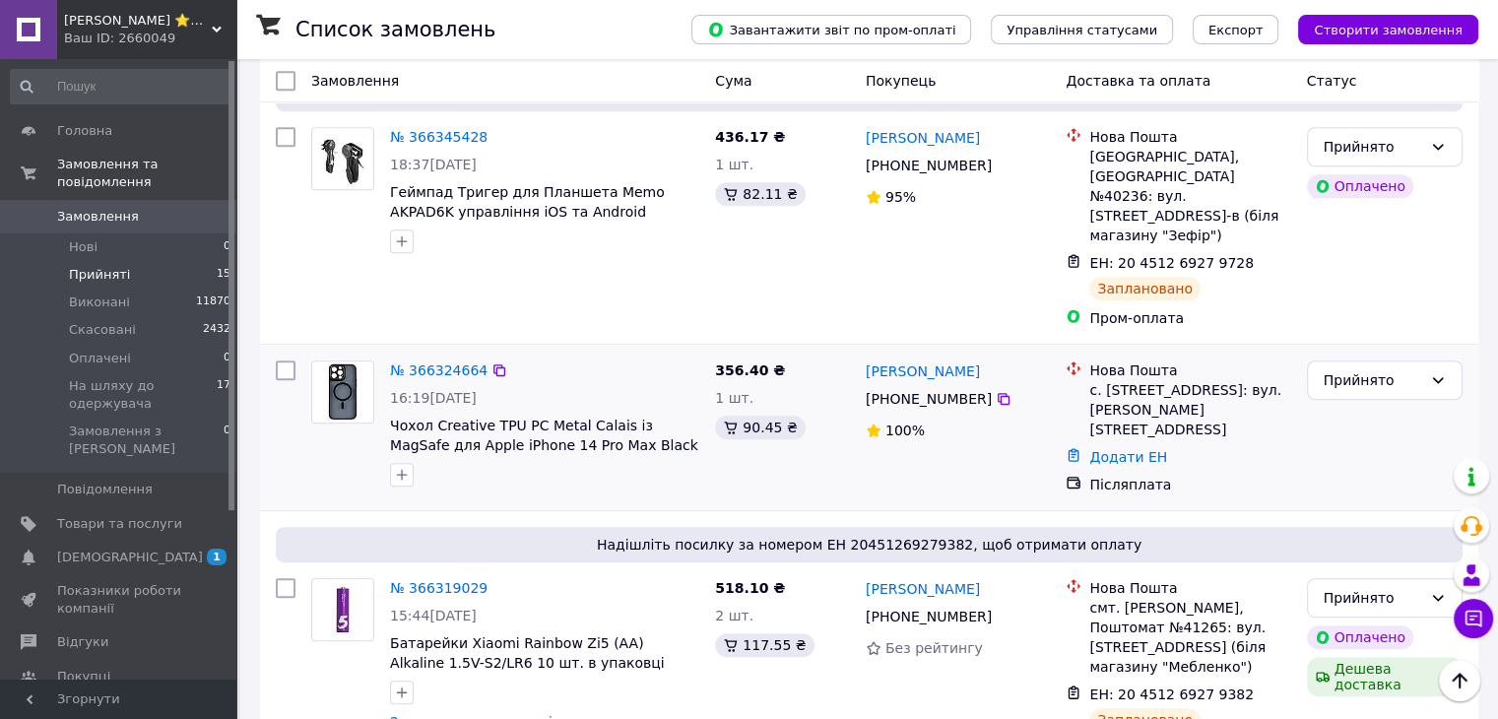
drag, startPoint x: 861, startPoint y: 269, endPoint x: 967, endPoint y: 273, distance: 106.4
click at [967, 353] on div "[PERSON_NAME] [PHONE_NUMBER]%" at bounding box center [958, 428] width 201 height 150
click at [1117, 380] on div "с. [STREET_ADDRESS]: вул. [PERSON_NAME][STREET_ADDRESS]" at bounding box center [1189, 409] width 201 height 59
click at [1140, 449] on link "Додати ЕН" at bounding box center [1128, 457] width 78 height 16
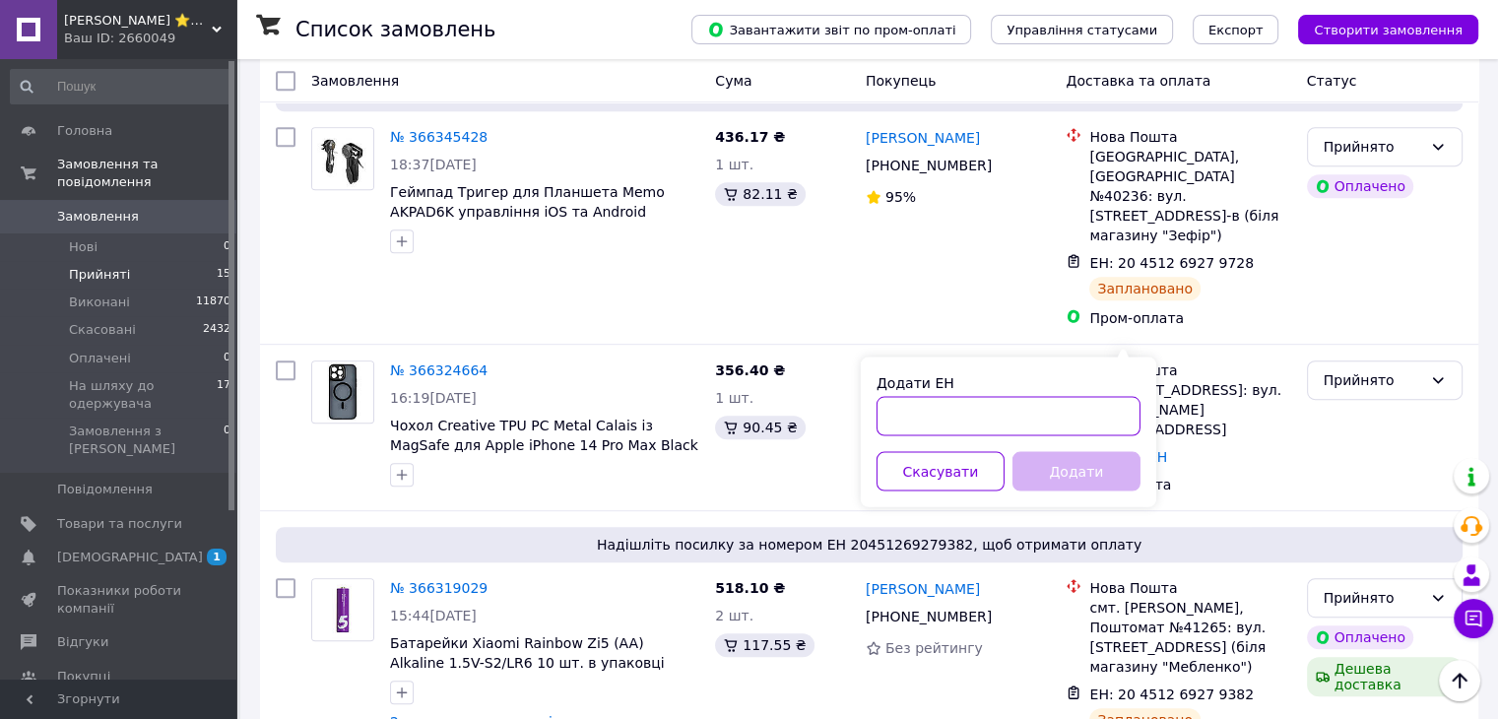
paste input "20451269293837"
type input "20451269293837"
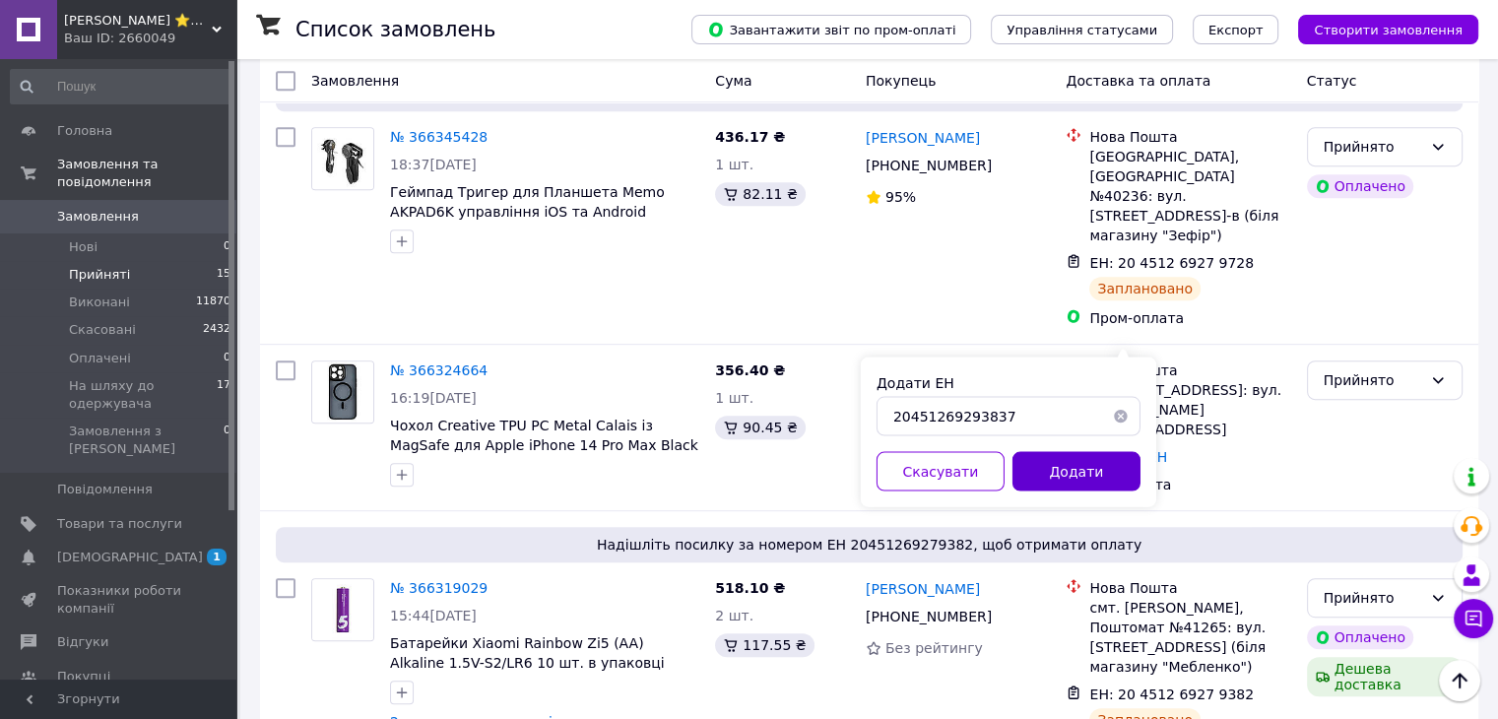
click at [1091, 471] on button "Додати" at bounding box center [1076, 470] width 128 height 39
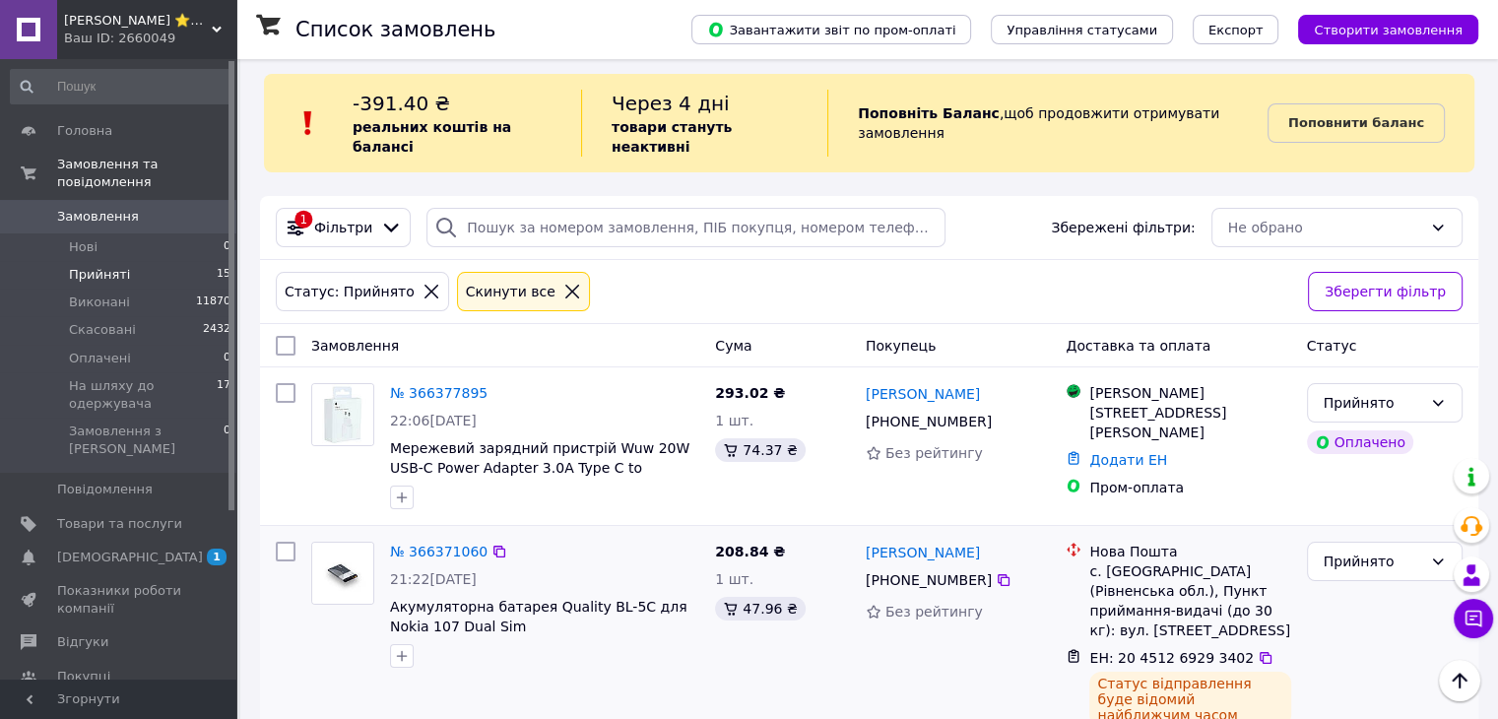
scroll to position [0, 0]
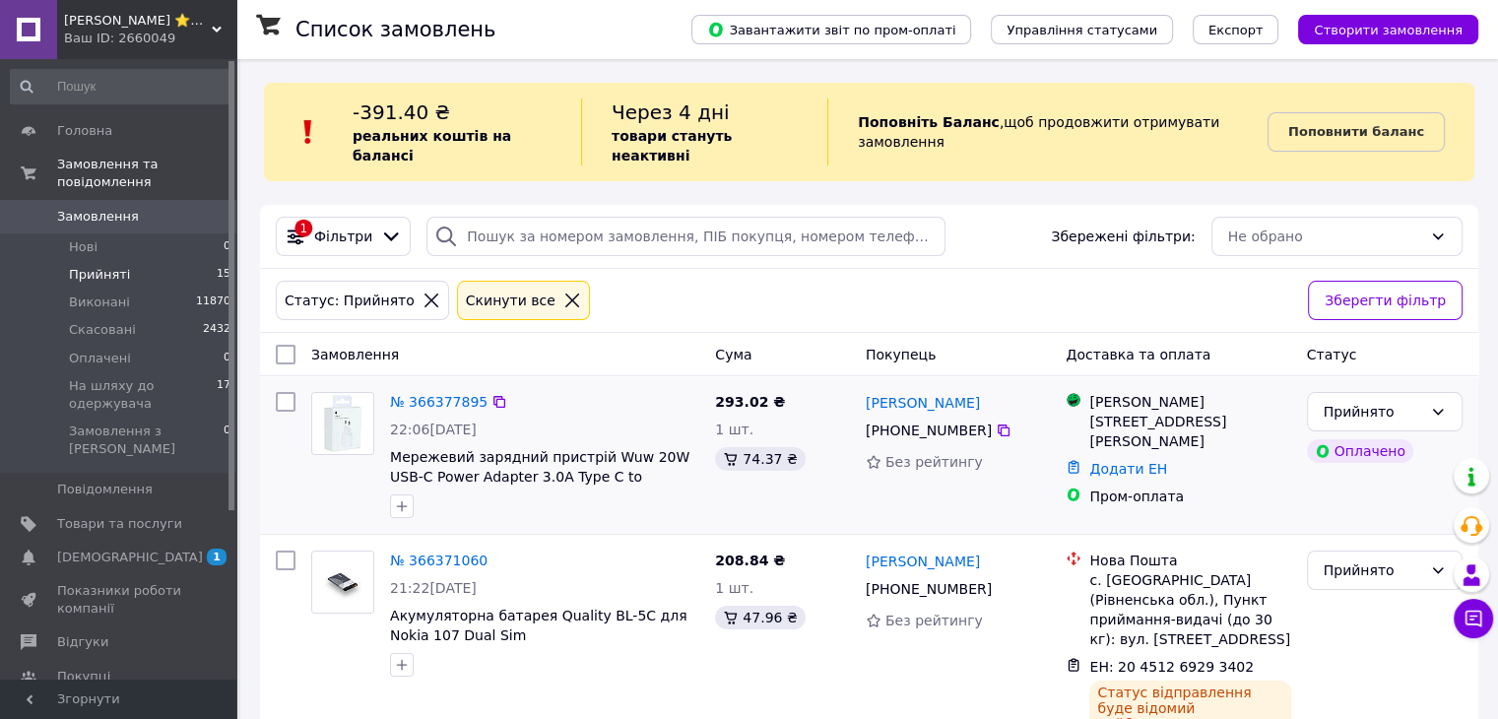
drag, startPoint x: 536, startPoint y: 281, endPoint x: 1005, endPoint y: 296, distance: 469.1
click at [563, 292] on icon at bounding box center [572, 301] width 18 height 18
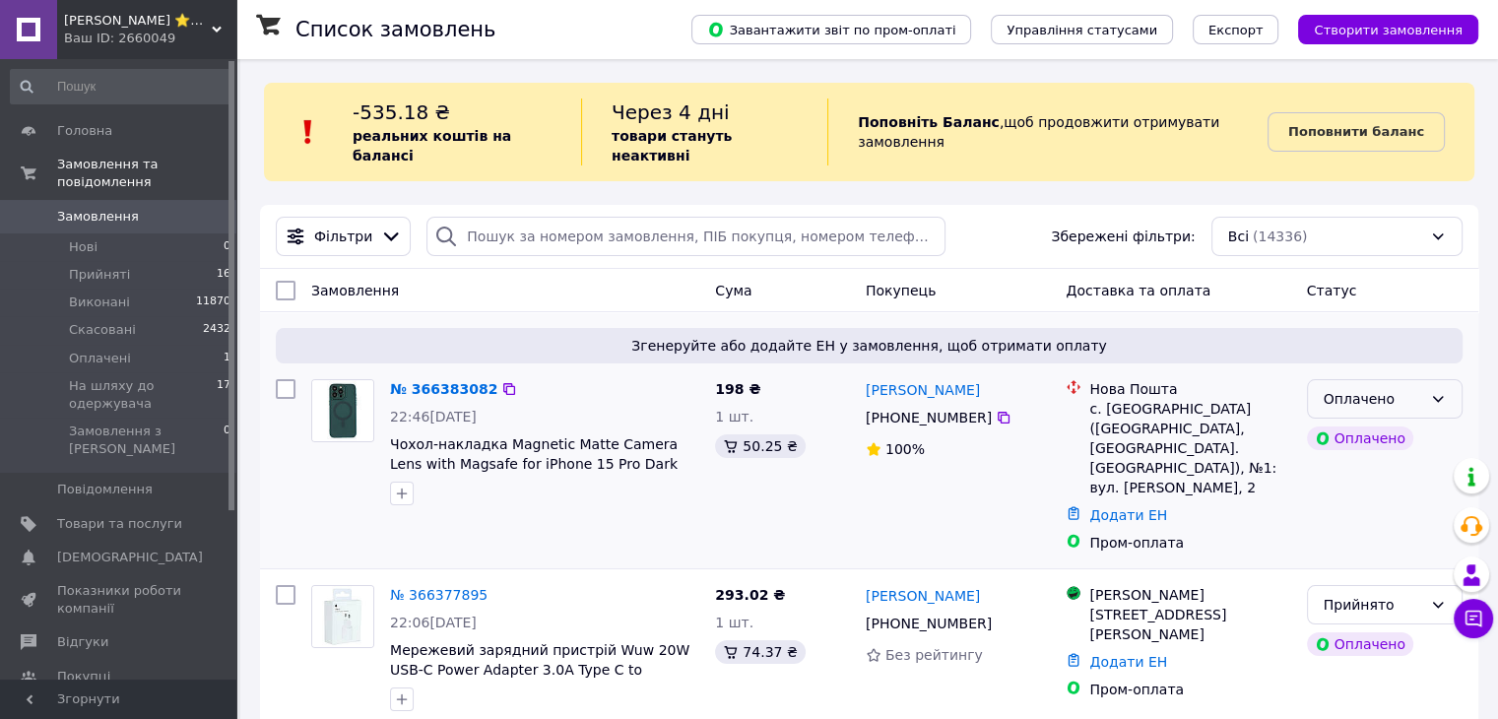
click at [1434, 391] on icon at bounding box center [1438, 399] width 16 height 16
click at [1403, 418] on li "Прийнято" at bounding box center [1384, 422] width 154 height 35
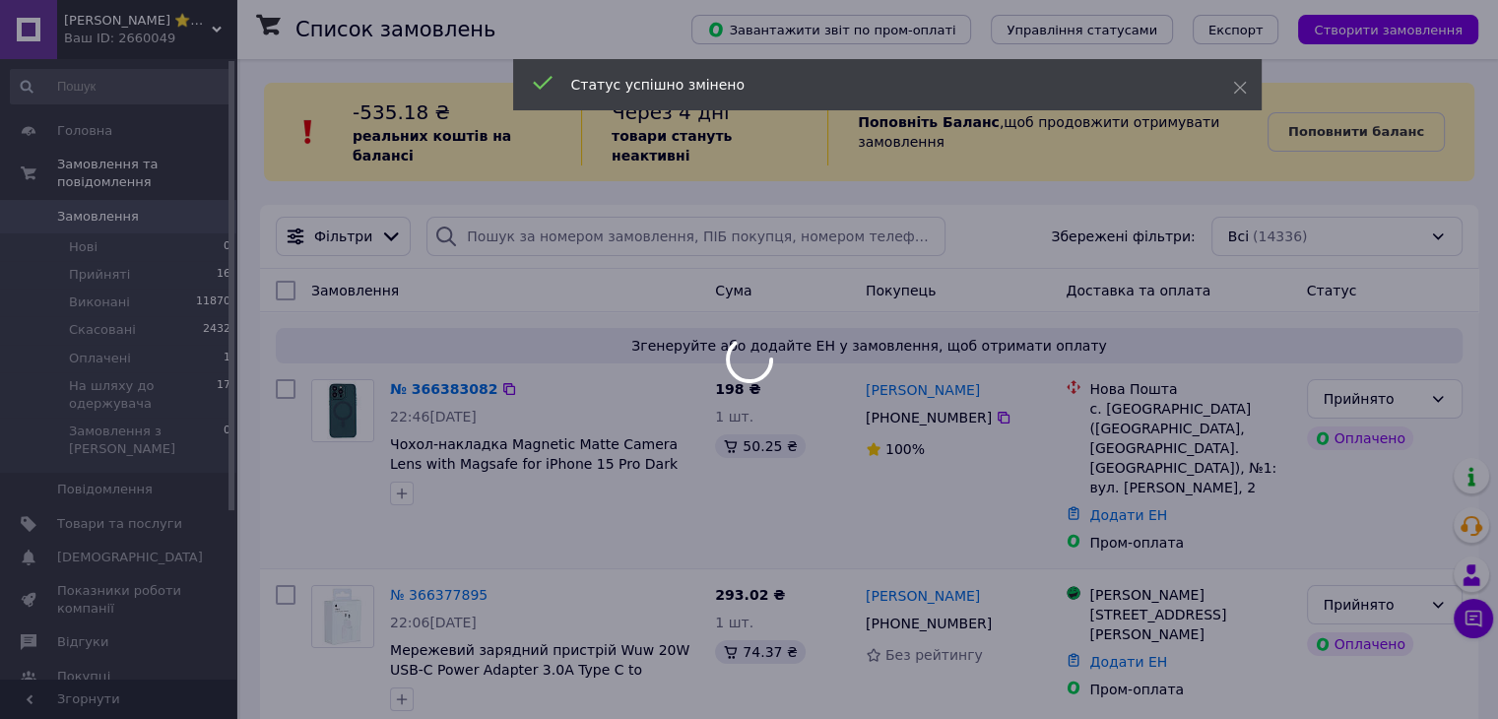
scroll to position [98, 0]
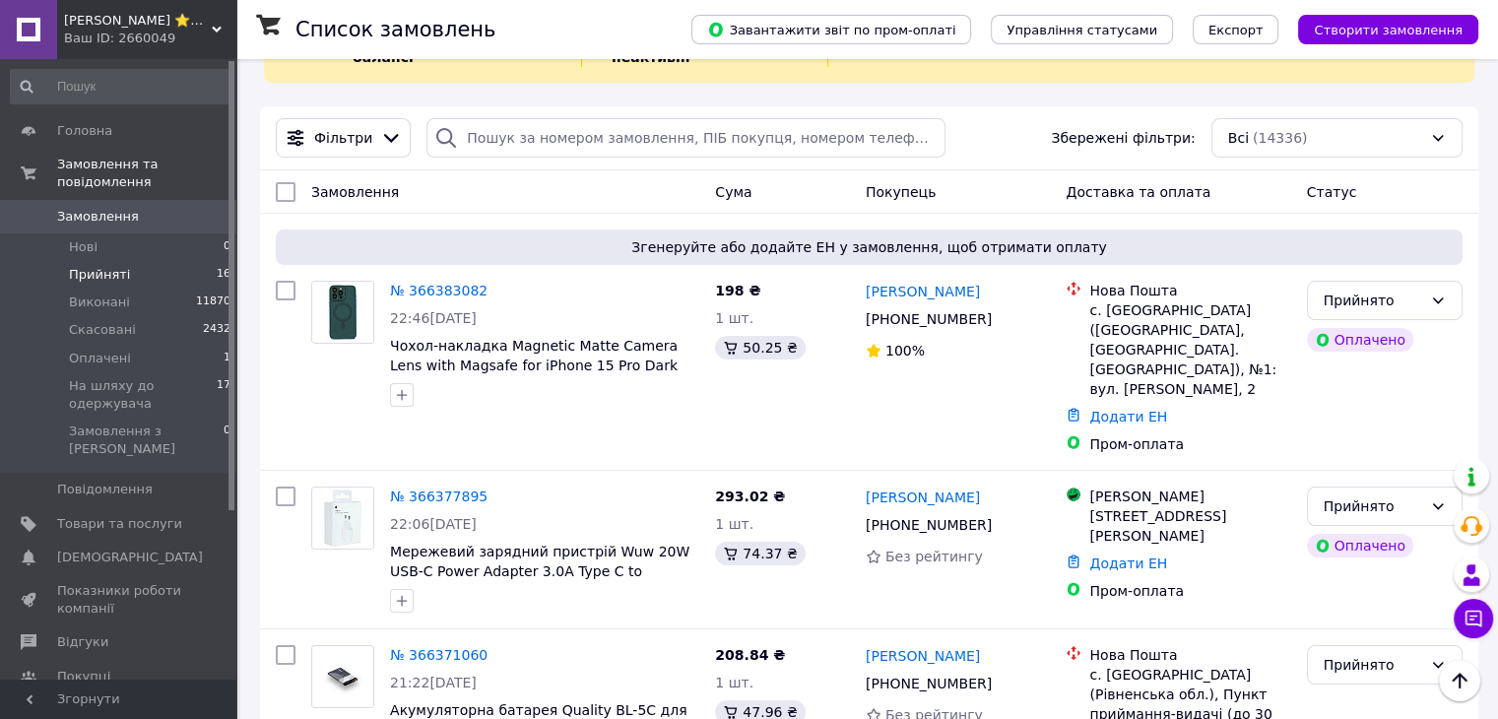
click at [109, 266] on span "Прийняті" at bounding box center [99, 275] width 61 height 18
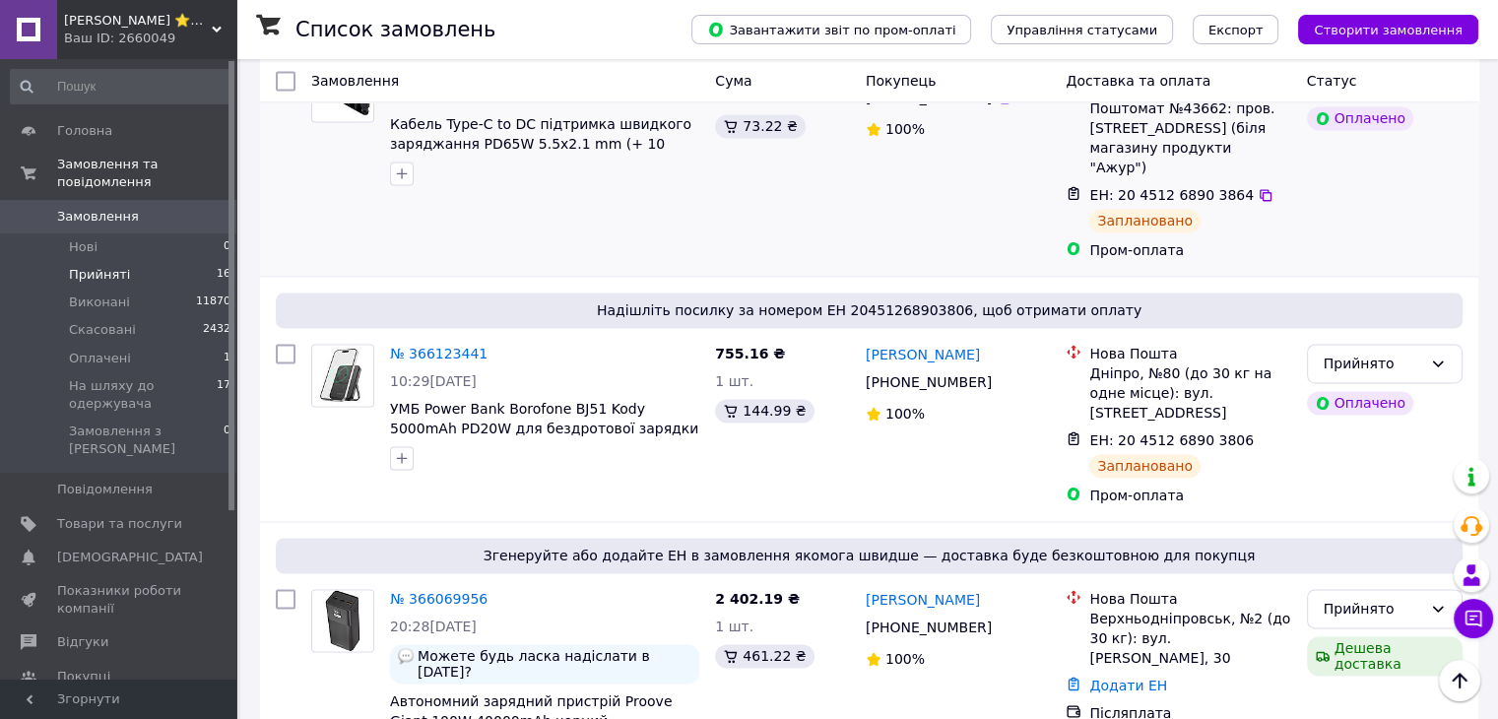
scroll to position [3006, 0]
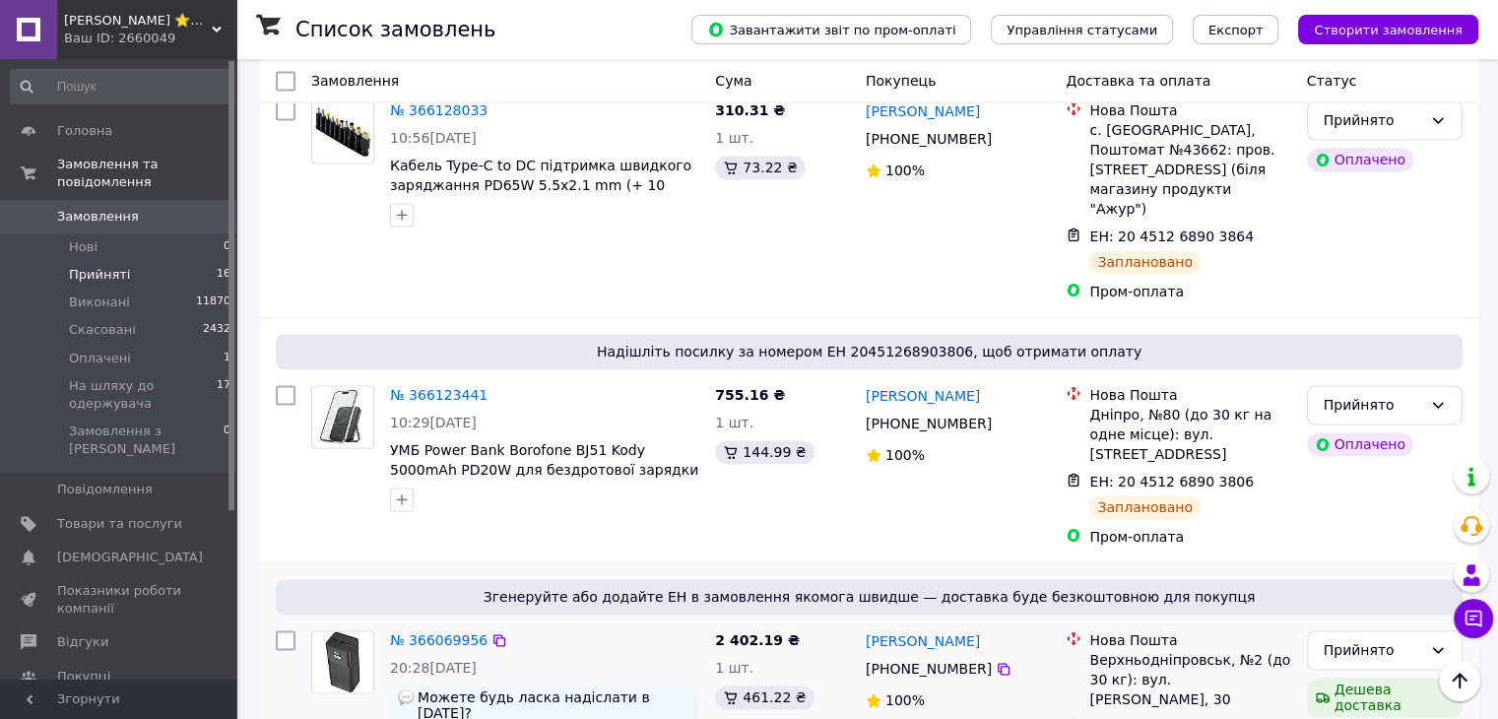
scroll to position [2907, 0]
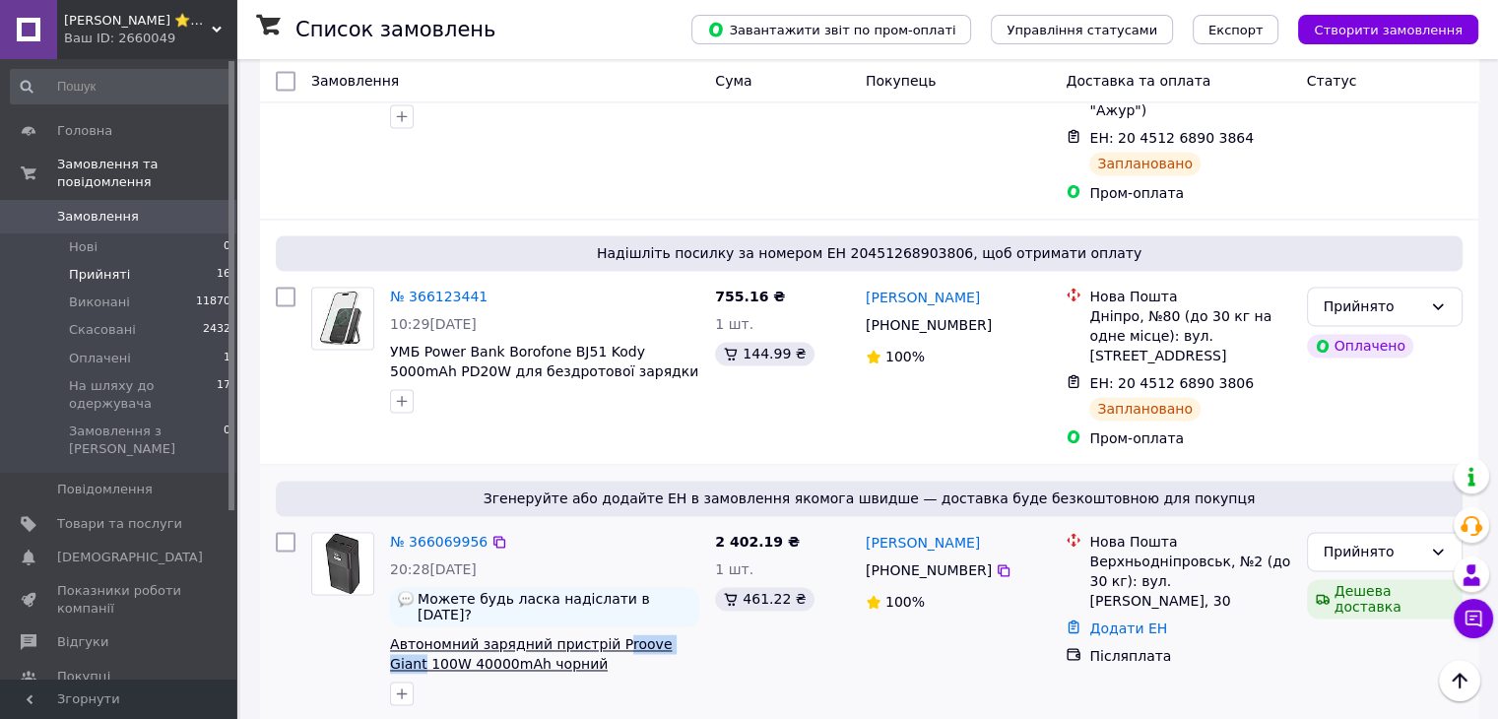
drag, startPoint x: 677, startPoint y: 452, endPoint x: 606, endPoint y: 452, distance: 70.9
click at [606, 634] on span "Автономний зарядний пристрій Proove Giant 100W 40000mAh чорний" at bounding box center [544, 653] width 309 height 39
click at [733, 524] on div "2 402.19 ₴ 1 шт. 461.22 ₴" at bounding box center [782, 618] width 151 height 189
drag, startPoint x: 384, startPoint y: 451, endPoint x: 546, endPoint y: 473, distance: 163.0
click at [546, 524] on div "№ 366069956 20:28, 10.10.2025 Можете будь ласка надіслати в п'ятницю 17.10? Авт…" at bounding box center [544, 618] width 325 height 189
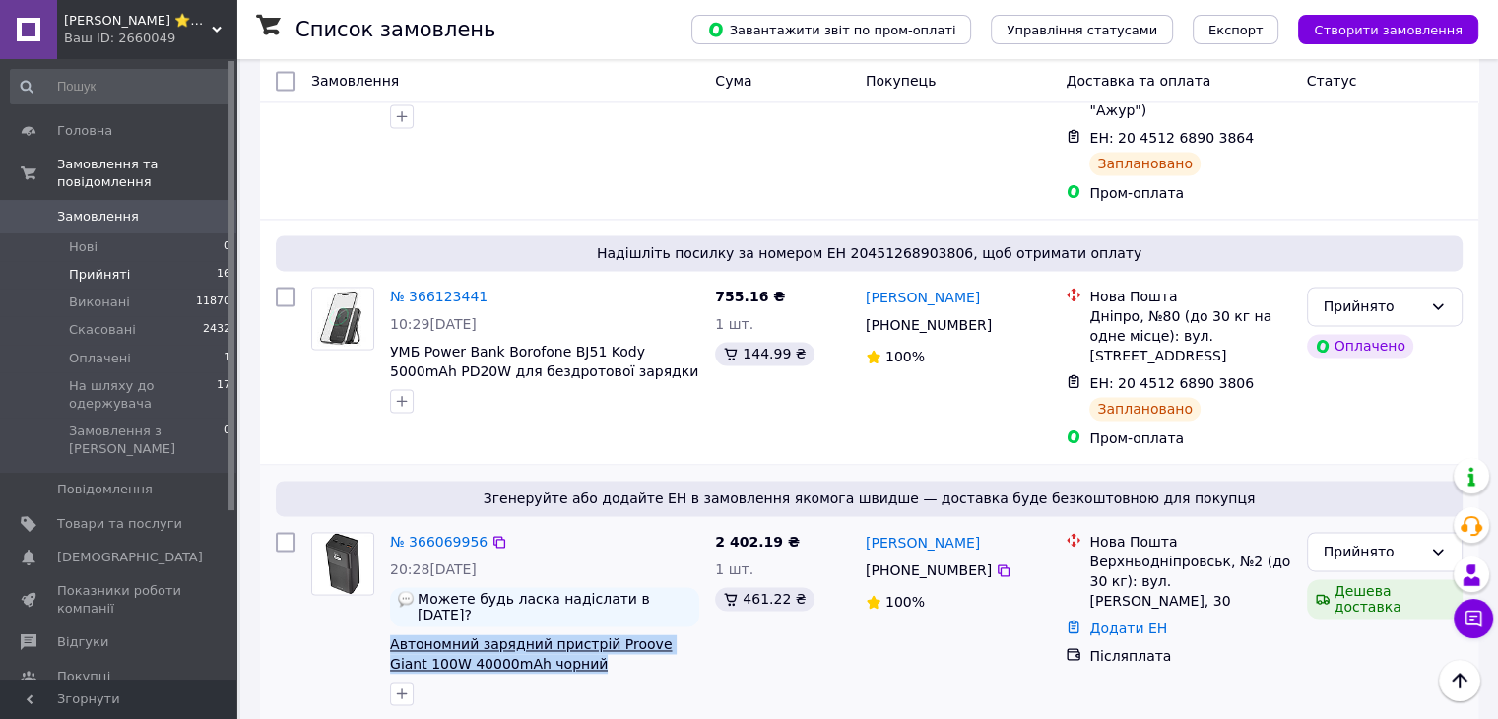
copy span "Автономний зарядний пристрій Proove Giant 100W 40000mAh чорний"
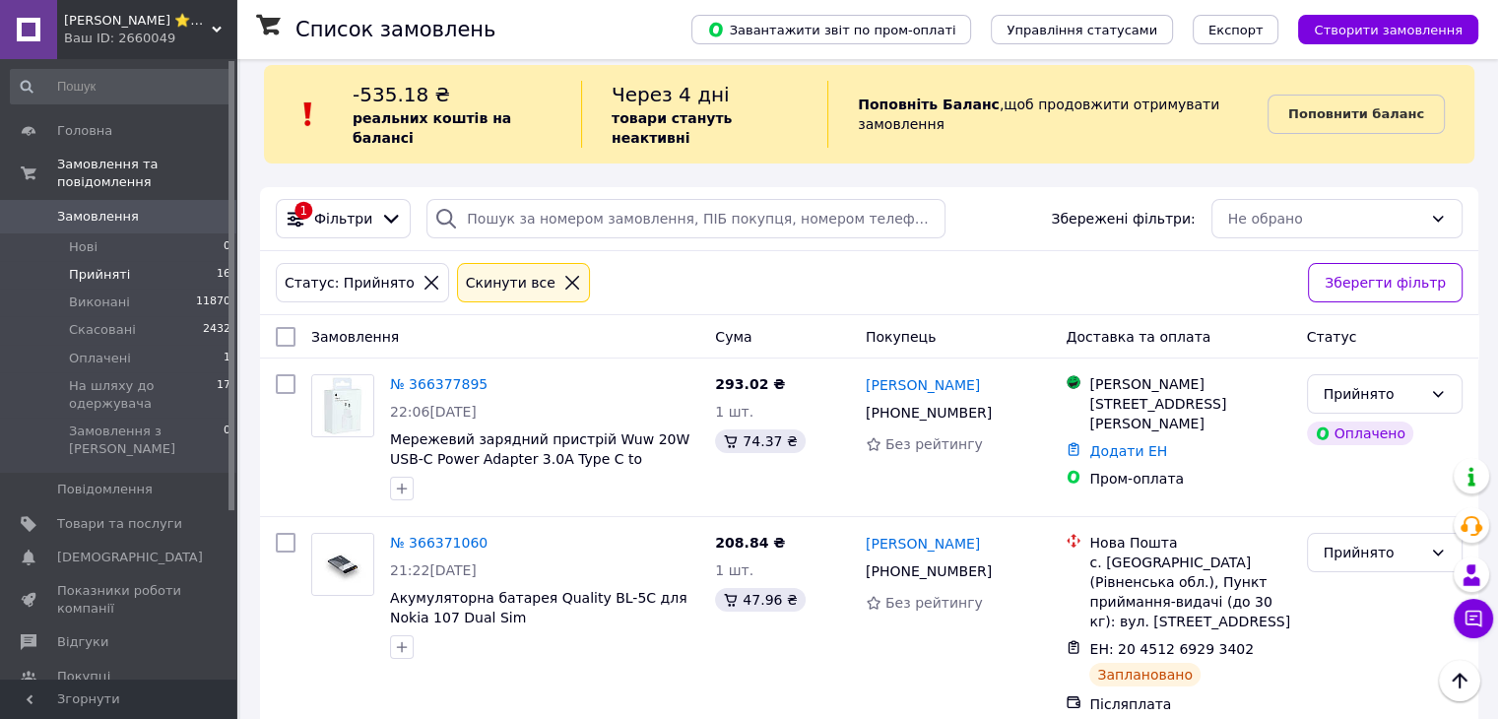
scroll to position [0, 0]
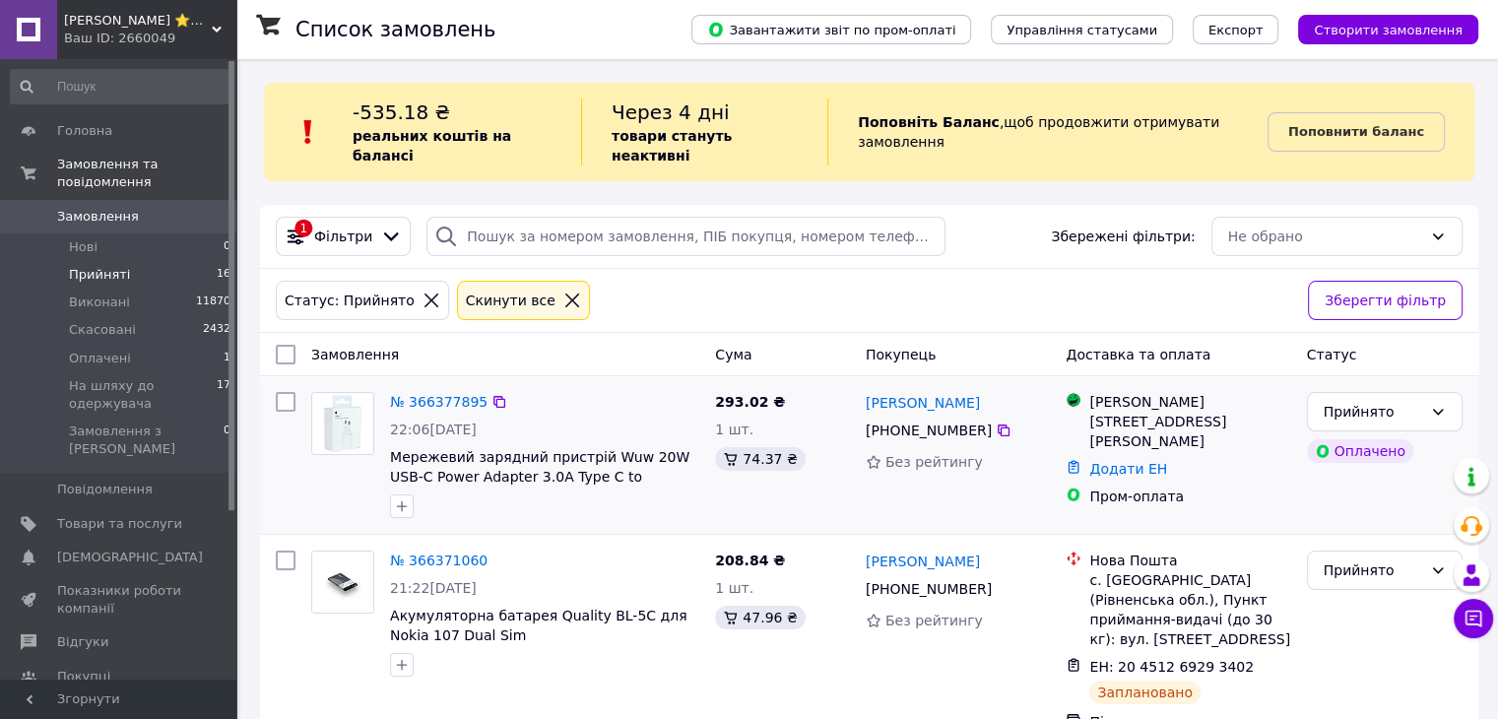
drag, startPoint x: 538, startPoint y: 281, endPoint x: 684, endPoint y: 304, distance: 147.7
click at [565, 293] on icon at bounding box center [572, 300] width 14 height 14
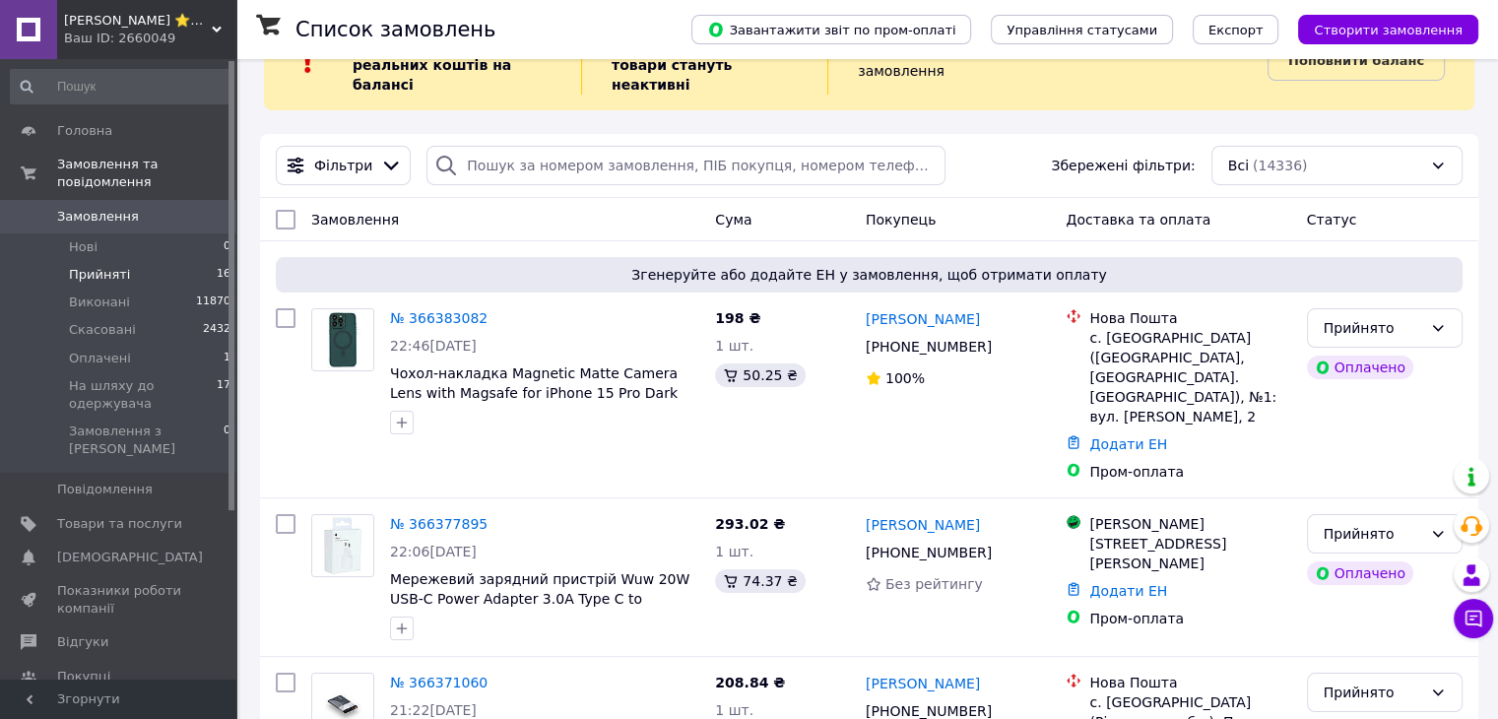
scroll to position [98, 0]
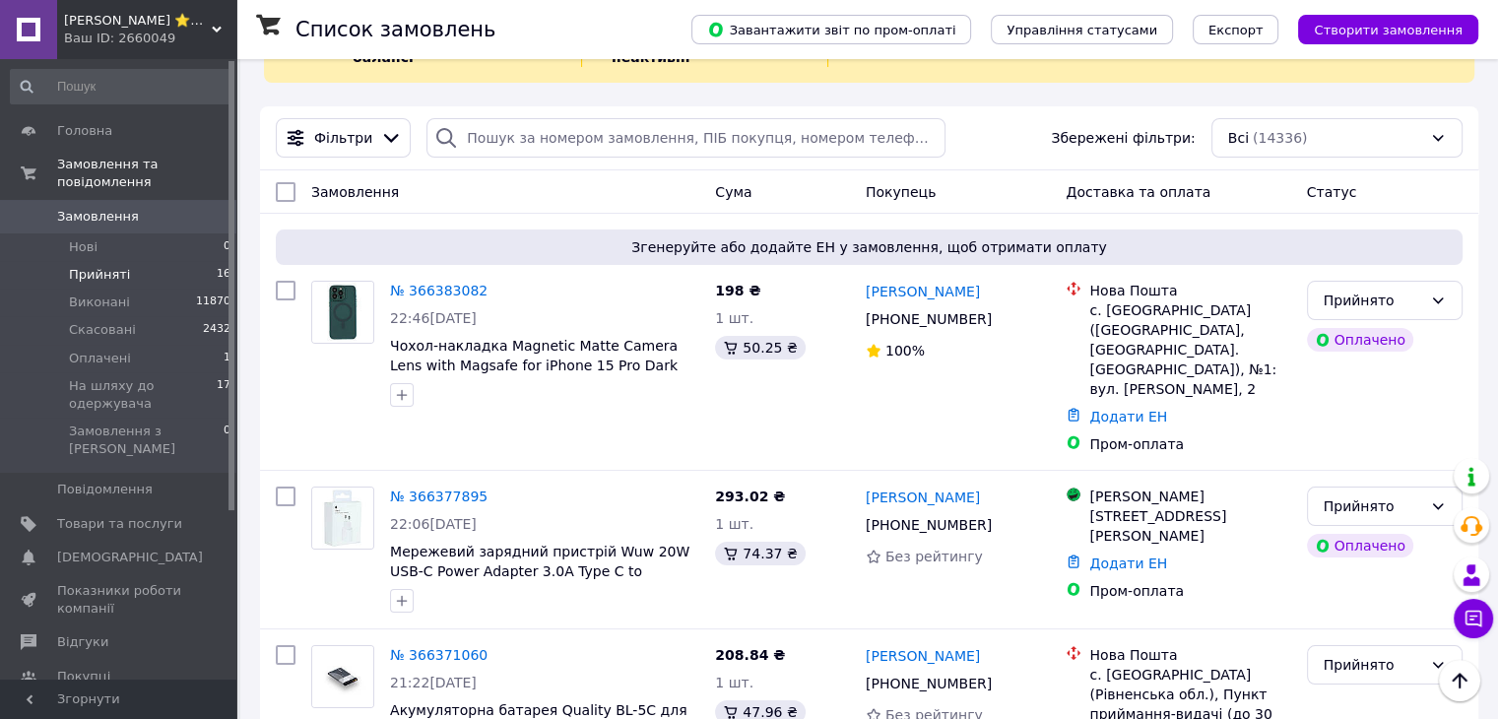
click at [120, 266] on span "Прийняті" at bounding box center [99, 275] width 61 height 18
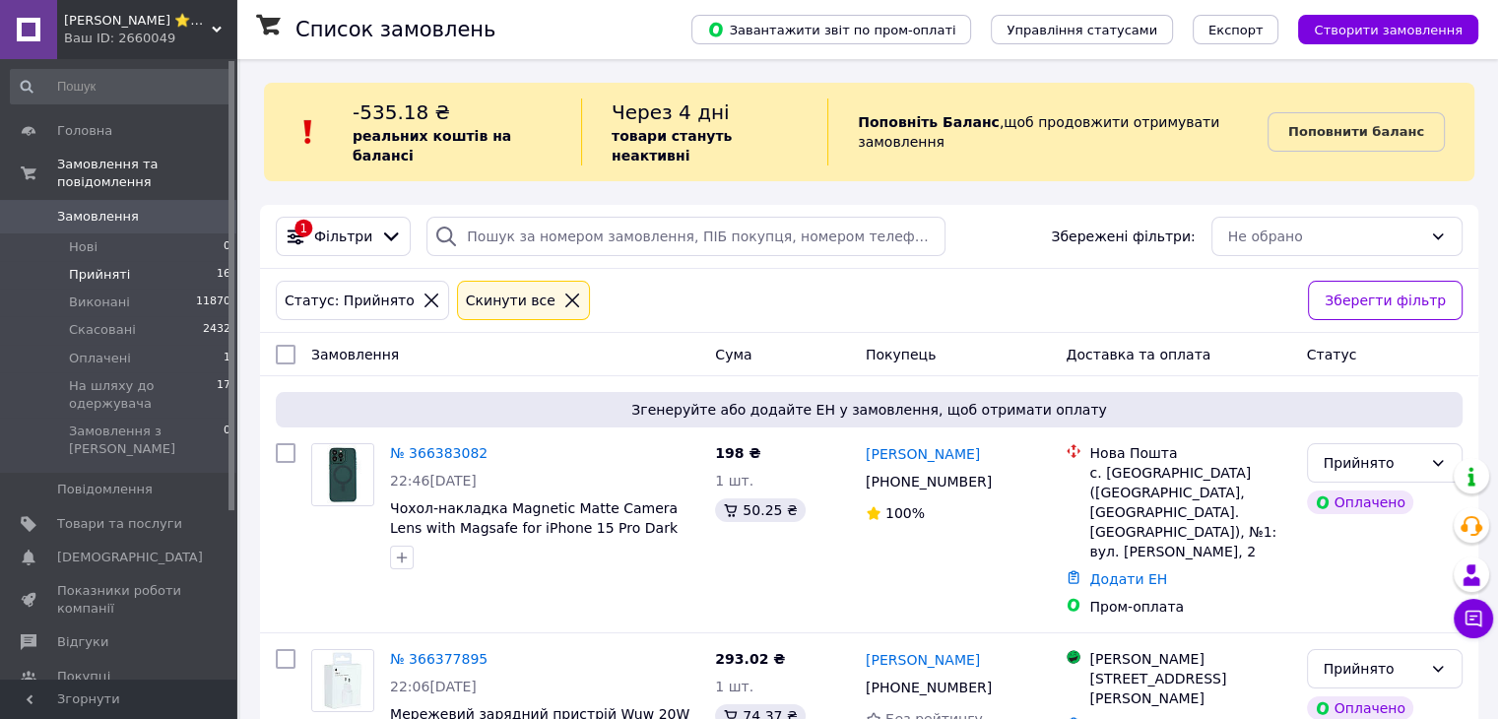
scroll to position [98, 0]
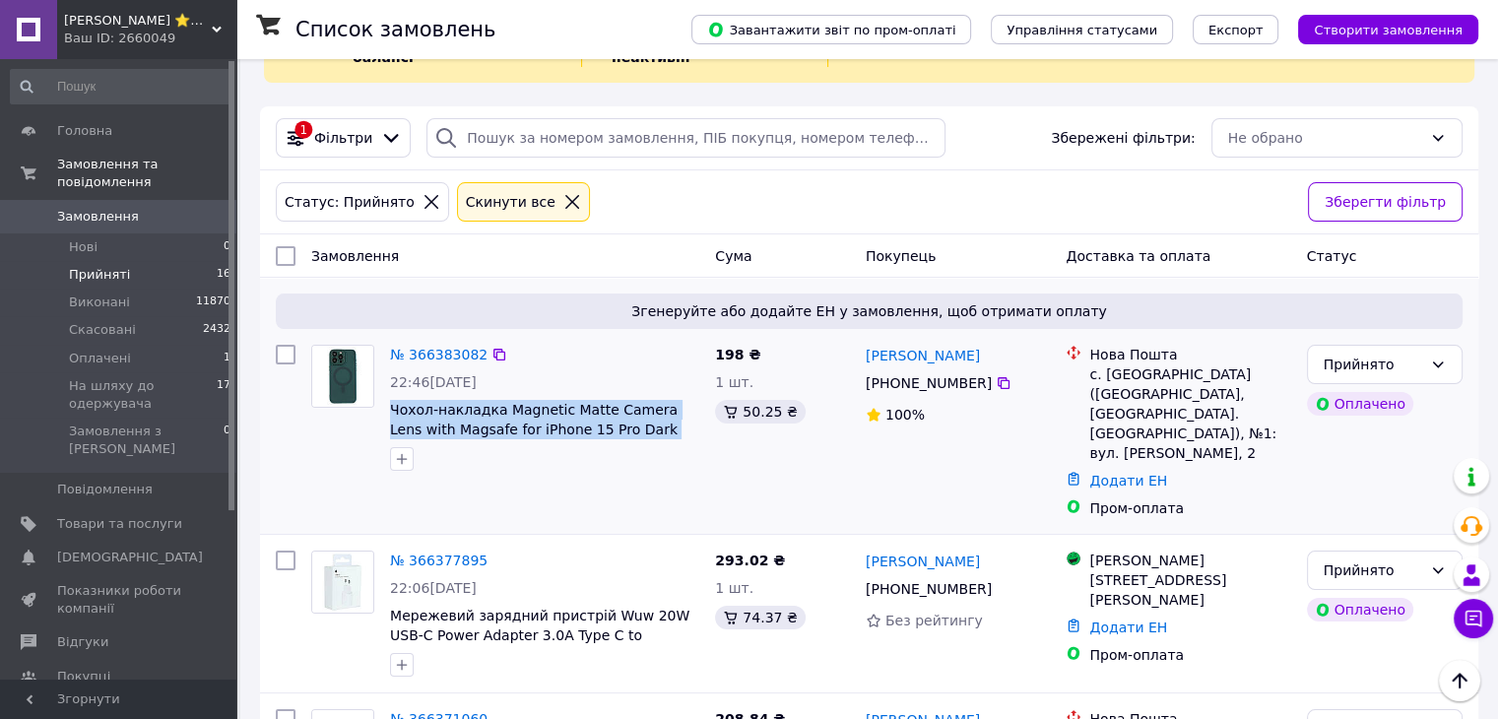
drag, startPoint x: 386, startPoint y: 389, endPoint x: 648, endPoint y: 420, distance: 263.8
click at [648, 420] on div "№ 366383082 22:46, 12.10.2025 Чохол-накладка Magnetic Matte Camera Lens with Ma…" at bounding box center [544, 408] width 325 height 142
copy div "Чохол-накладка Magnetic Matte Camera Lens with Magsafe for iPhone 15 Pro Dark G…"
click at [445, 347] on link "№ 366383082" at bounding box center [439, 355] width 98 height 16
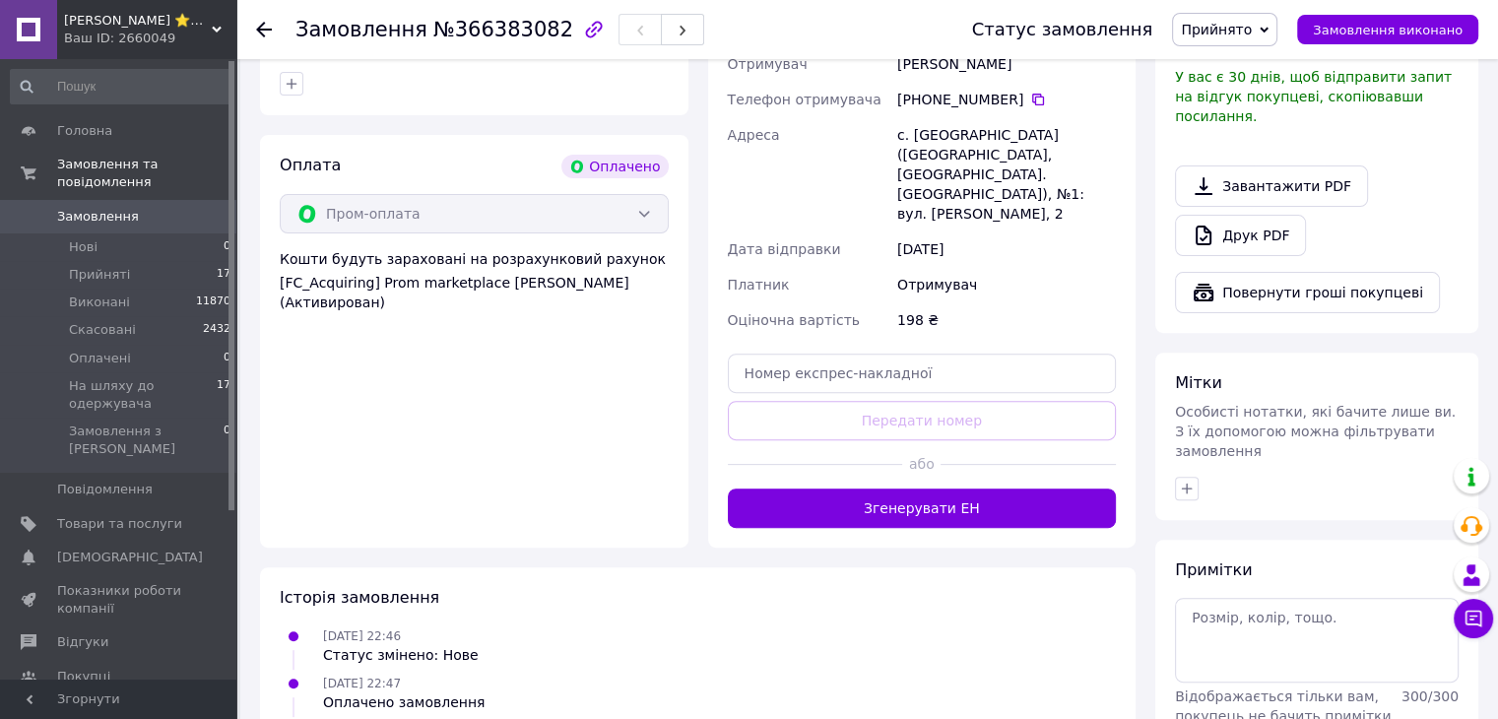
scroll to position [718, 0]
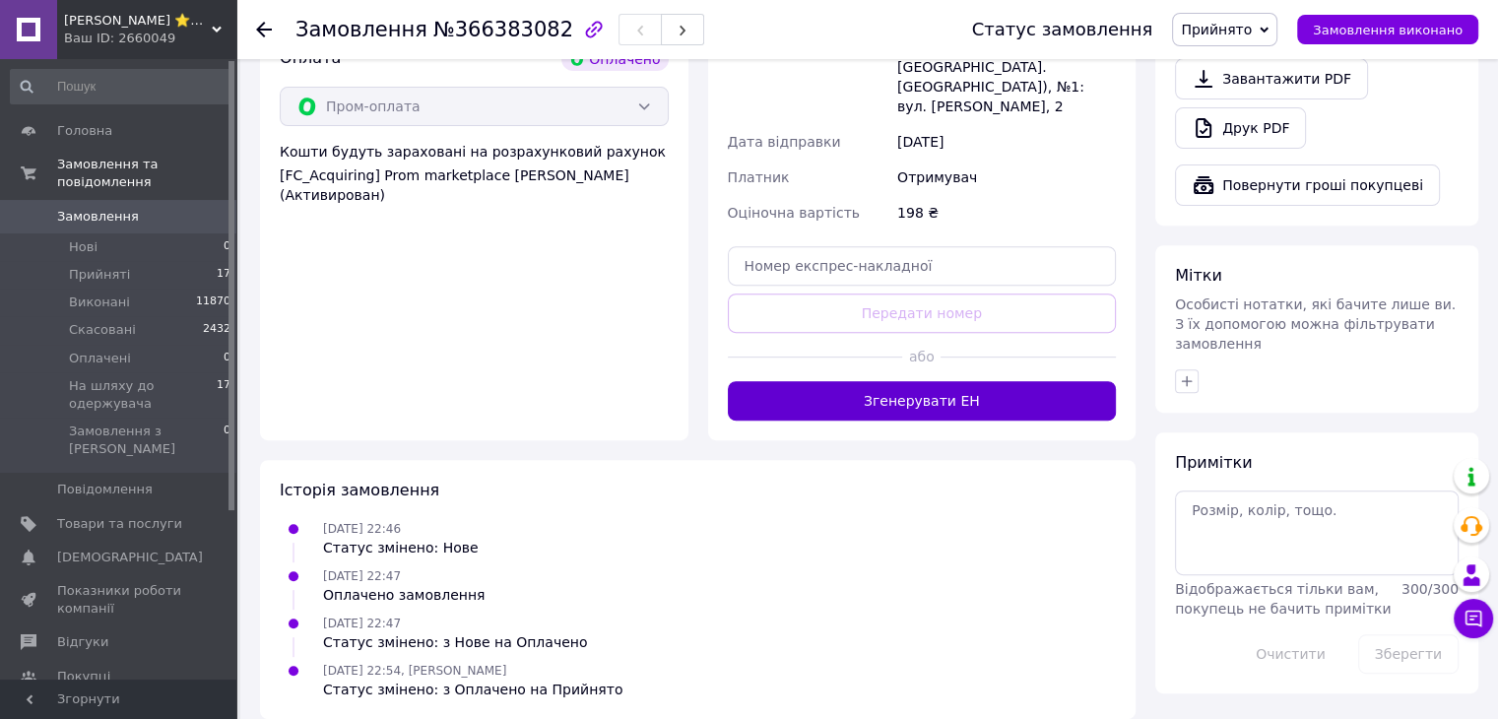
click at [953, 382] on button "Згенерувати ЕН" at bounding box center [922, 400] width 389 height 39
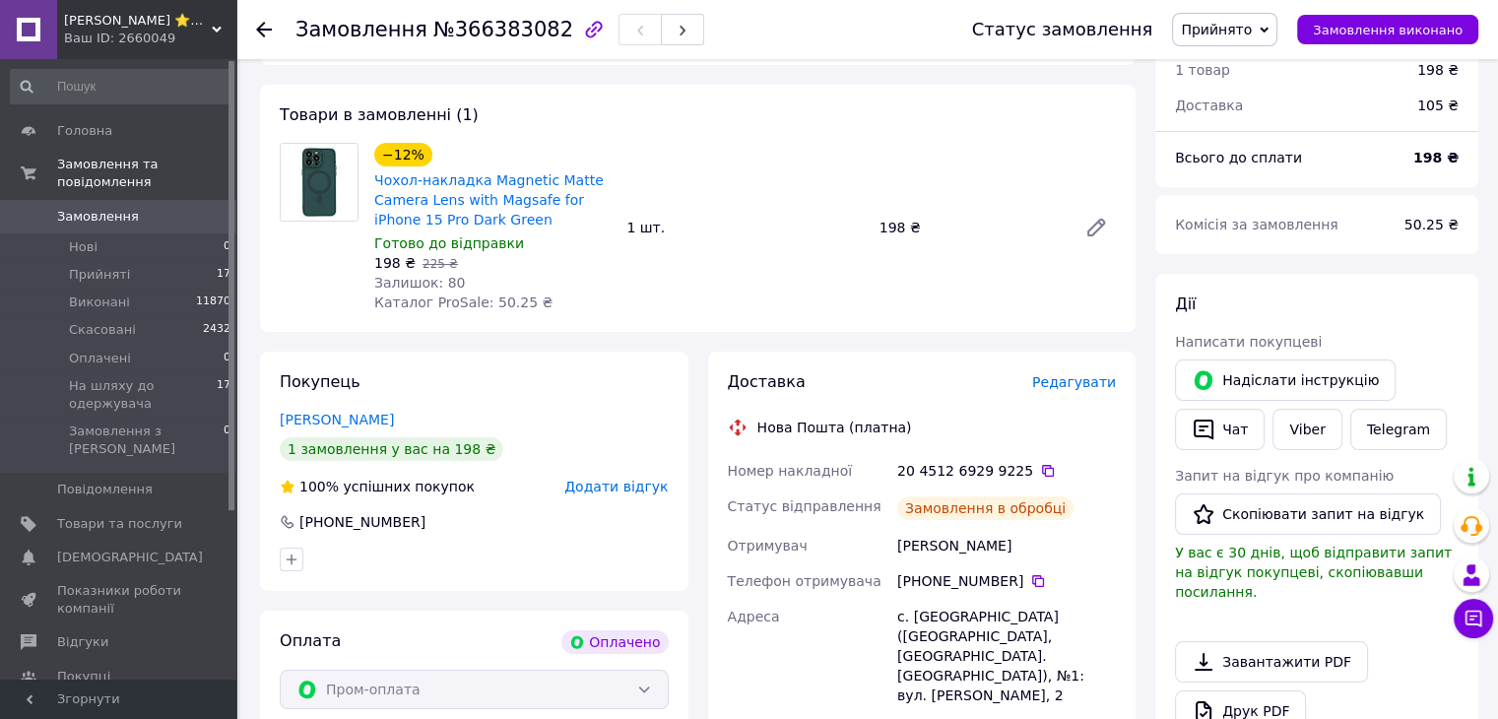
scroll to position [226, 0]
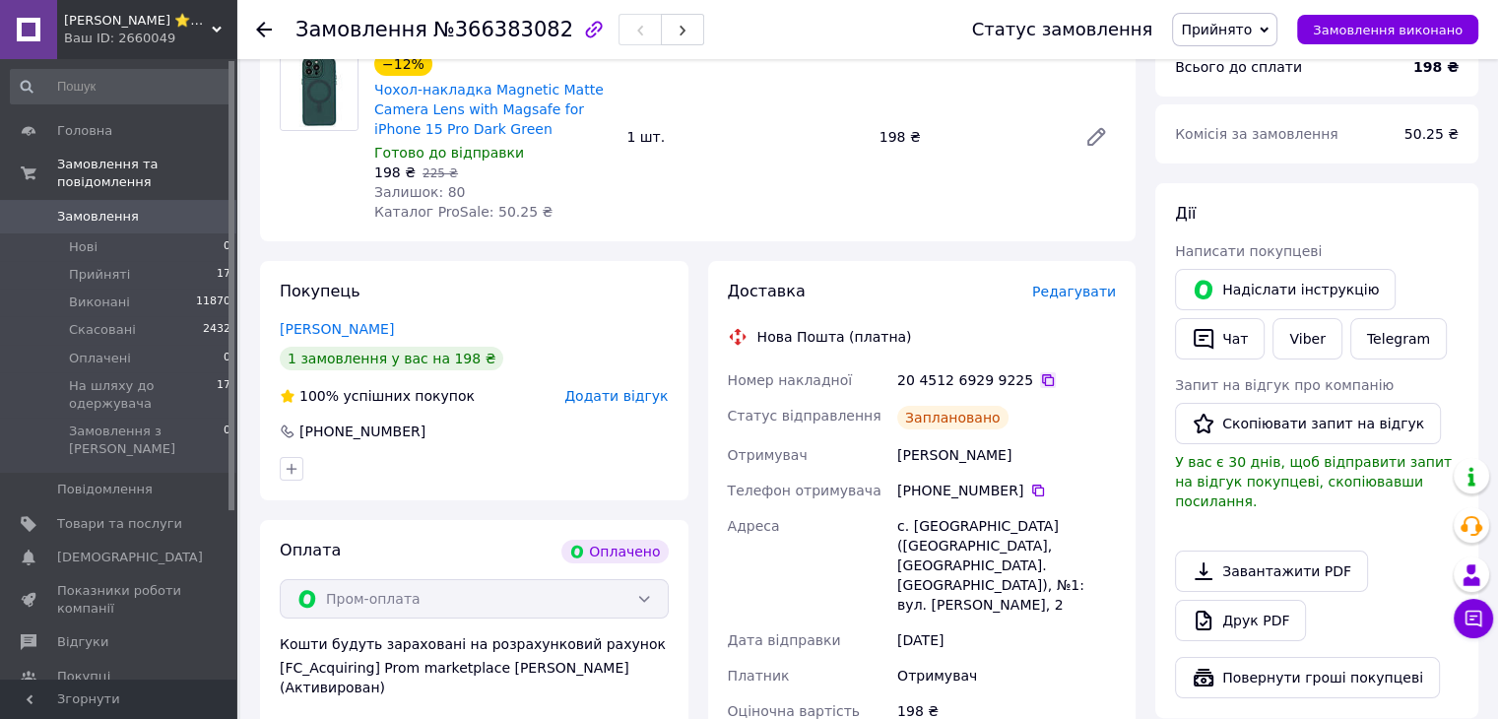
click at [1042, 386] on icon at bounding box center [1048, 380] width 12 height 12
